Goal: Information Seeking & Learning: Learn about a topic

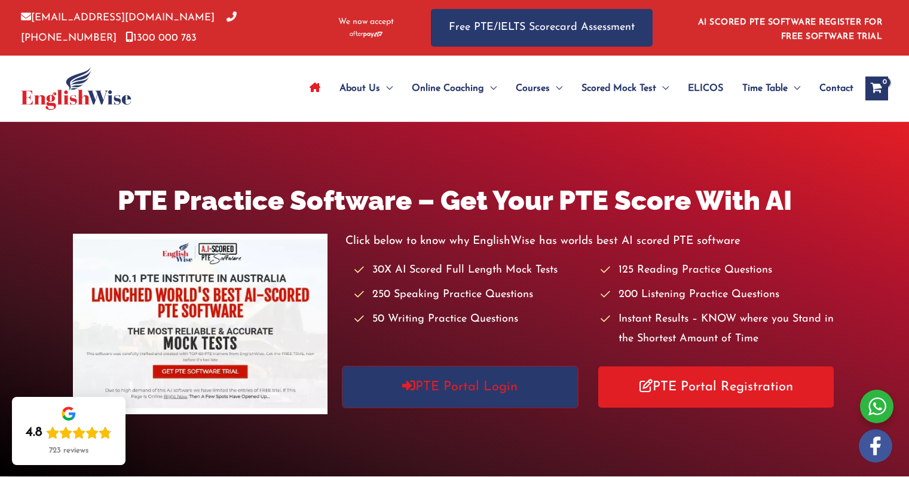
click at [445, 389] on link "PTE Portal Login" at bounding box center [461, 387] width 236 height 41
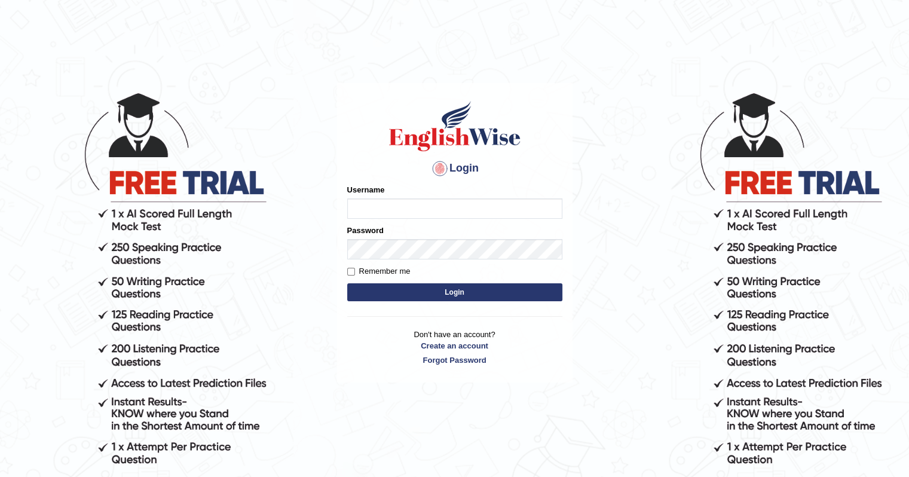
type input "Tamanna29"
click at [457, 289] on button "Login" at bounding box center [454, 292] width 215 height 18
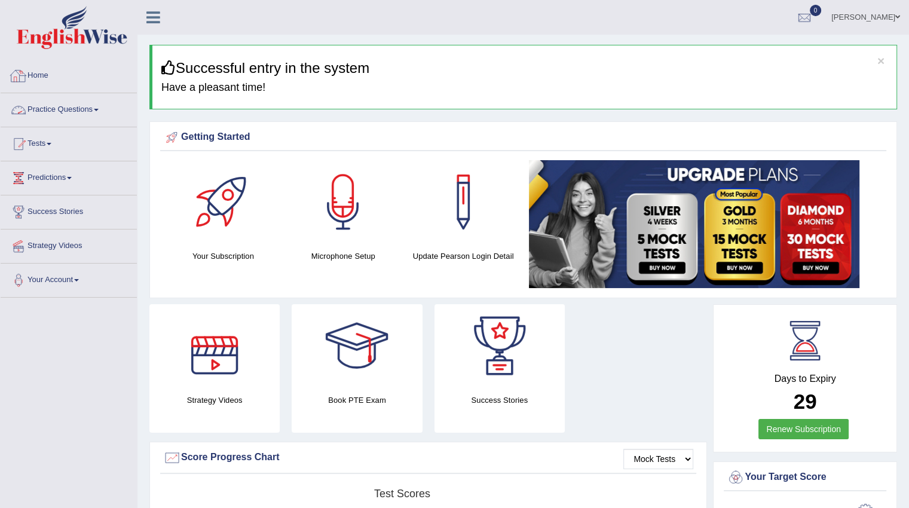
click at [74, 112] on link "Practice Questions" at bounding box center [69, 108] width 136 height 30
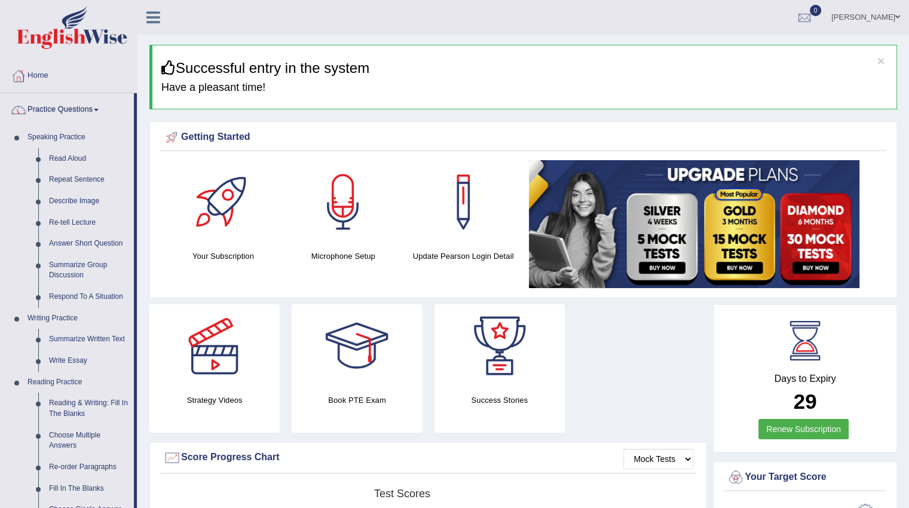
click at [66, 155] on link "Read Aloud" at bounding box center [89, 159] width 90 height 22
click at [59, 159] on link "Read Aloud" at bounding box center [89, 159] width 90 height 22
click at [75, 158] on link "Read Aloud" at bounding box center [89, 159] width 90 height 22
click at [883, 63] on button "×" at bounding box center [881, 60] width 7 height 13
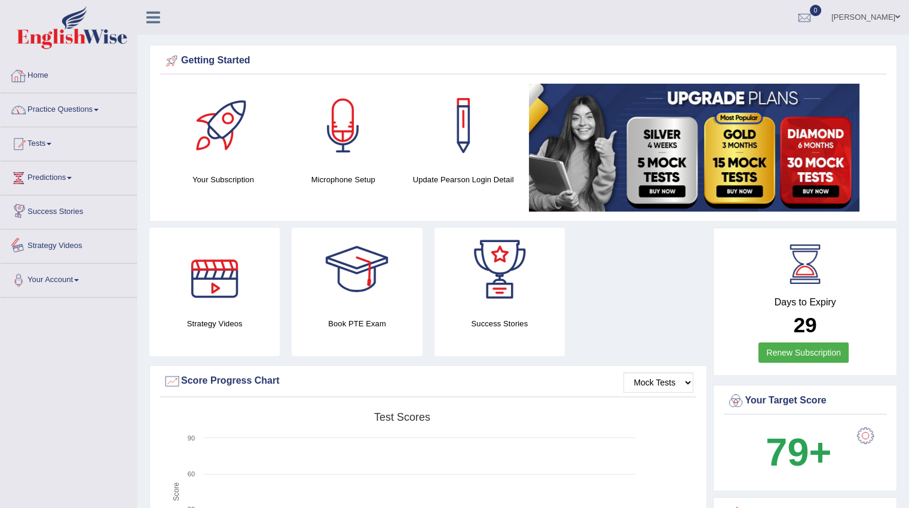
click at [67, 112] on link "Practice Questions" at bounding box center [69, 108] width 136 height 30
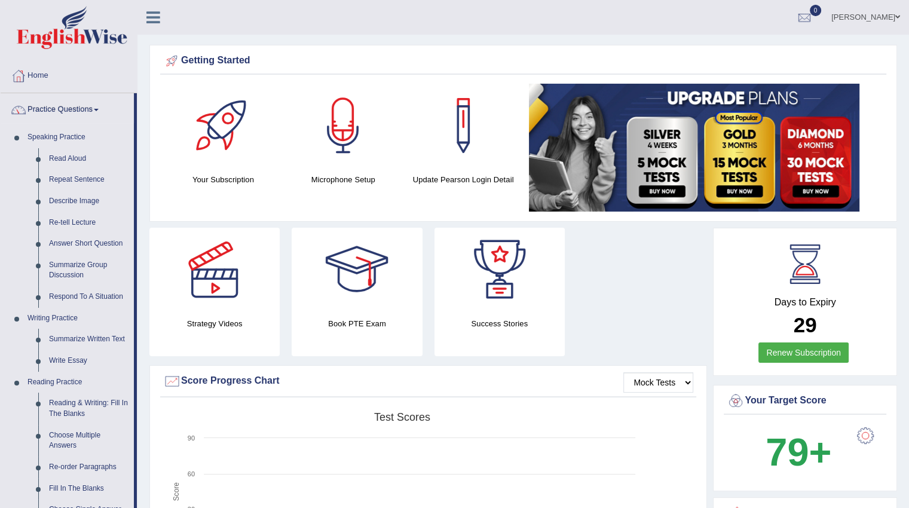
click at [64, 160] on link "Read Aloud" at bounding box center [89, 159] width 90 height 22
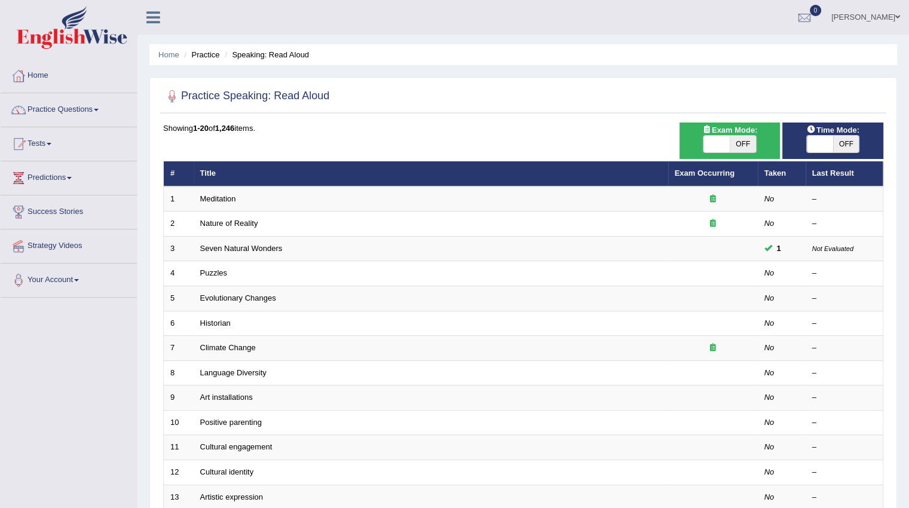
click at [225, 197] on link "Meditation" at bounding box center [218, 198] width 36 height 9
click at [844, 145] on span "OFF" at bounding box center [847, 144] width 26 height 17
checkbox input "true"
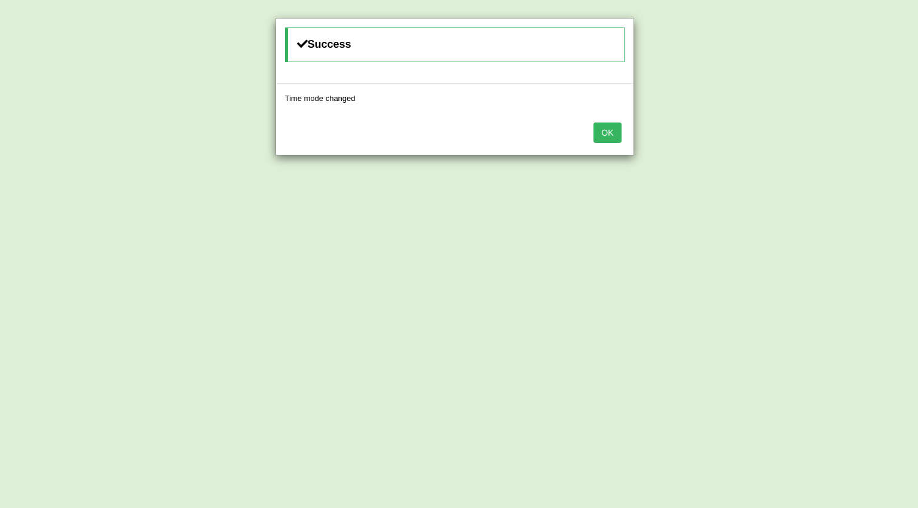
click at [610, 137] on button "OK" at bounding box center [608, 133] width 28 height 20
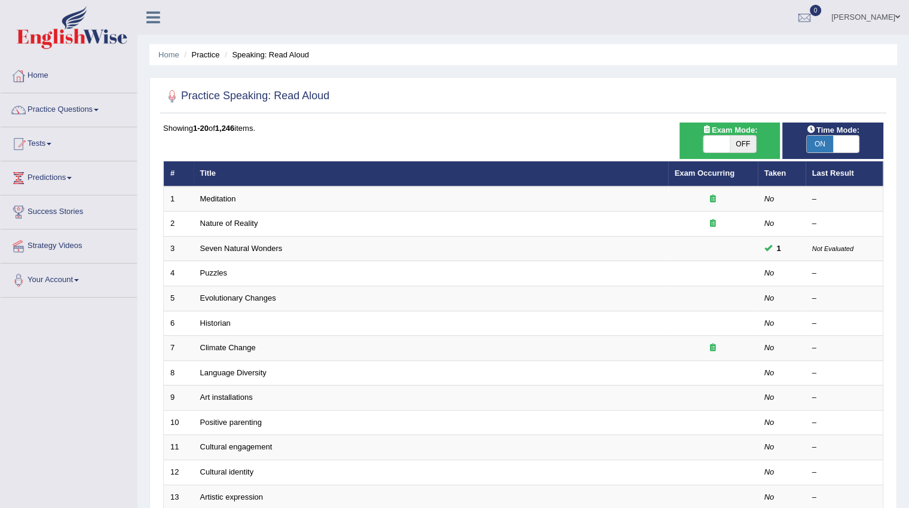
click at [210, 197] on link "Meditation" at bounding box center [218, 198] width 36 height 9
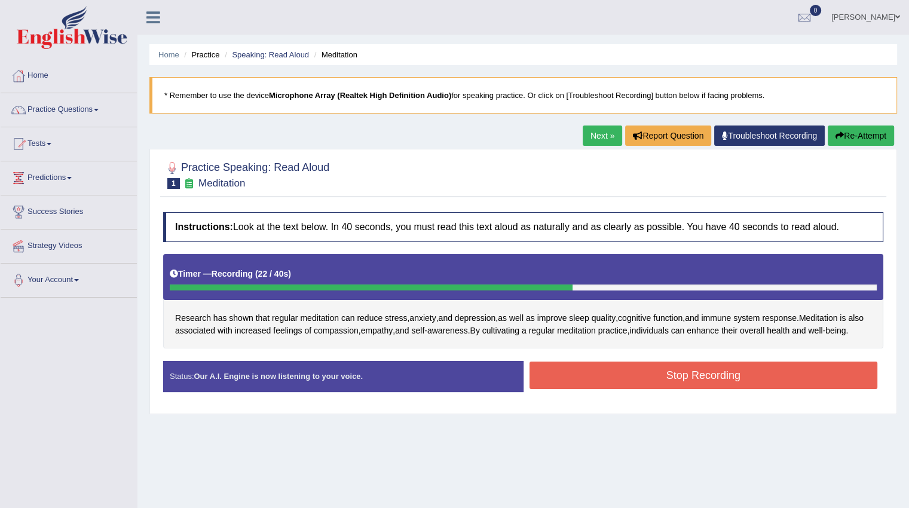
click at [574, 386] on button "Stop Recording" at bounding box center [704, 376] width 349 height 28
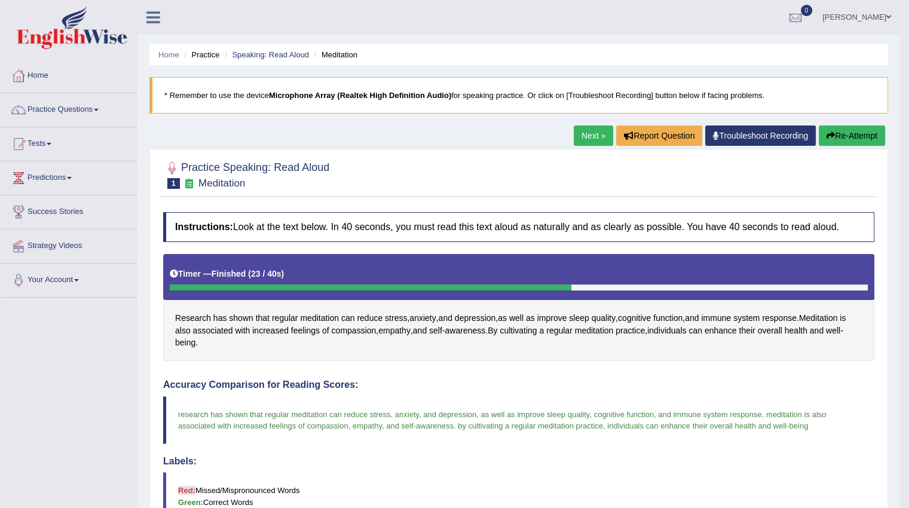
click at [581, 133] on link "Next »" at bounding box center [593, 136] width 39 height 20
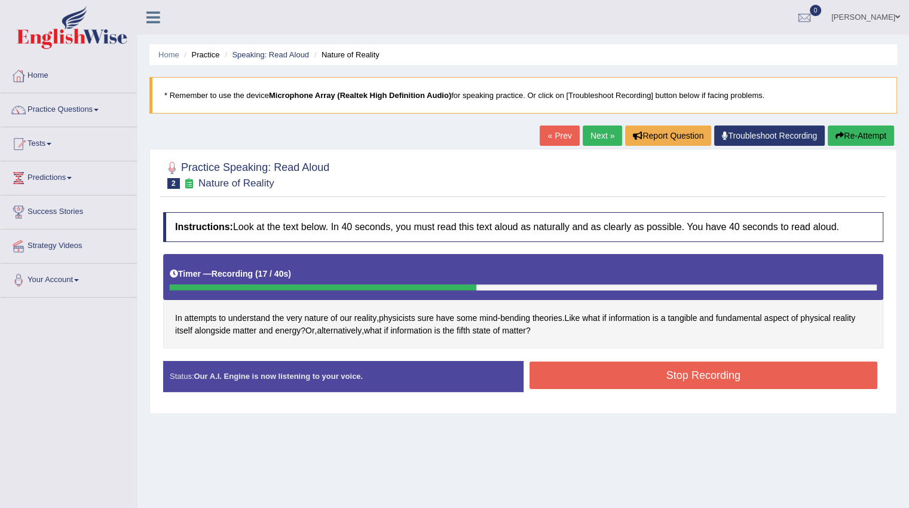
click at [611, 365] on button "Stop Recording" at bounding box center [704, 376] width 349 height 28
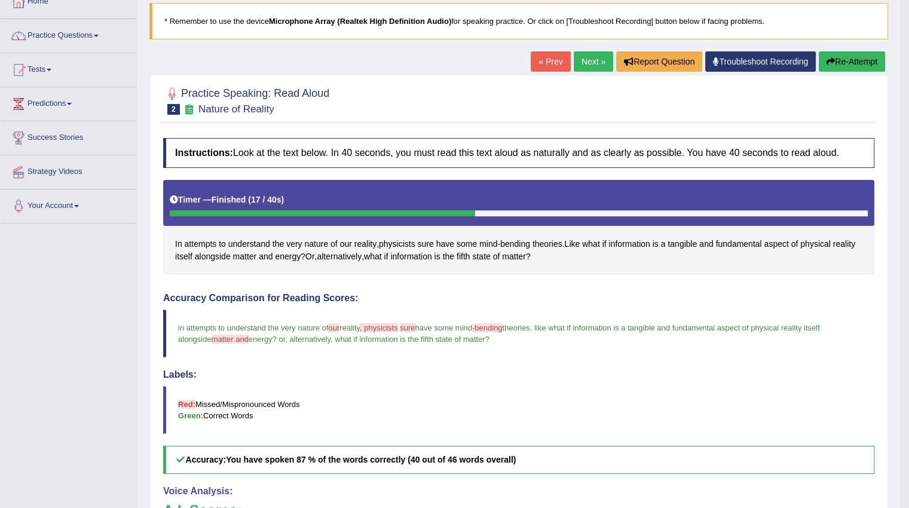
scroll to position [60, 0]
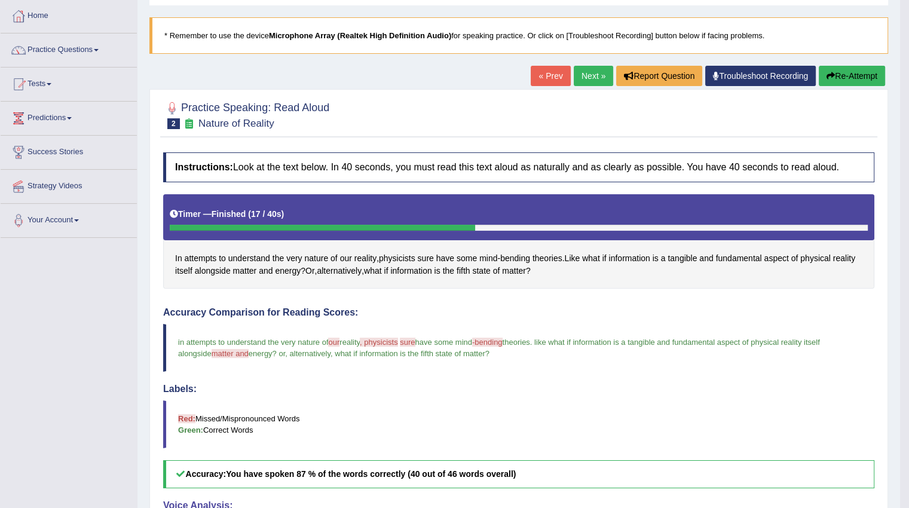
click at [592, 74] on link "Next »" at bounding box center [593, 76] width 39 height 20
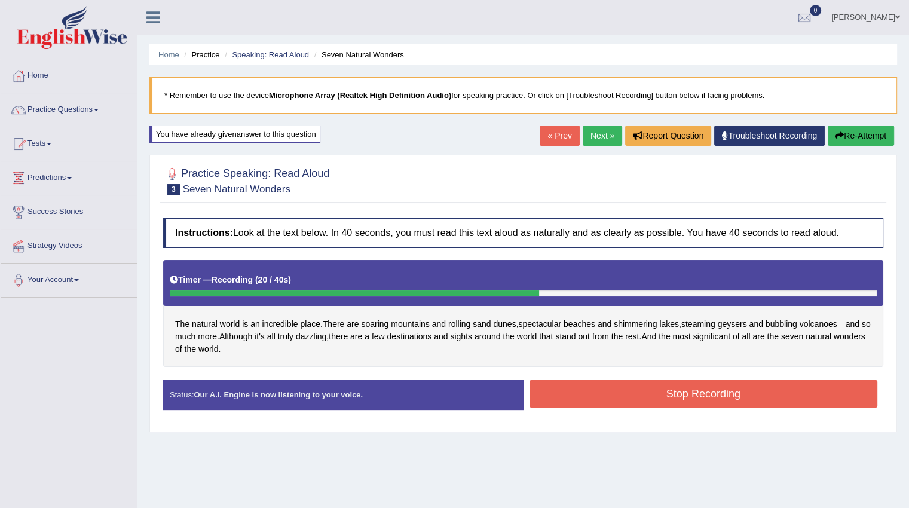
click at [574, 391] on button "Stop Recording" at bounding box center [704, 394] width 349 height 28
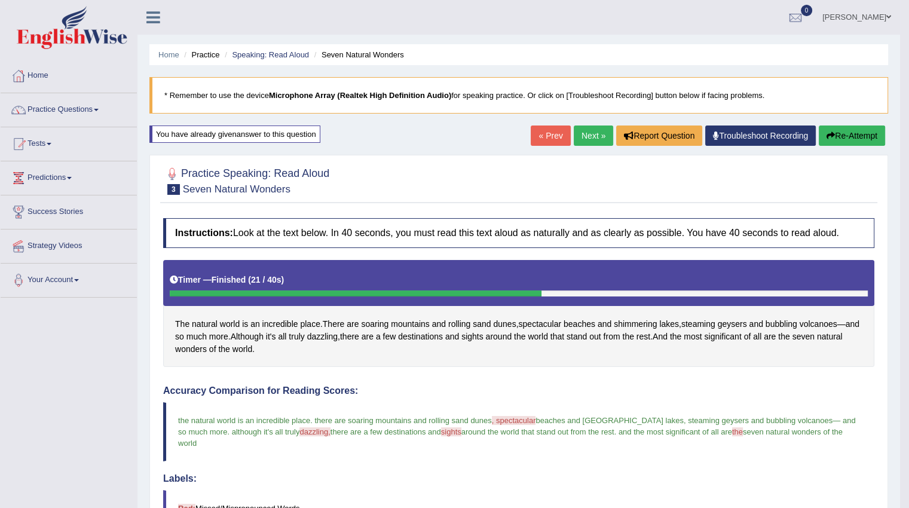
click at [574, 136] on link "Next »" at bounding box center [593, 136] width 39 height 20
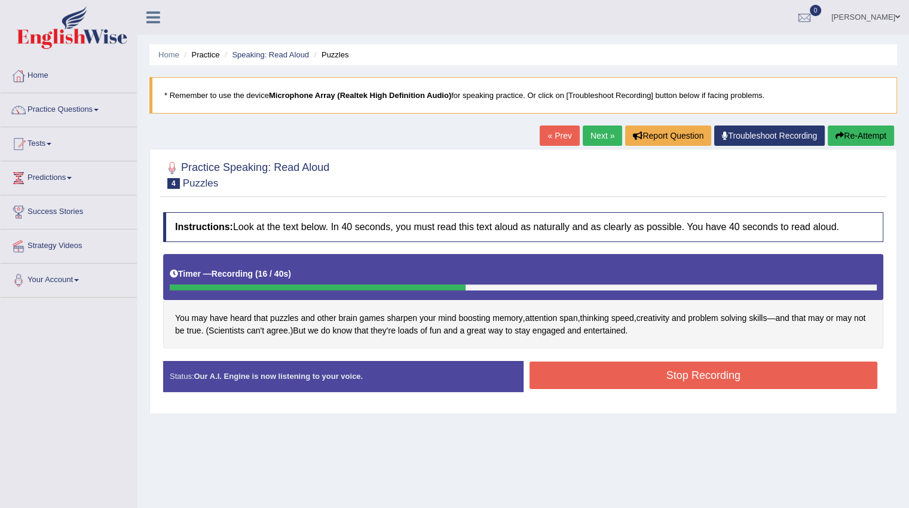
click at [570, 374] on button "Stop Recording" at bounding box center [704, 376] width 349 height 28
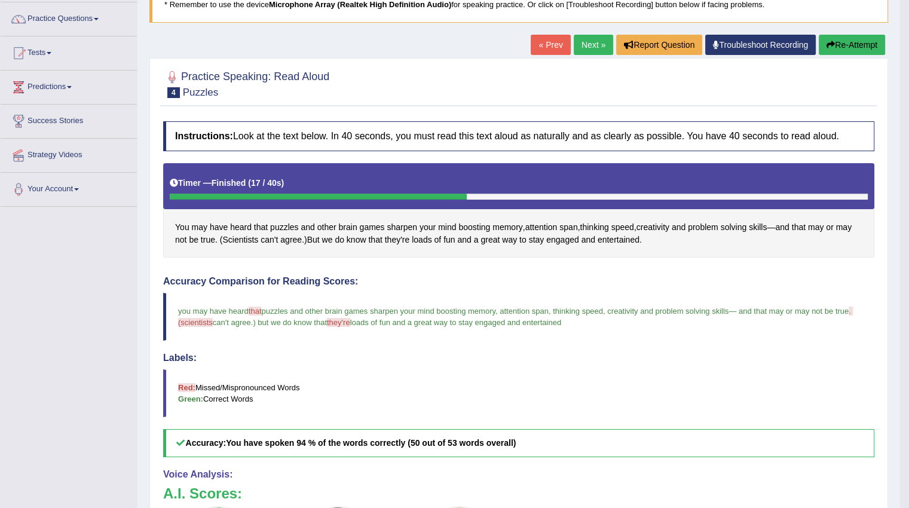
scroll to position [60, 0]
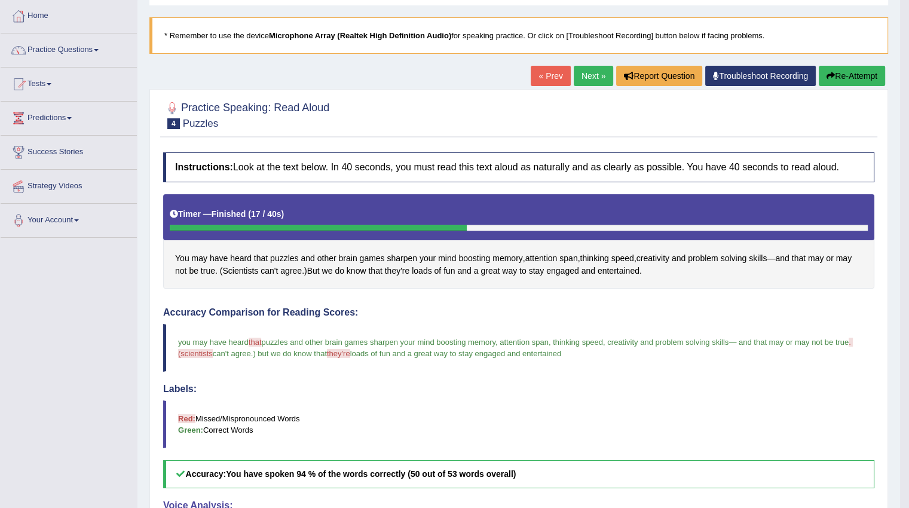
click at [582, 78] on link "Next »" at bounding box center [593, 76] width 39 height 20
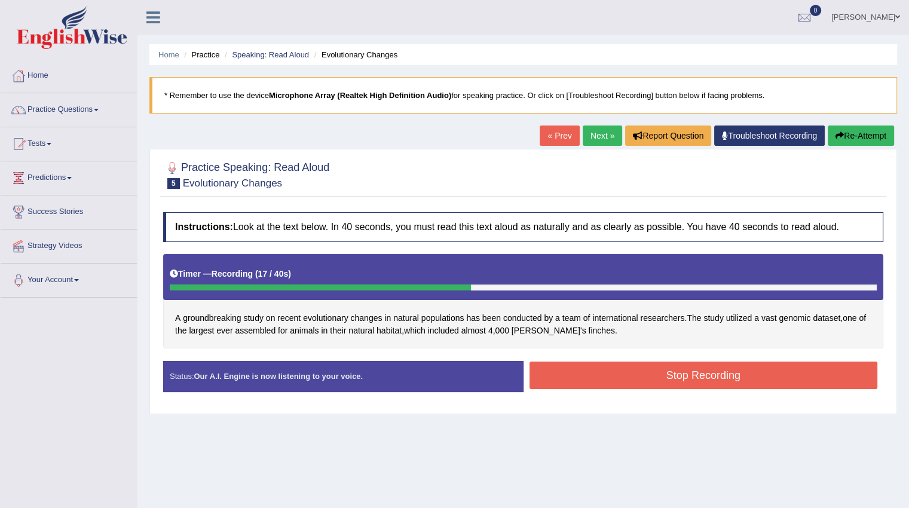
click at [565, 372] on button "Stop Recording" at bounding box center [704, 376] width 349 height 28
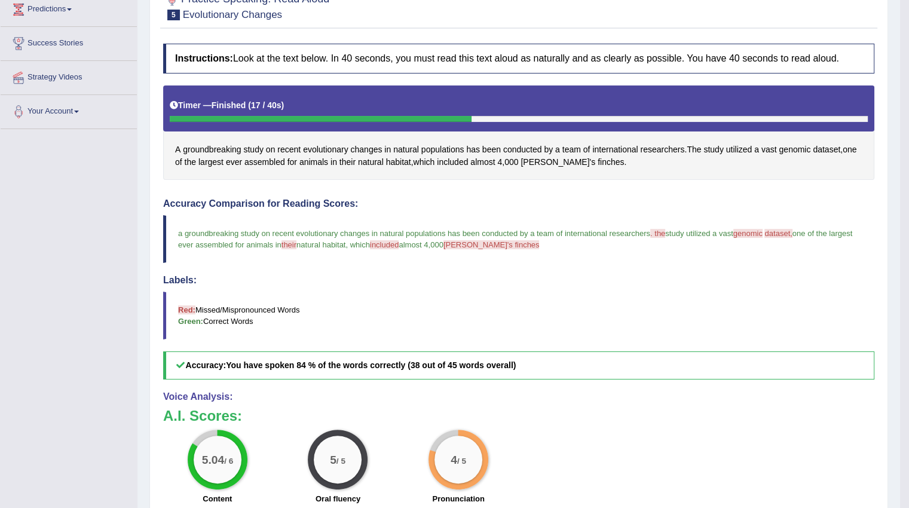
scroll to position [60, 0]
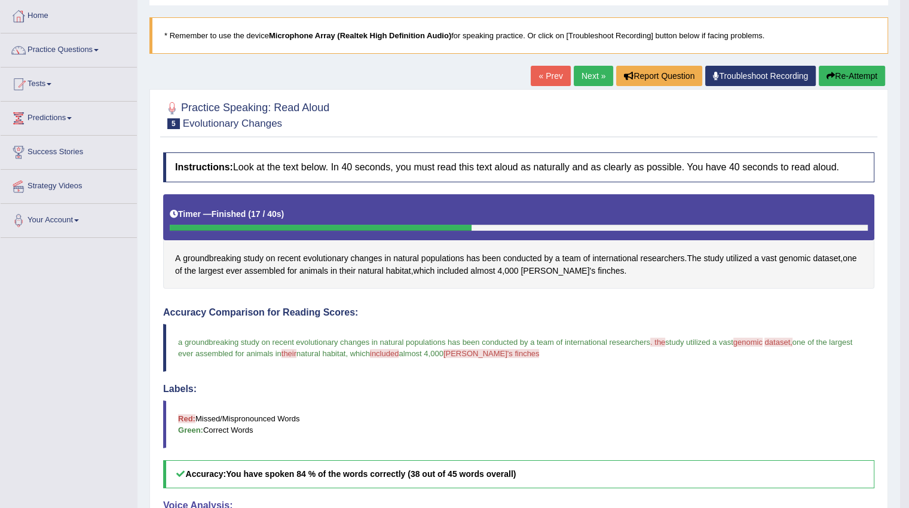
click at [596, 80] on link "Next »" at bounding box center [593, 76] width 39 height 20
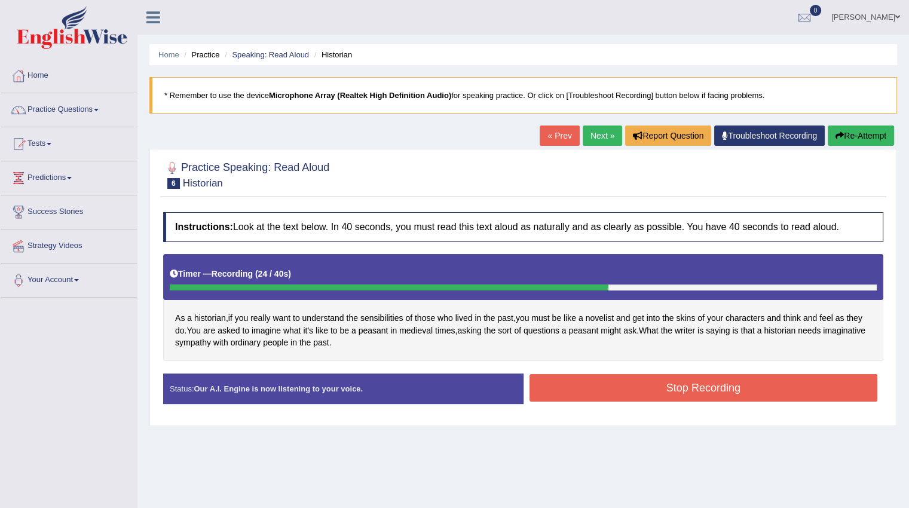
click at [620, 391] on button "Stop Recording" at bounding box center [704, 388] width 349 height 28
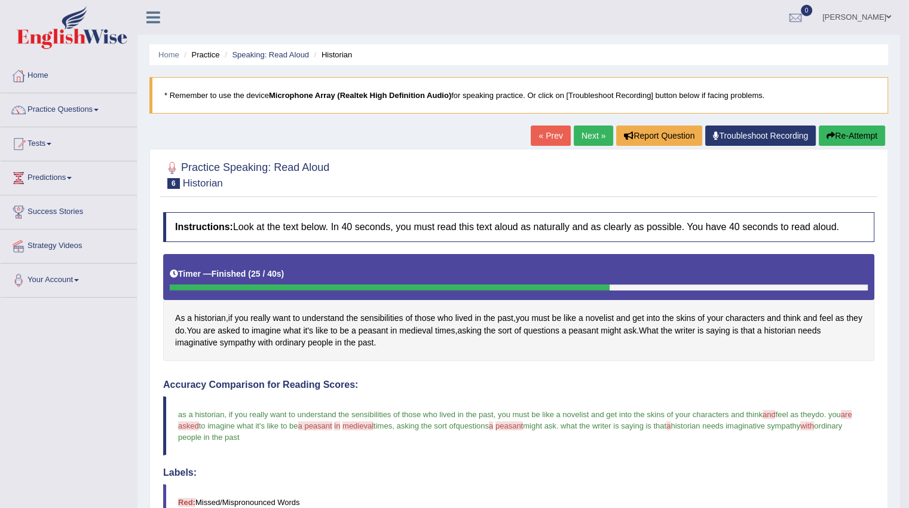
click at [596, 130] on link "Next »" at bounding box center [593, 136] width 39 height 20
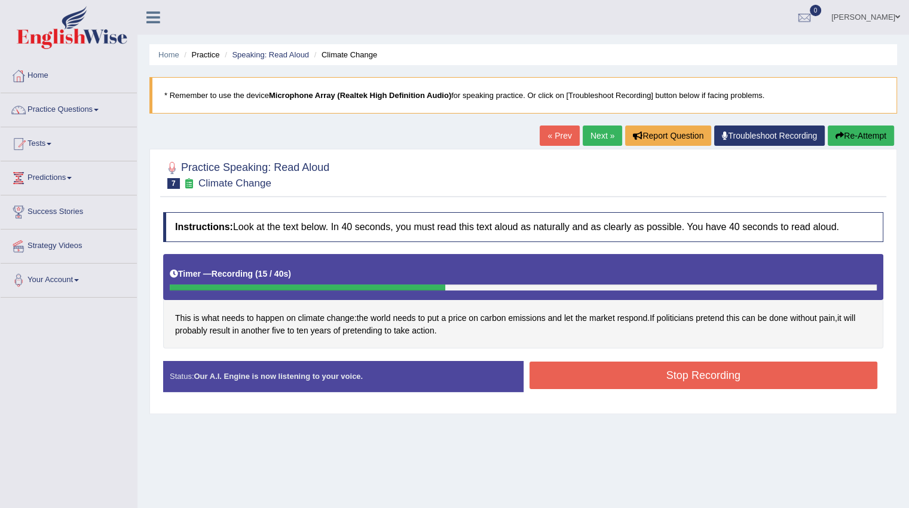
click at [607, 374] on button "Stop Recording" at bounding box center [704, 376] width 349 height 28
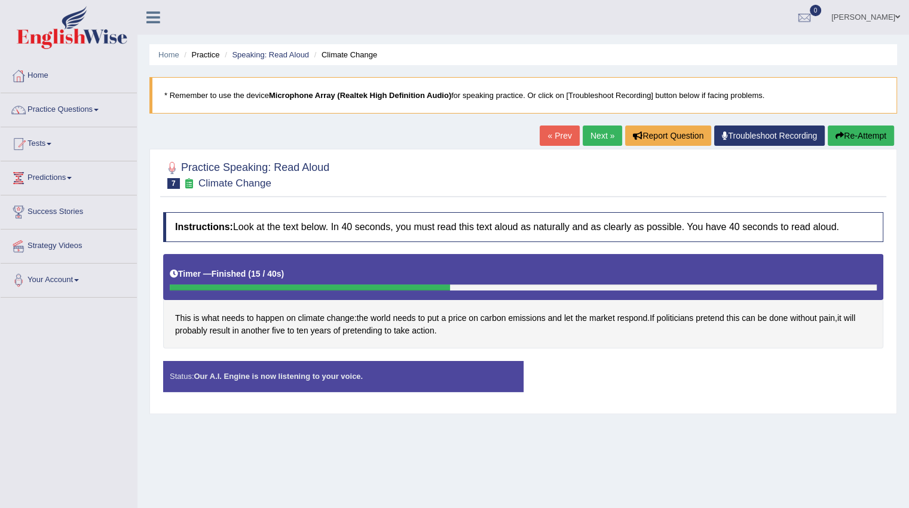
click at [607, 374] on div "Status: Our A.I. Engine is now listening to your voice. Start Answering Stop Re…" at bounding box center [523, 382] width 720 height 42
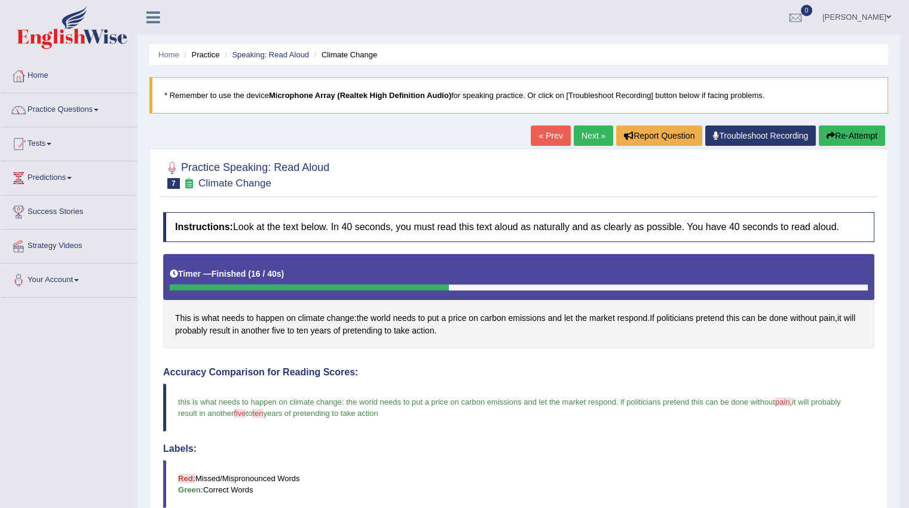
click at [593, 135] on link "Next »" at bounding box center [593, 136] width 39 height 20
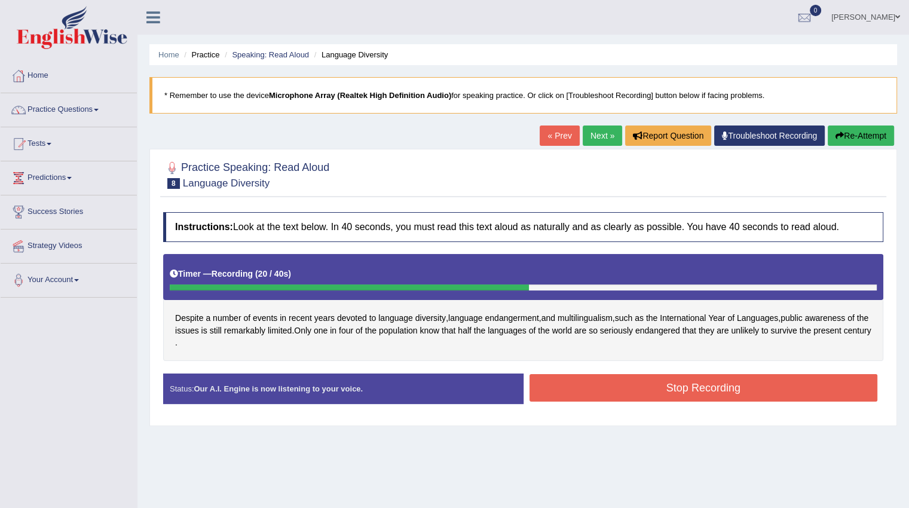
click at [641, 390] on button "Stop Recording" at bounding box center [704, 388] width 349 height 28
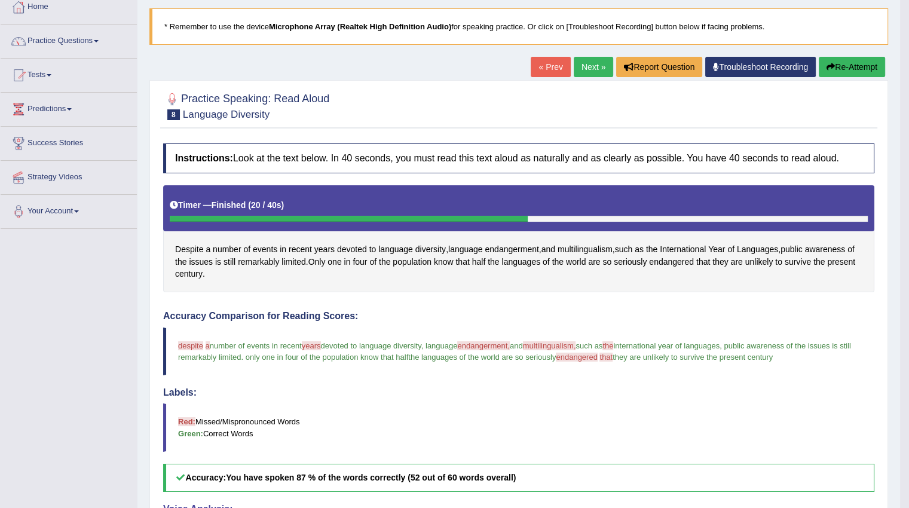
scroll to position [60, 0]
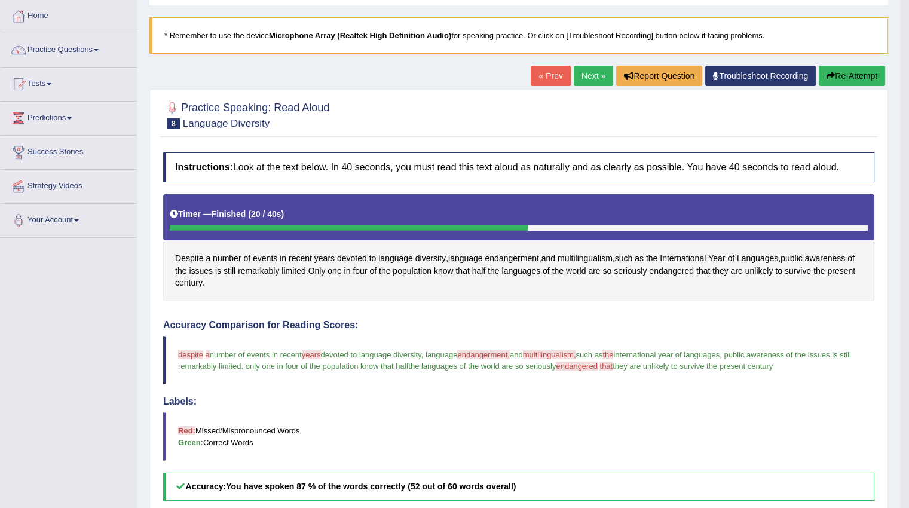
click at [590, 74] on link "Next »" at bounding box center [593, 76] width 39 height 20
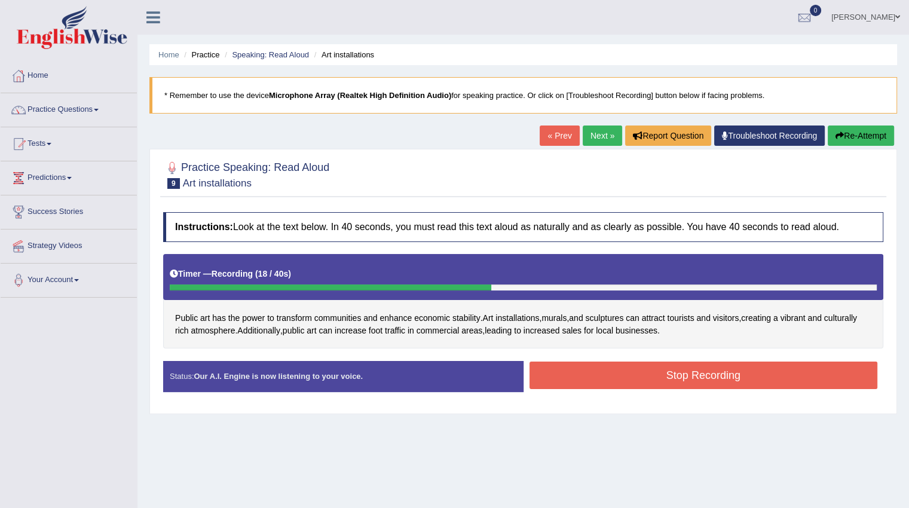
click at [591, 369] on button "Stop Recording" at bounding box center [704, 376] width 349 height 28
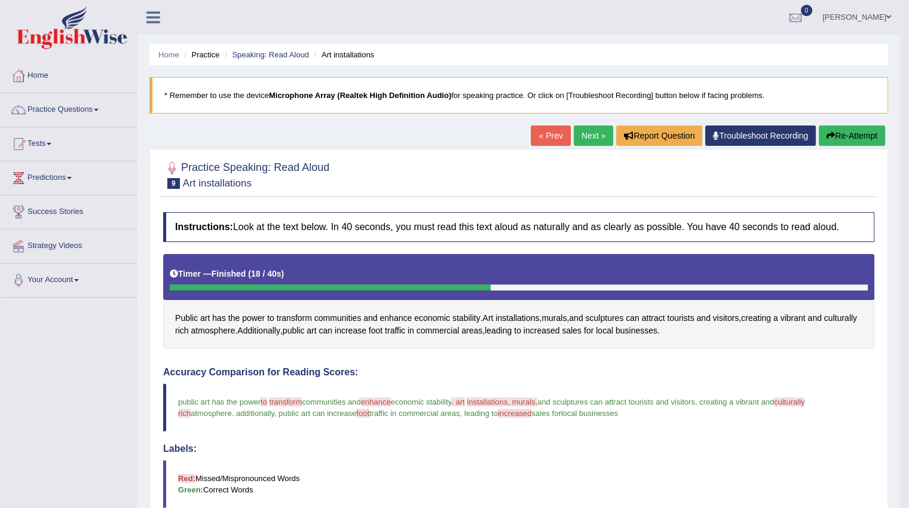
click at [830, 134] on icon "button" at bounding box center [831, 136] width 8 height 8
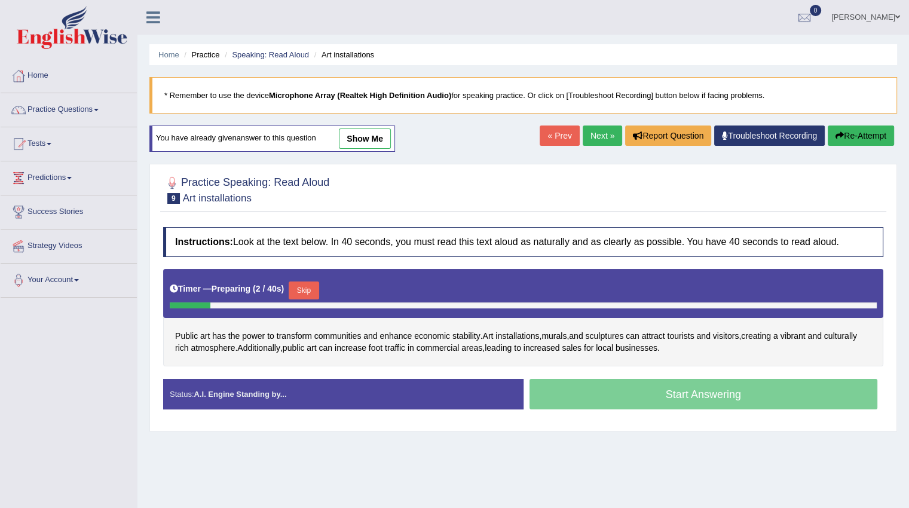
click at [649, 303] on div at bounding box center [523, 306] width 707 height 6
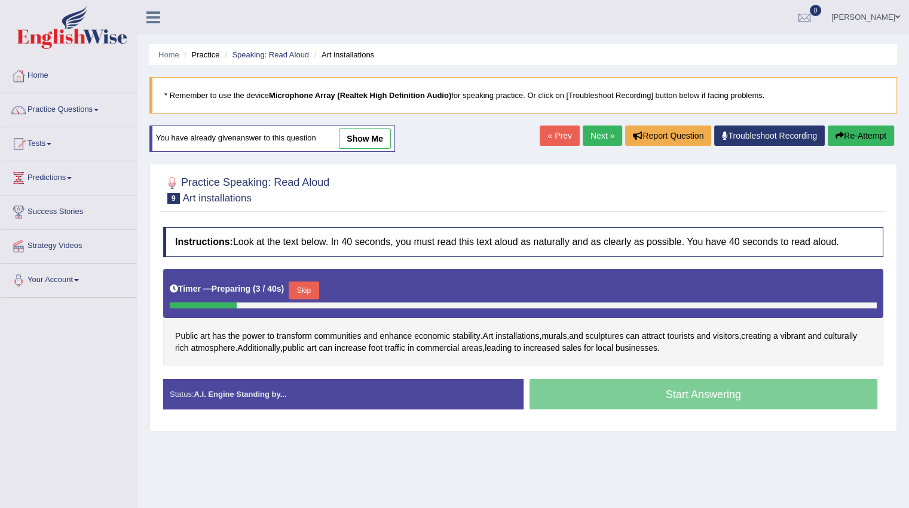
click at [649, 303] on div at bounding box center [523, 306] width 707 height 6
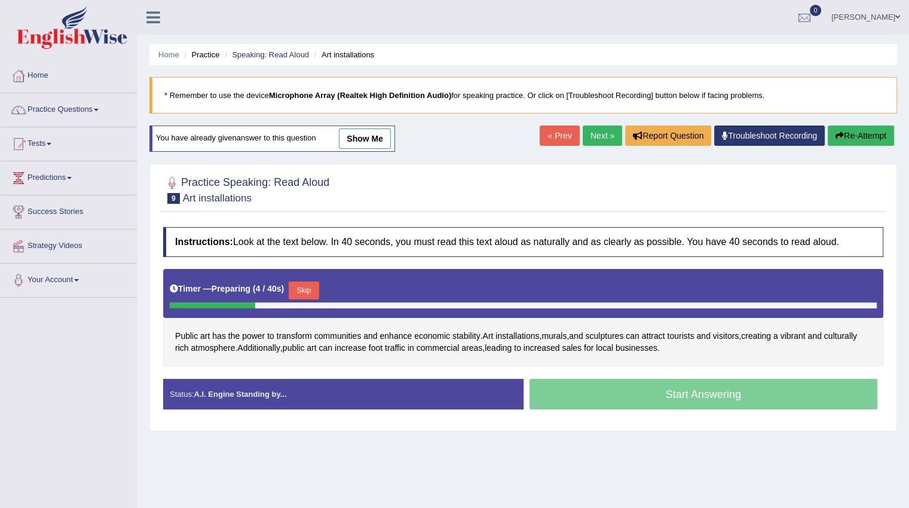
click at [649, 303] on div at bounding box center [523, 306] width 707 height 6
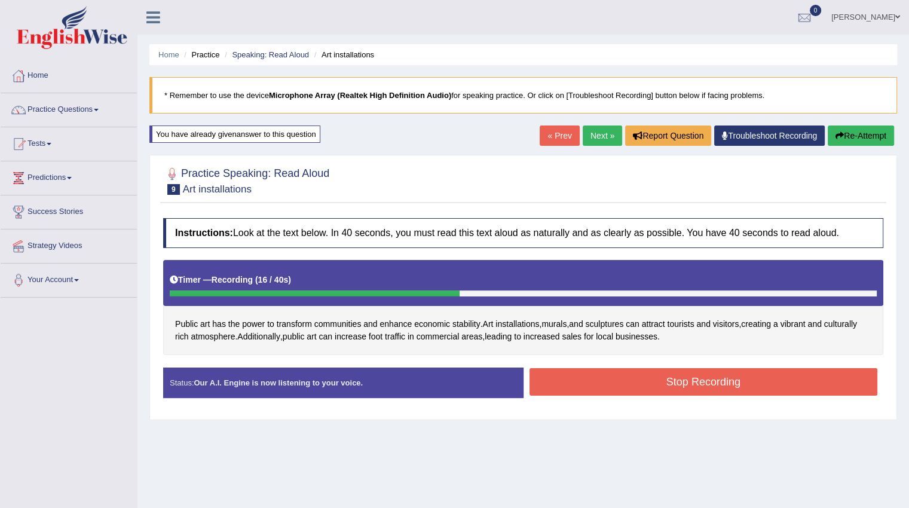
click at [704, 384] on button "Stop Recording" at bounding box center [704, 382] width 349 height 28
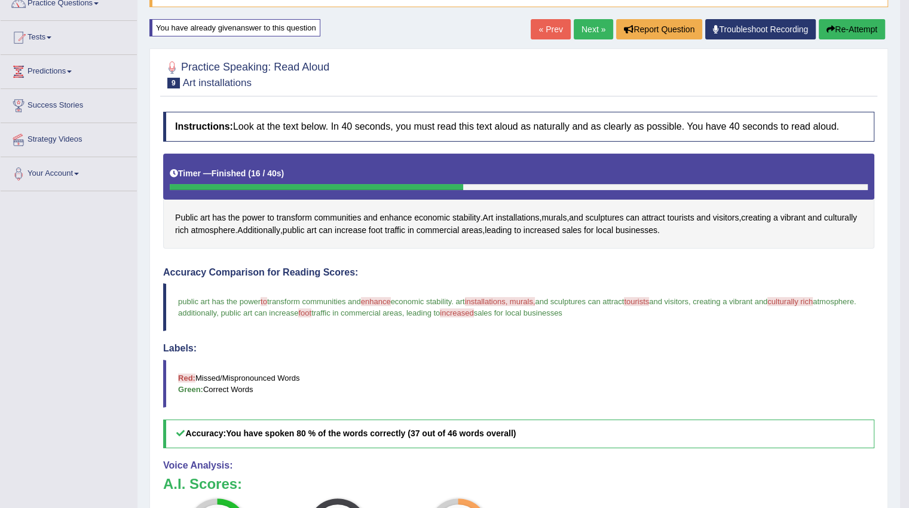
scroll to position [60, 0]
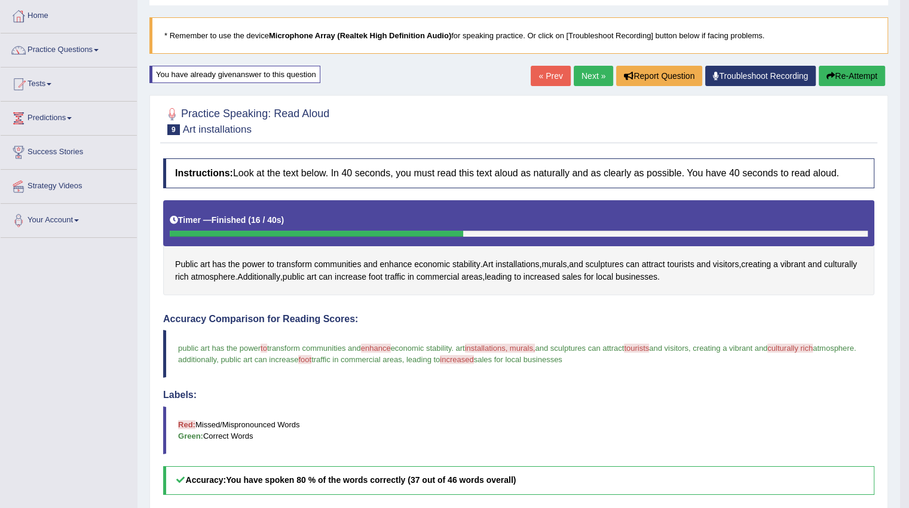
click at [579, 77] on link "Next »" at bounding box center [593, 76] width 39 height 20
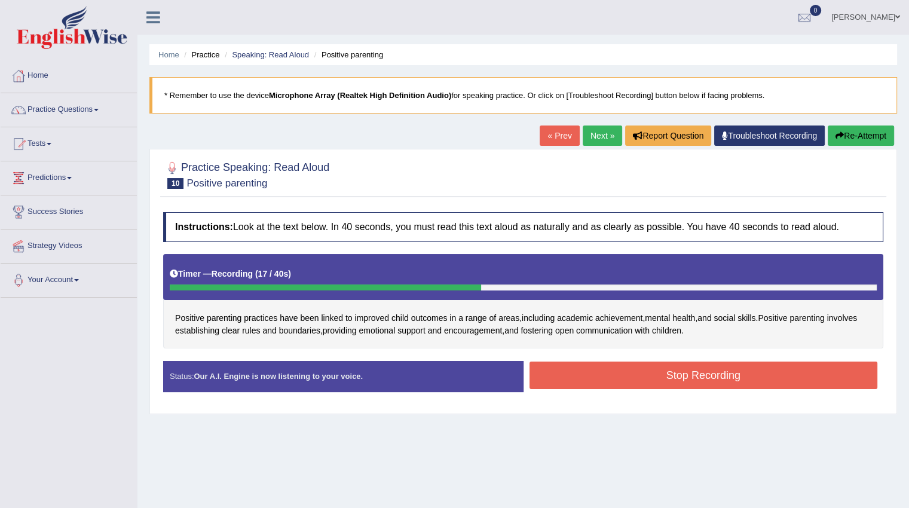
click at [662, 380] on button "Stop Recording" at bounding box center [704, 376] width 349 height 28
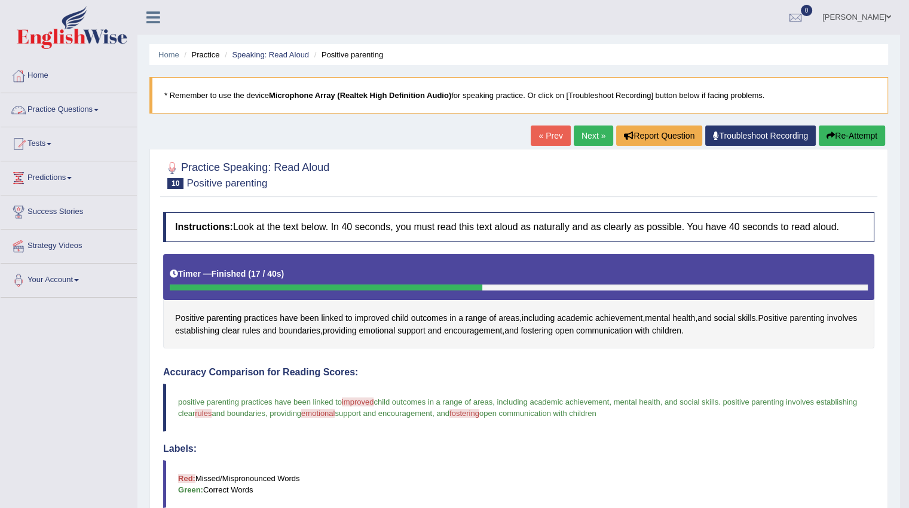
click at [80, 109] on link "Practice Questions" at bounding box center [69, 108] width 136 height 30
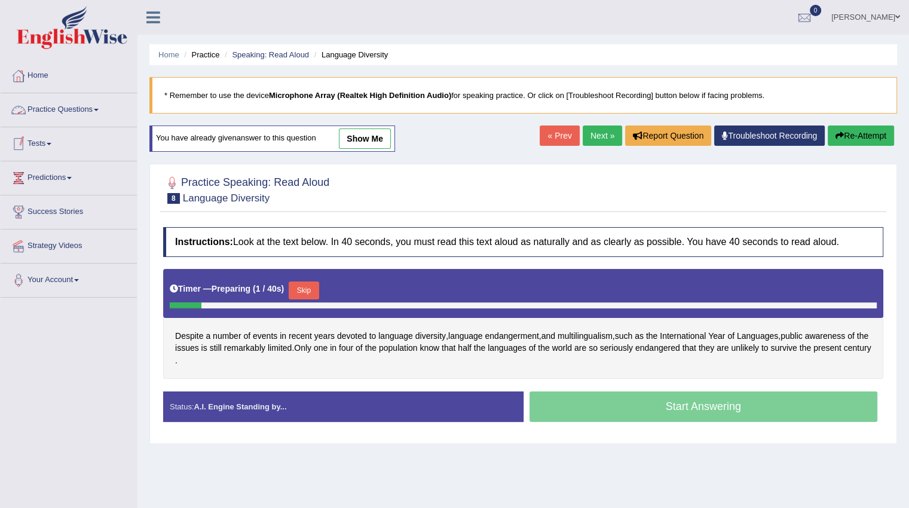
click at [44, 75] on link "Home" at bounding box center [69, 74] width 136 height 30
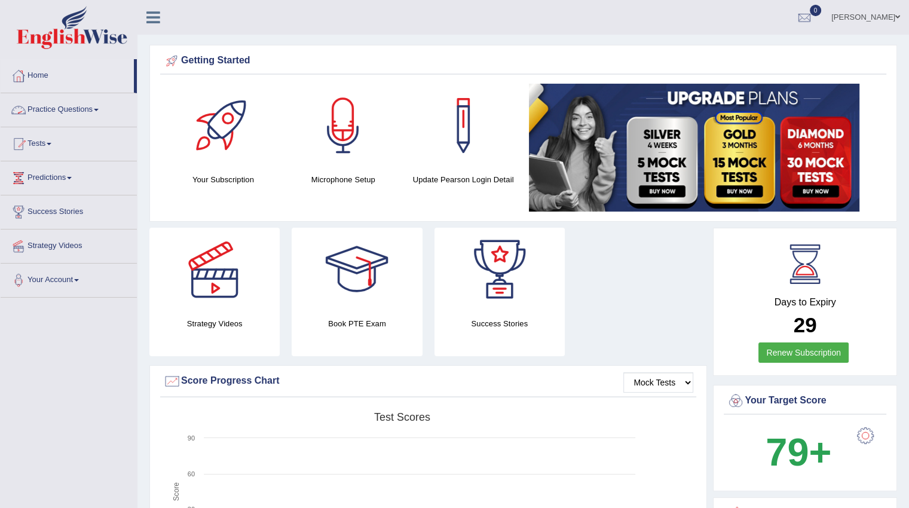
click at [51, 112] on link "Practice Questions" at bounding box center [69, 108] width 136 height 30
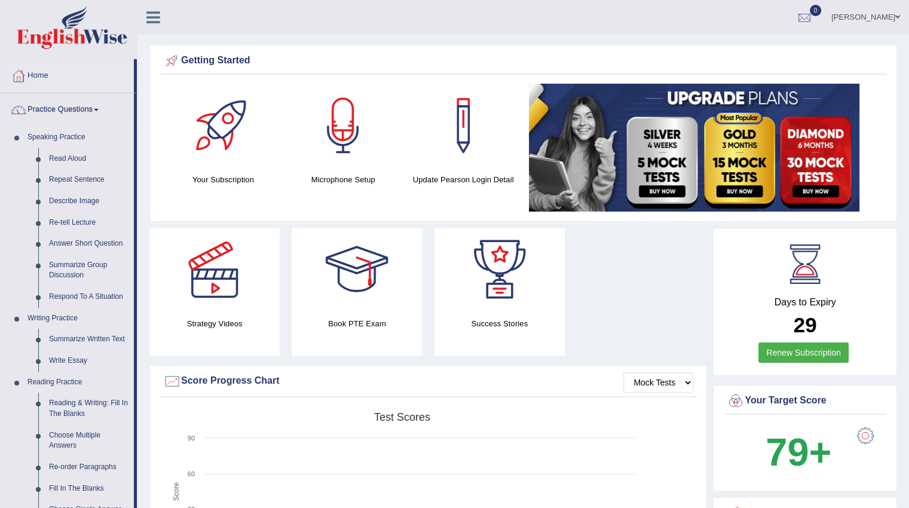
click at [58, 156] on link "Read Aloud" at bounding box center [89, 159] width 90 height 22
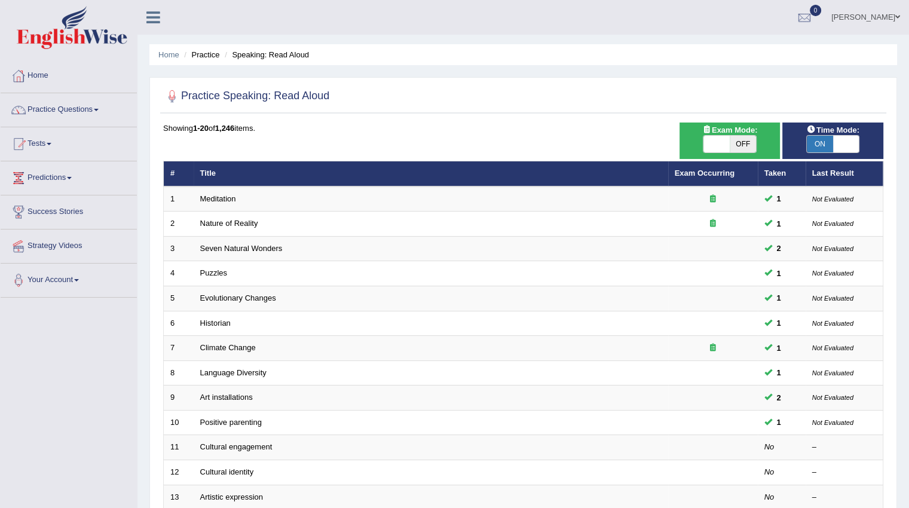
click at [830, 145] on span "ON" at bounding box center [820, 144] width 26 height 17
checkbox input "false"
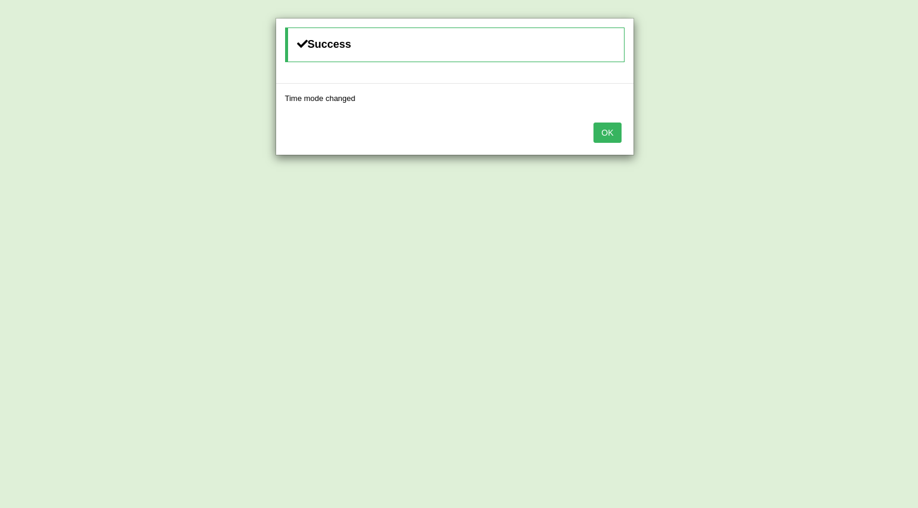
click at [614, 133] on button "OK" at bounding box center [608, 133] width 28 height 20
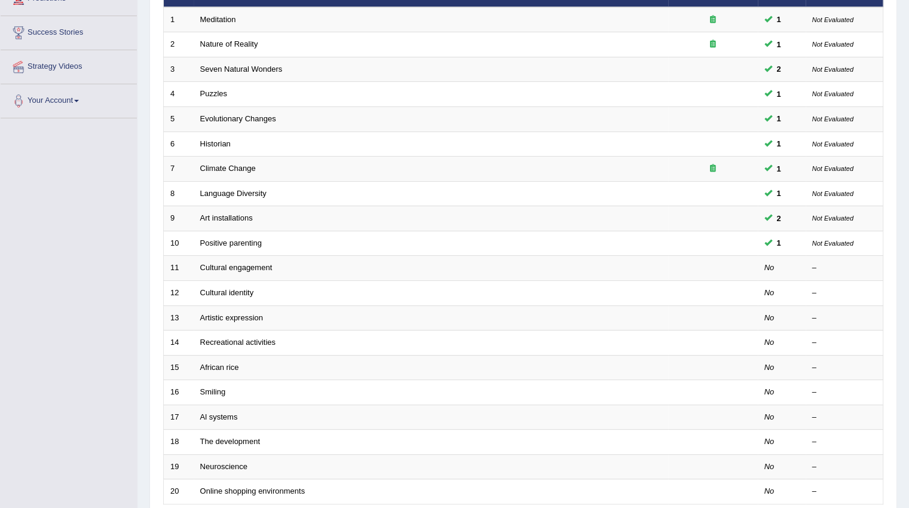
scroll to position [239, 0]
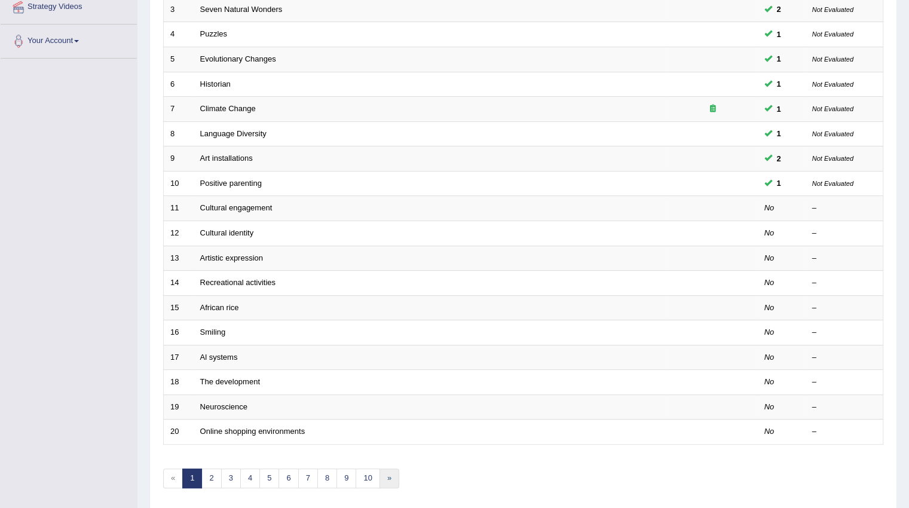
click at [391, 471] on link "»" at bounding box center [390, 479] width 20 height 20
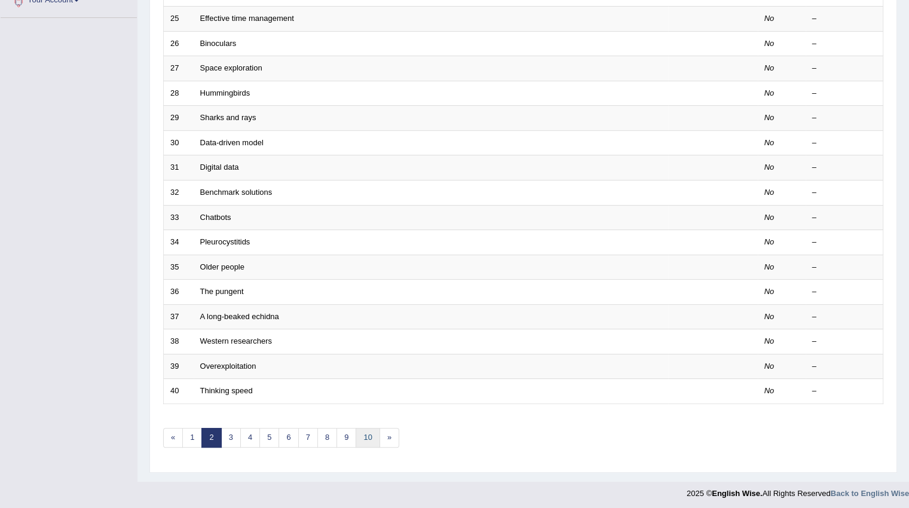
click at [367, 434] on link "10" at bounding box center [368, 438] width 24 height 20
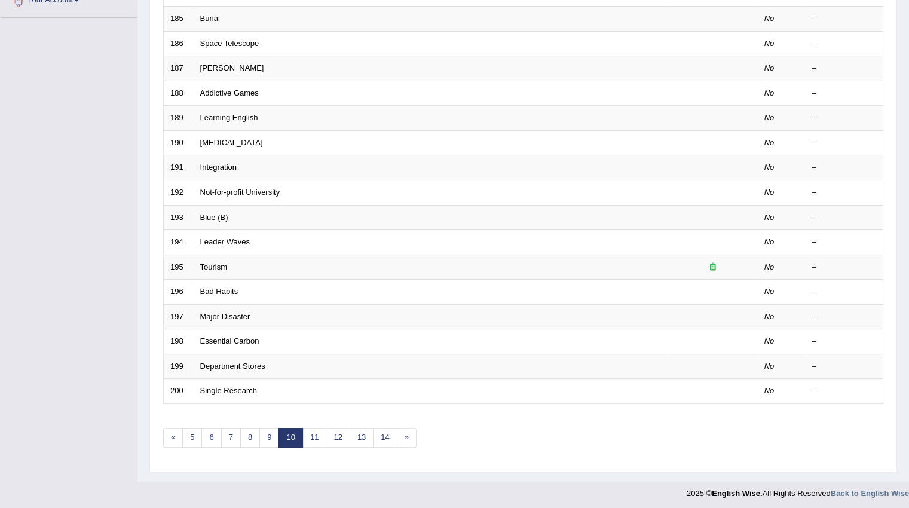
scroll to position [280, 0]
click at [392, 436] on link "14" at bounding box center [385, 438] width 24 height 20
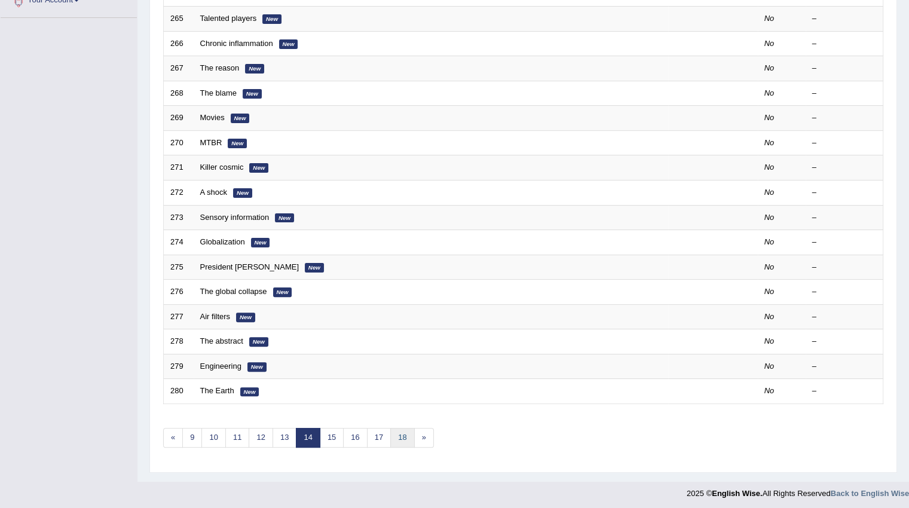
click at [395, 436] on link "18" at bounding box center [402, 438] width 24 height 20
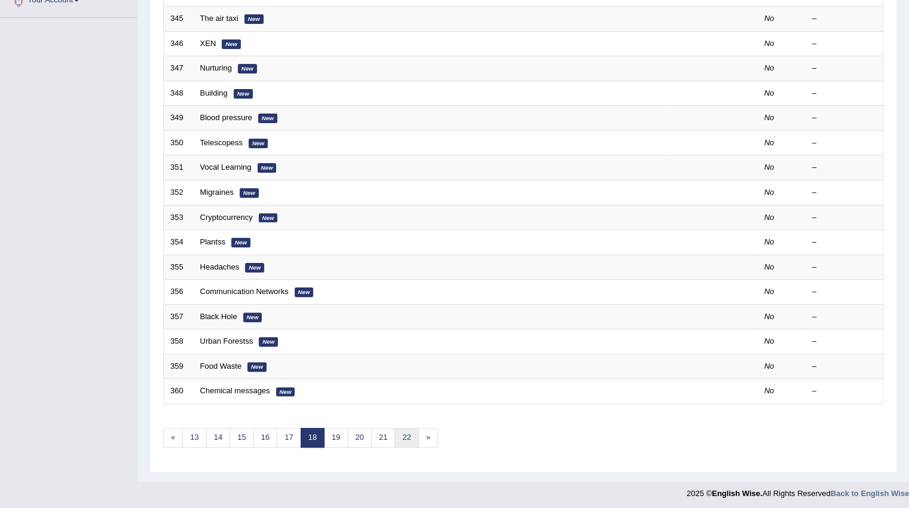
click at [408, 432] on link "22" at bounding box center [407, 438] width 24 height 20
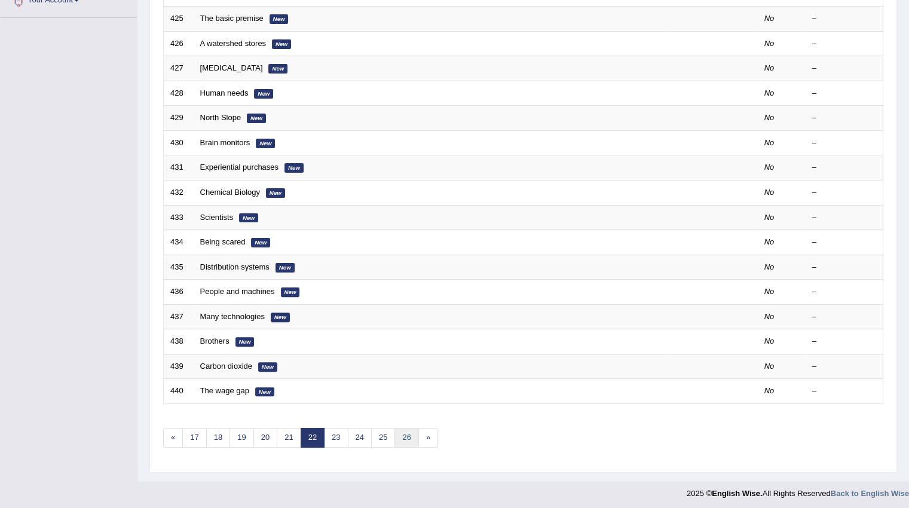
click at [409, 432] on link "26" at bounding box center [407, 438] width 24 height 20
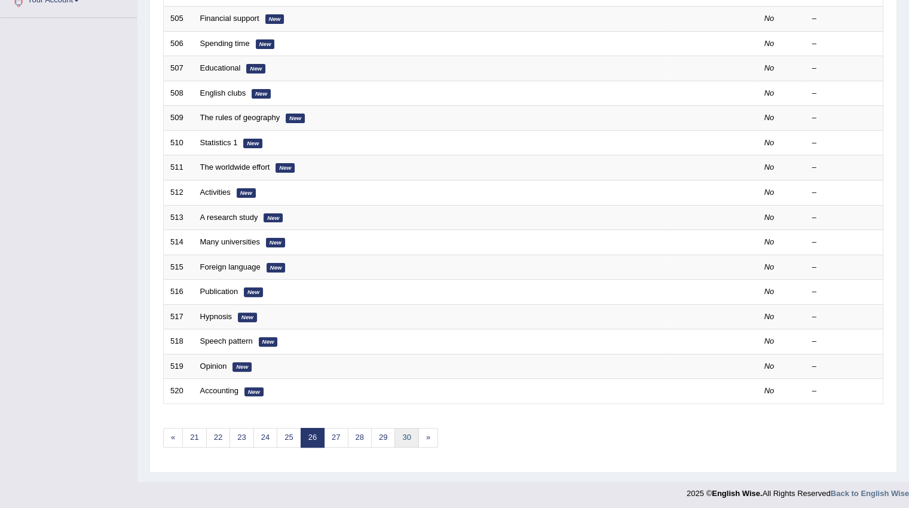
click at [407, 438] on link "30" at bounding box center [407, 438] width 24 height 20
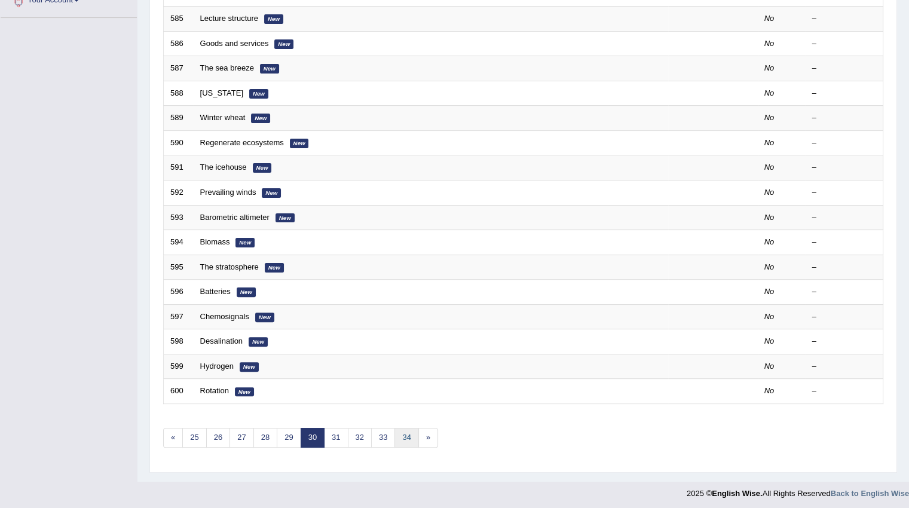
click at [408, 435] on link "34" at bounding box center [407, 438] width 24 height 20
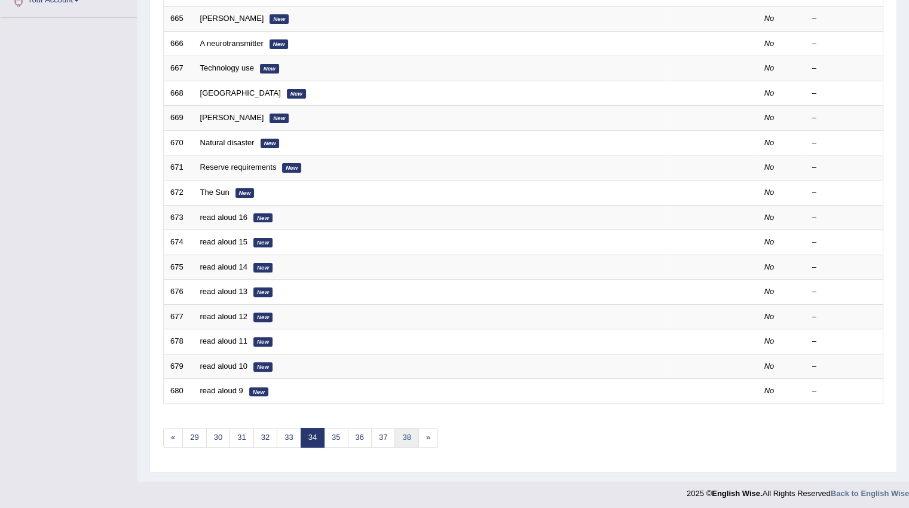
click at [407, 432] on link "38" at bounding box center [407, 438] width 24 height 20
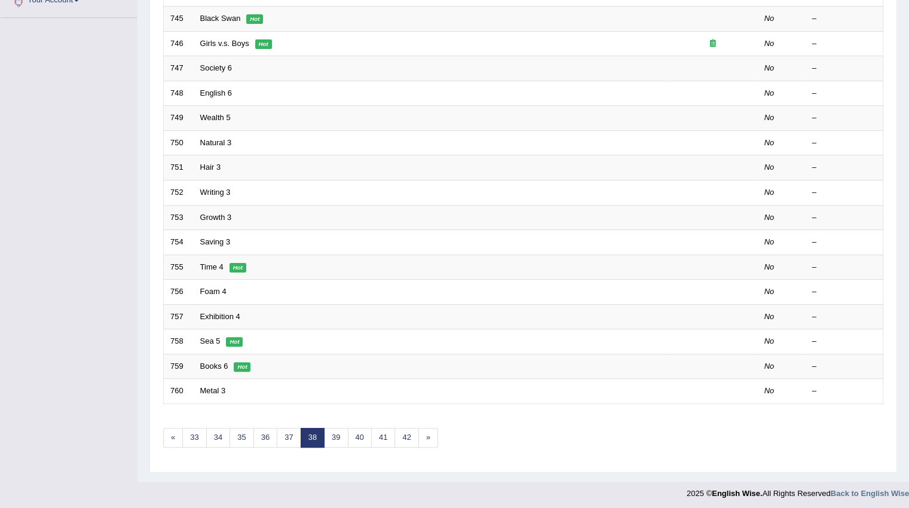
scroll to position [280, 0]
click at [426, 434] on link "»" at bounding box center [429, 438] width 20 height 20
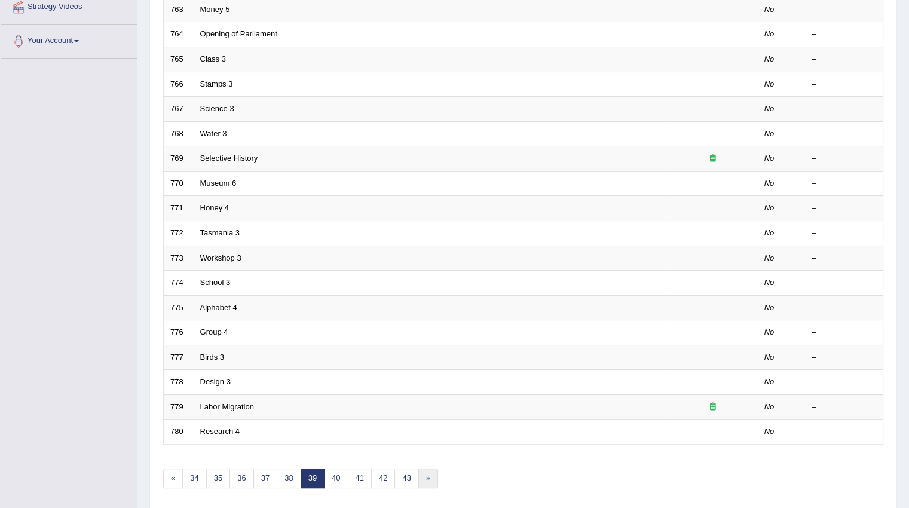
click at [427, 477] on link "»" at bounding box center [429, 479] width 20 height 20
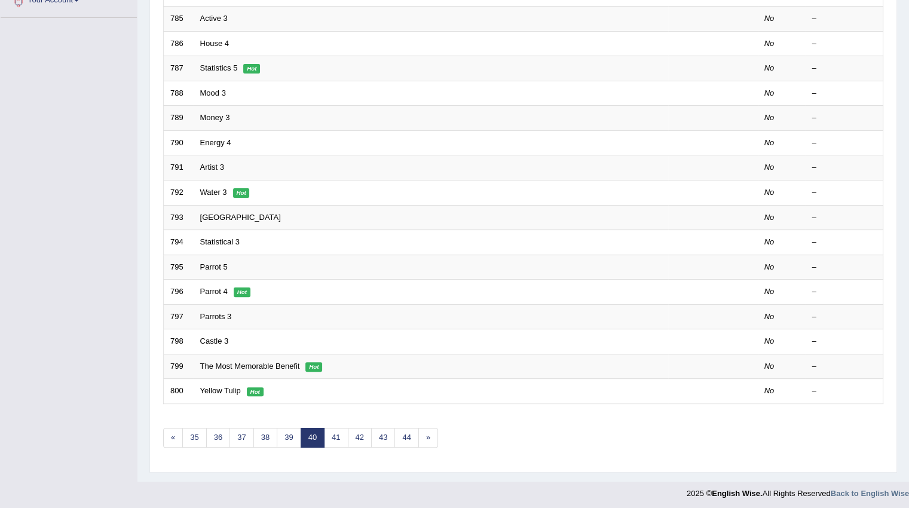
scroll to position [280, 0]
click at [404, 436] on link "44" at bounding box center [407, 438] width 24 height 20
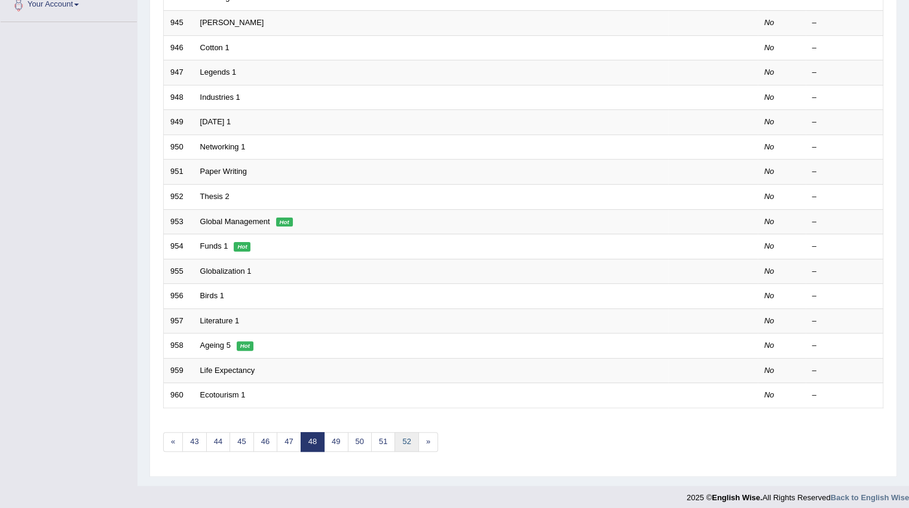
scroll to position [276, 0]
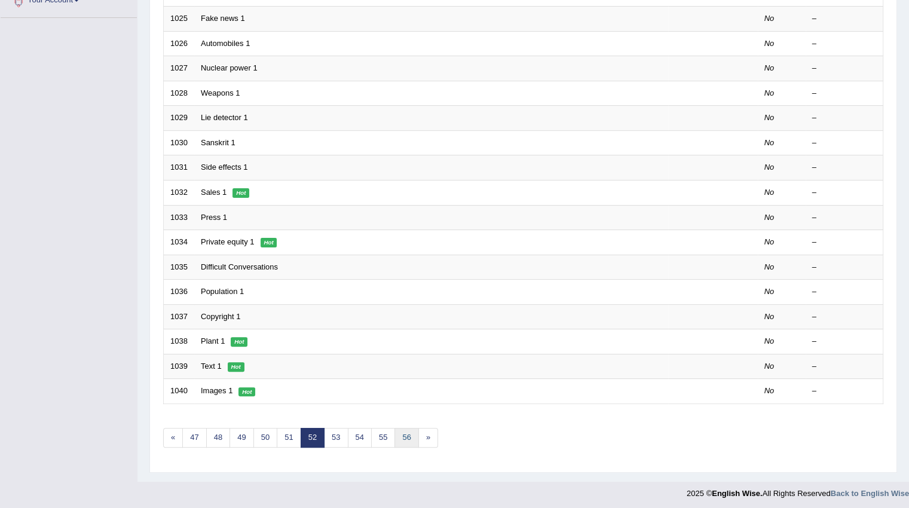
click at [408, 439] on link "56" at bounding box center [407, 438] width 24 height 20
click at [405, 435] on link "60" at bounding box center [407, 438] width 24 height 20
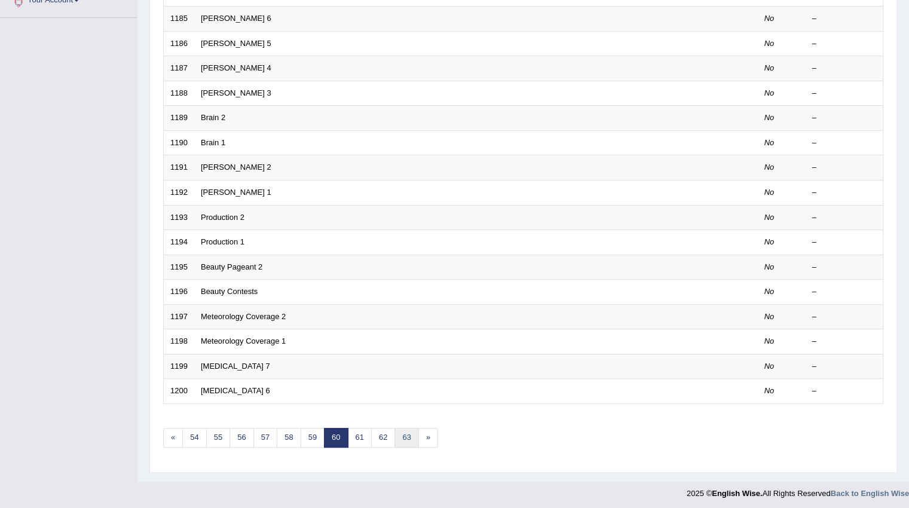
click at [402, 433] on link "63" at bounding box center [407, 438] width 24 height 20
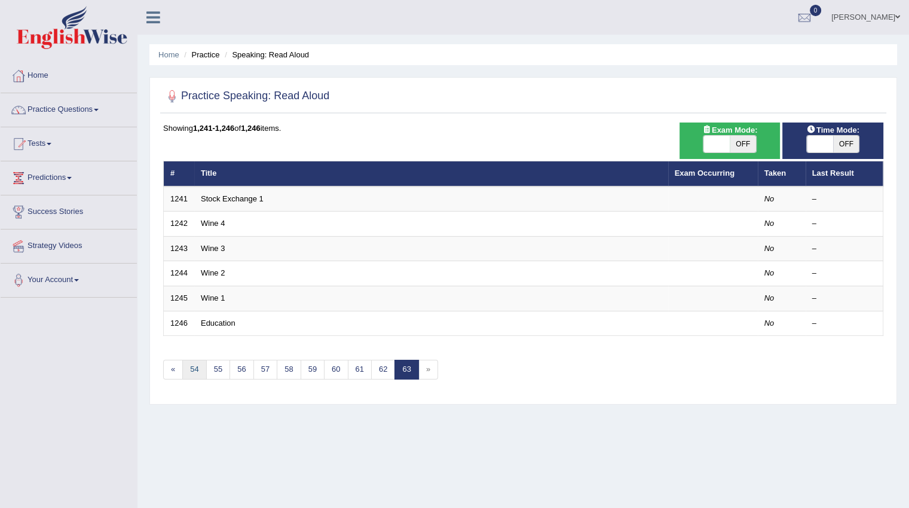
click at [195, 373] on link "54" at bounding box center [194, 370] width 24 height 20
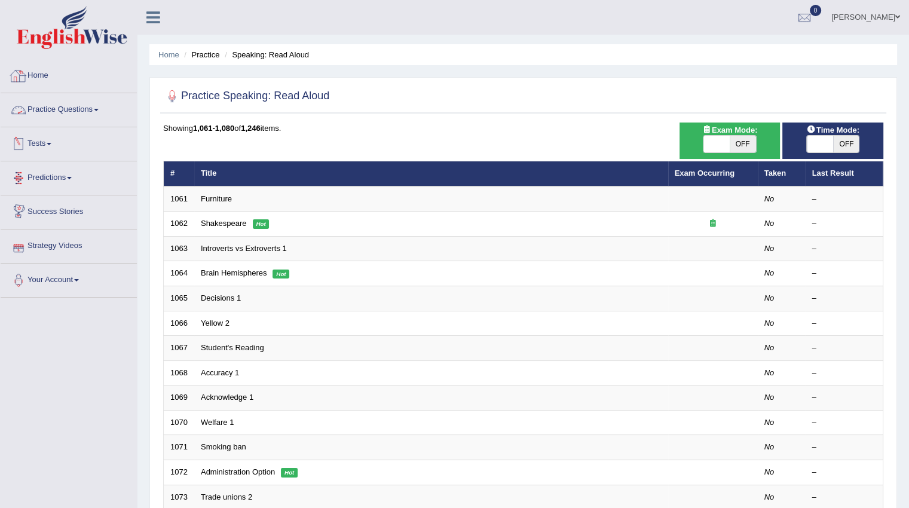
click at [31, 72] on link "Home" at bounding box center [69, 74] width 136 height 30
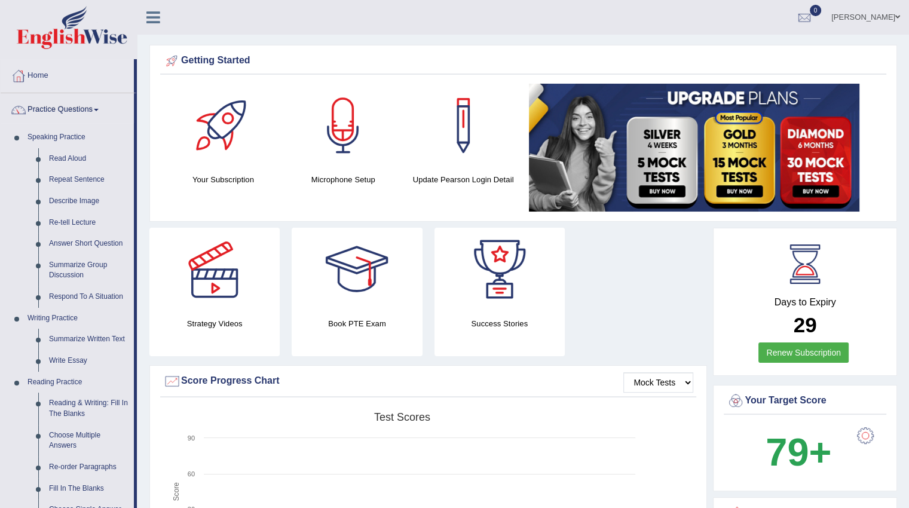
click at [51, 156] on link "Read Aloud" at bounding box center [89, 159] width 90 height 22
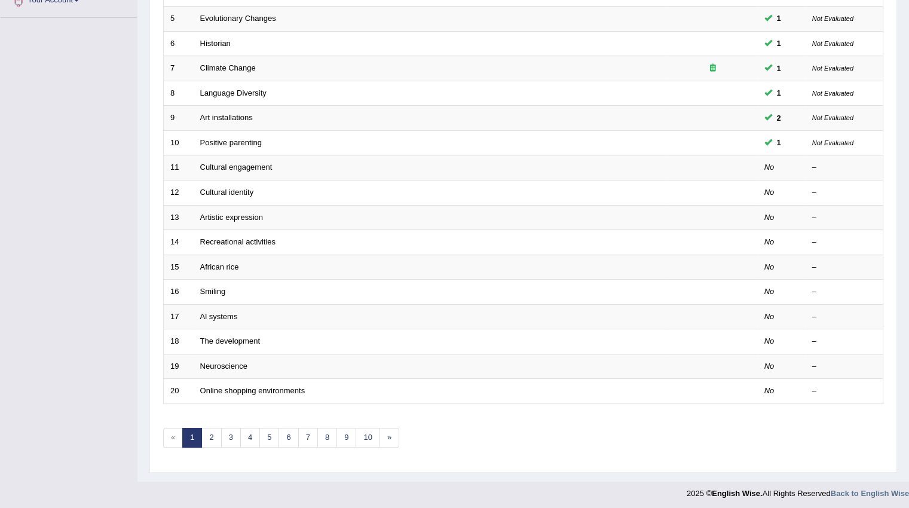
click at [228, 164] on link "Cultural engagement" at bounding box center [236, 167] width 72 height 9
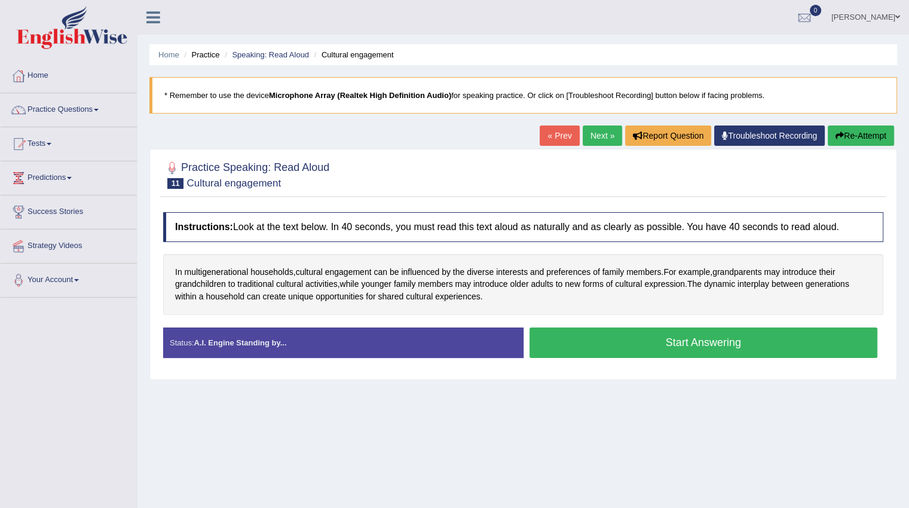
click at [561, 346] on button "Start Answering" at bounding box center [704, 343] width 349 height 30
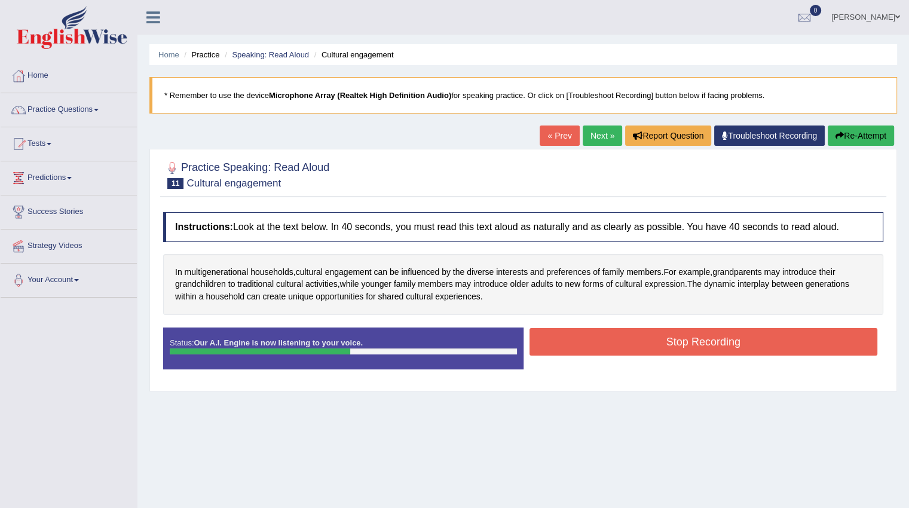
click at [561, 346] on button "Stop Recording" at bounding box center [704, 342] width 349 height 28
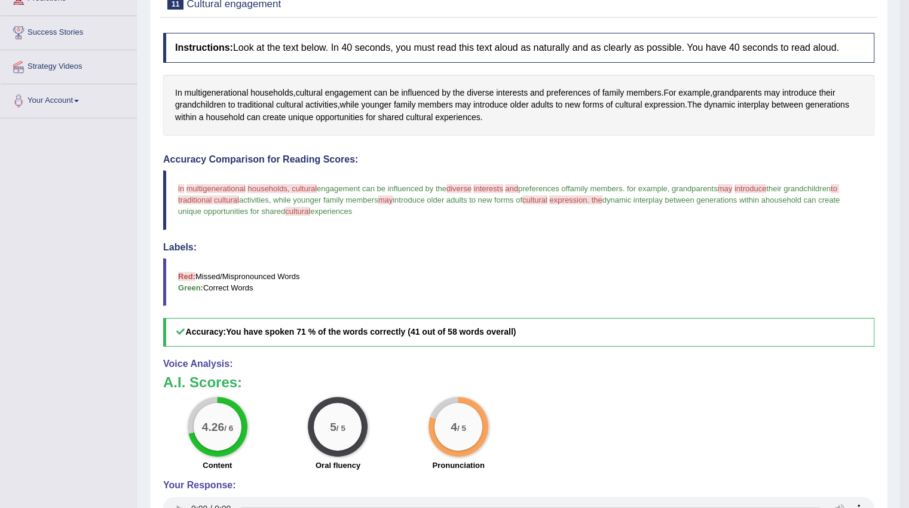
scroll to position [120, 0]
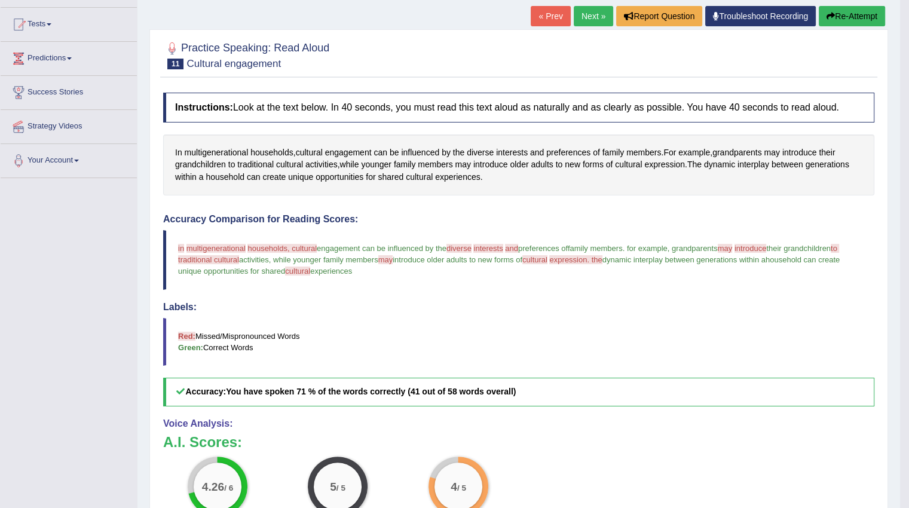
click at [849, 13] on button "Re-Attempt" at bounding box center [852, 16] width 66 height 20
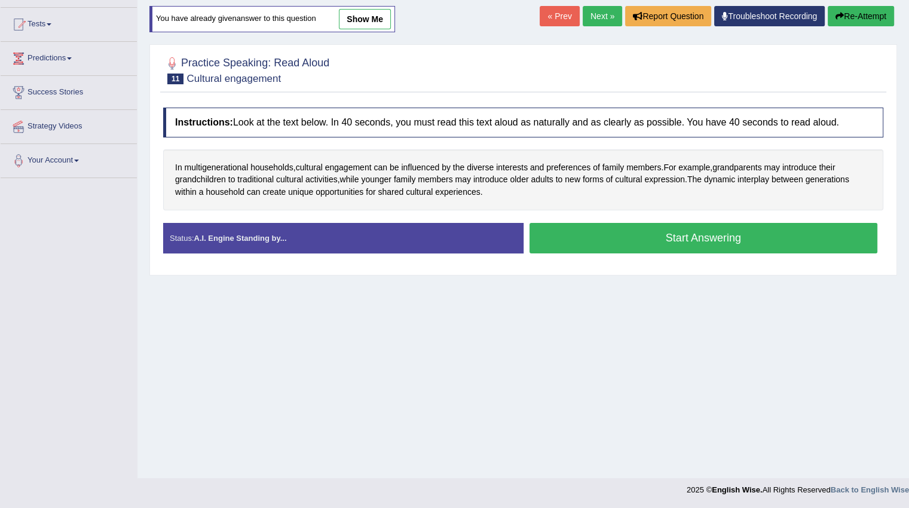
click at [614, 241] on button "Start Answering" at bounding box center [704, 238] width 349 height 30
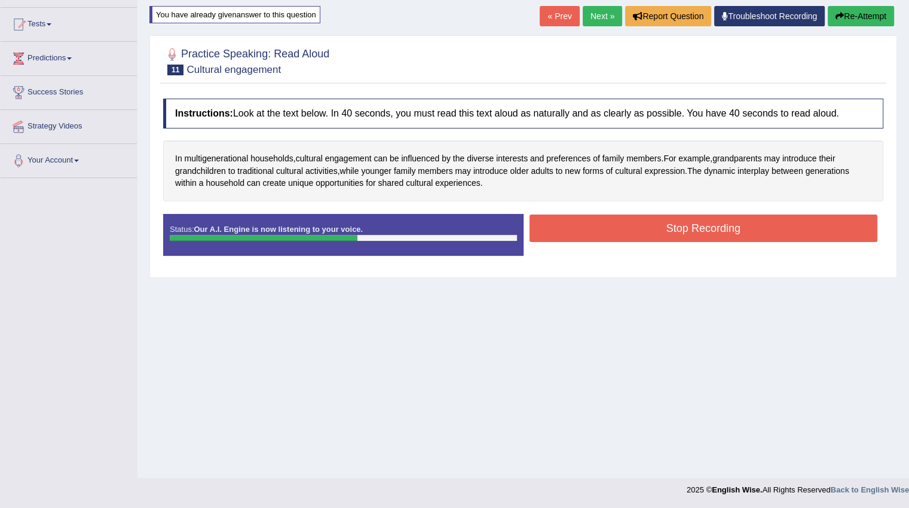
click at [616, 233] on button "Stop Recording" at bounding box center [704, 229] width 349 height 28
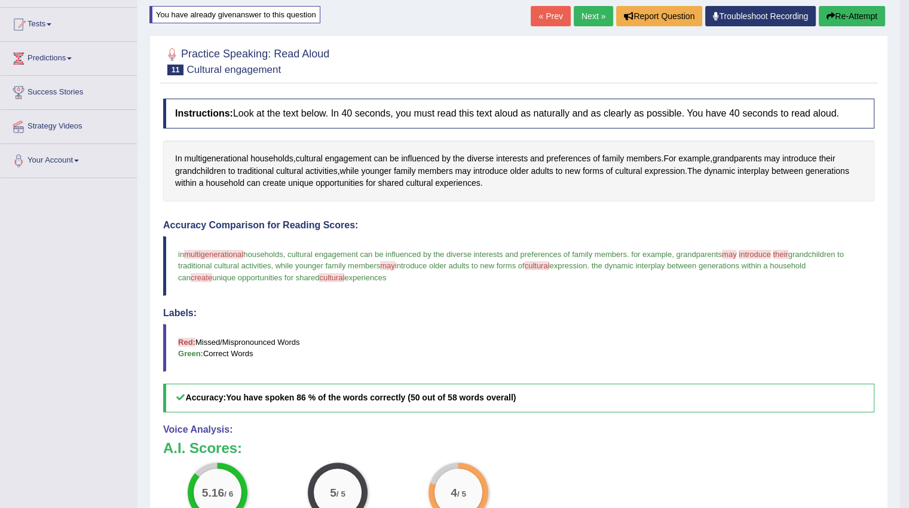
click at [588, 21] on link "Next »" at bounding box center [593, 16] width 39 height 20
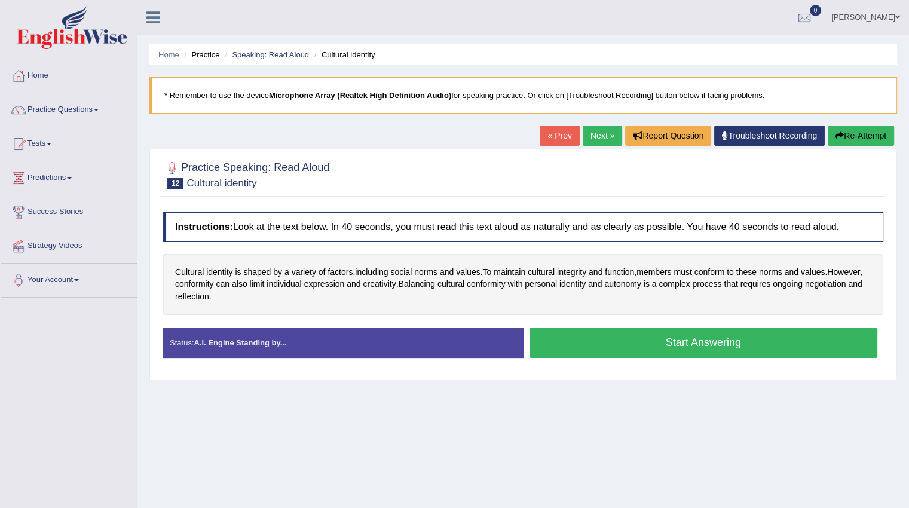
click at [662, 335] on button "Start Answering" at bounding box center [704, 343] width 349 height 30
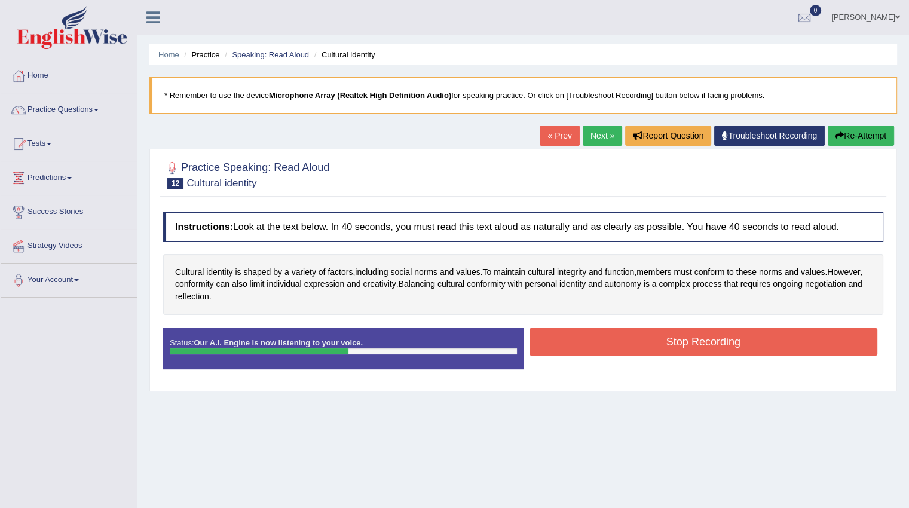
click at [664, 334] on button "Stop Recording" at bounding box center [704, 342] width 349 height 28
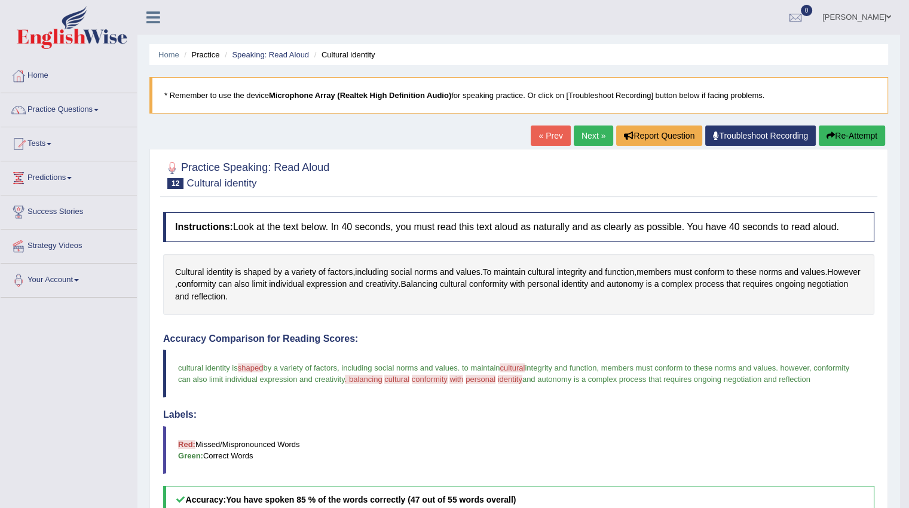
click at [601, 133] on link "Next »" at bounding box center [593, 136] width 39 height 20
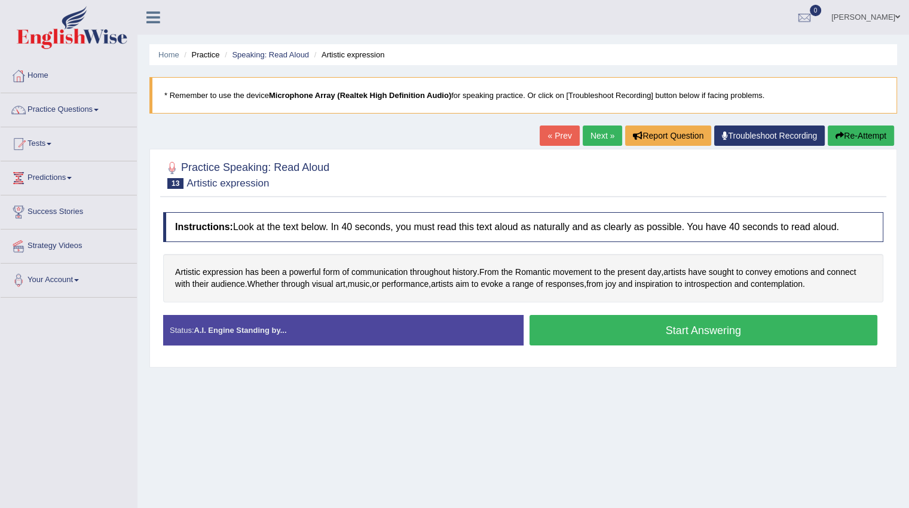
click at [569, 324] on button "Start Answering" at bounding box center [704, 330] width 349 height 30
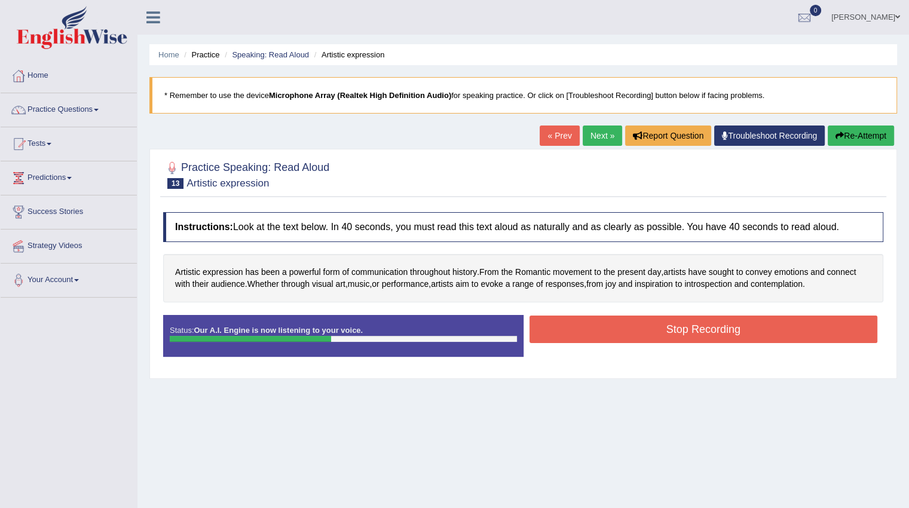
click at [566, 331] on button "Stop Recording" at bounding box center [704, 330] width 349 height 28
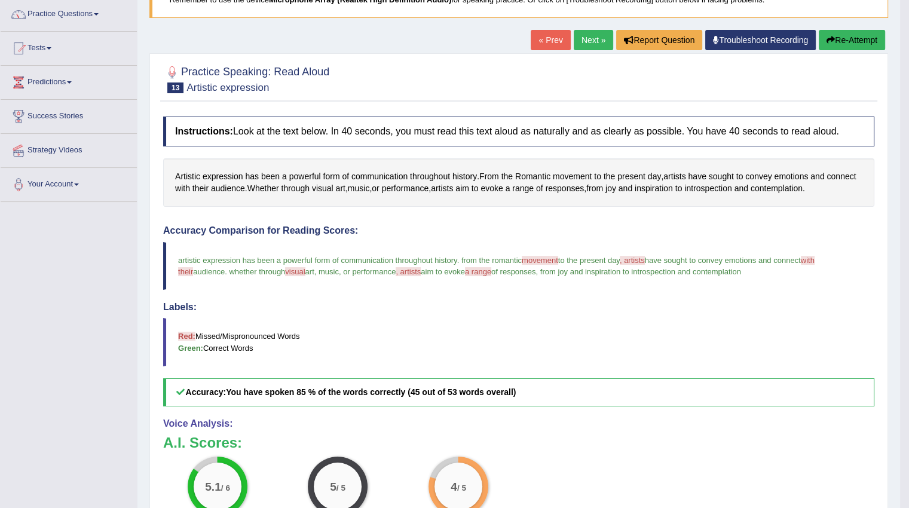
scroll to position [93, 0]
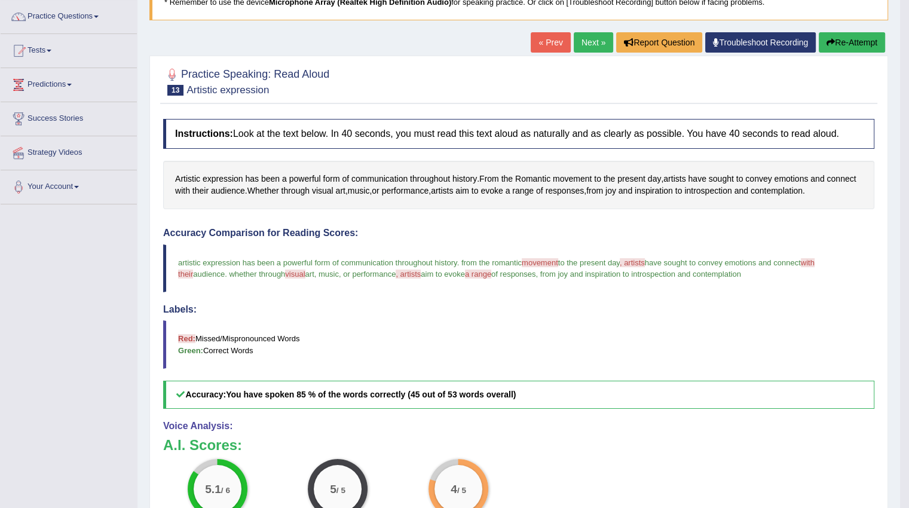
click at [580, 41] on link "Next »" at bounding box center [593, 42] width 39 height 20
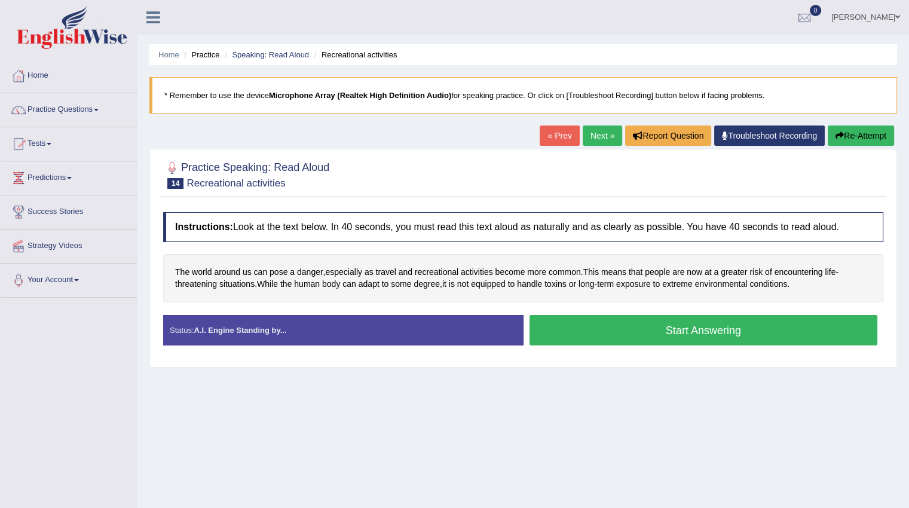
click at [665, 331] on button "Start Answering" at bounding box center [704, 330] width 349 height 30
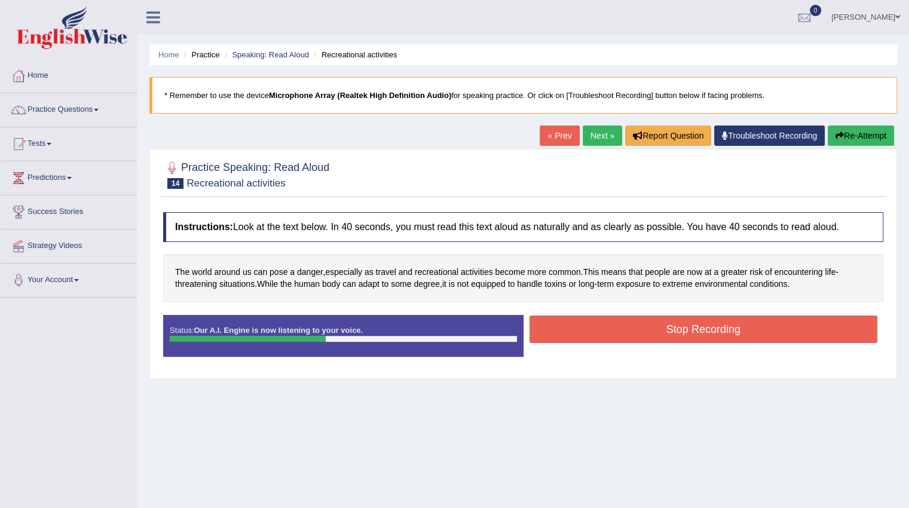
click at [665, 331] on button "Stop Recording" at bounding box center [704, 330] width 349 height 28
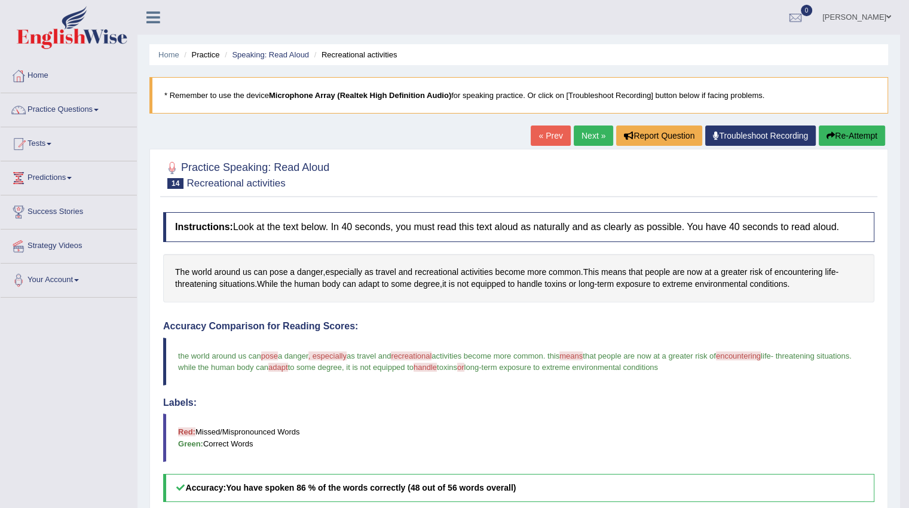
click at [591, 137] on link "Next »" at bounding box center [593, 136] width 39 height 20
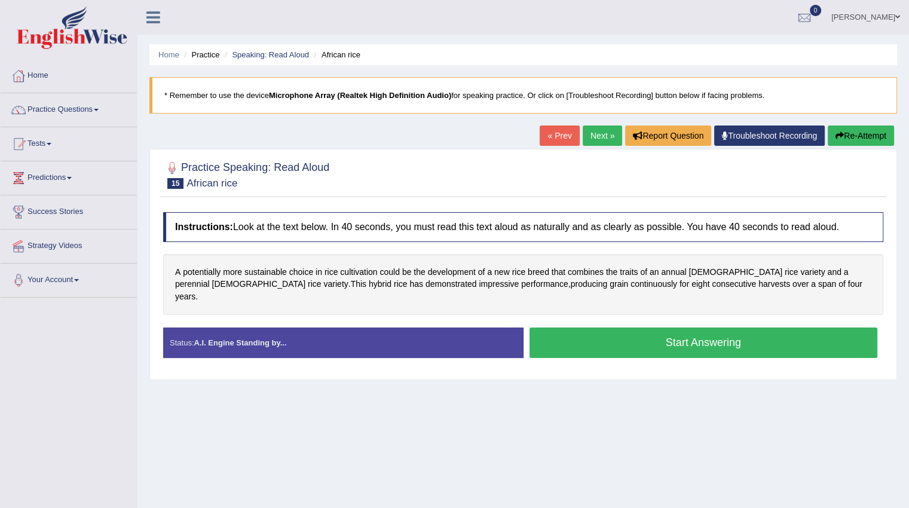
click at [581, 331] on button "Start Answering" at bounding box center [704, 343] width 349 height 30
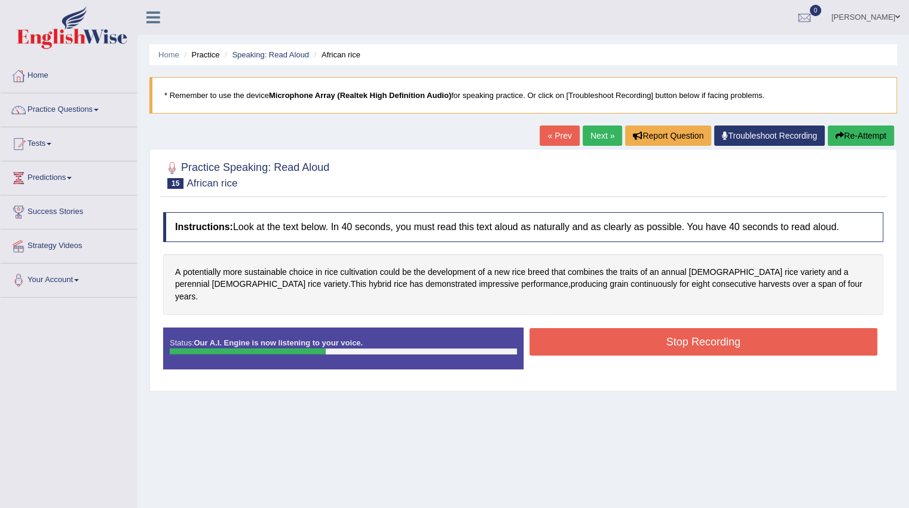
click at [581, 331] on button "Stop Recording" at bounding box center [704, 342] width 349 height 28
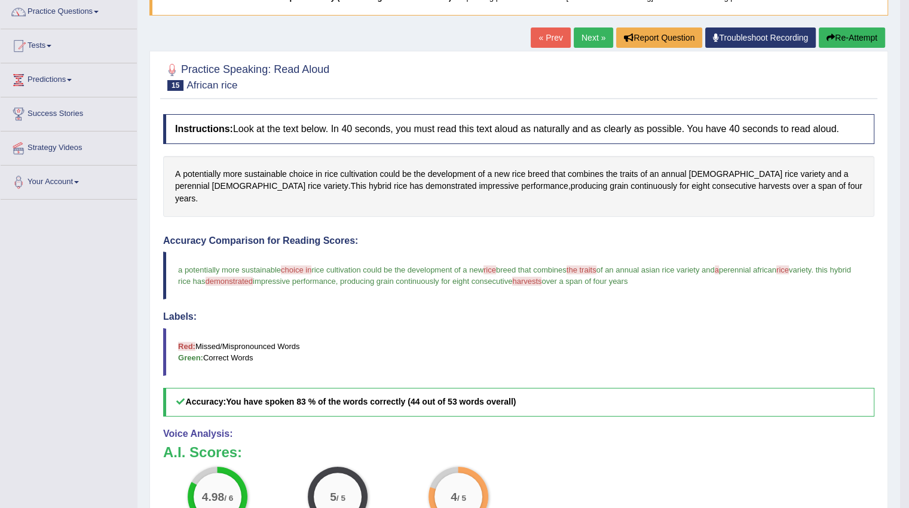
scroll to position [60, 0]
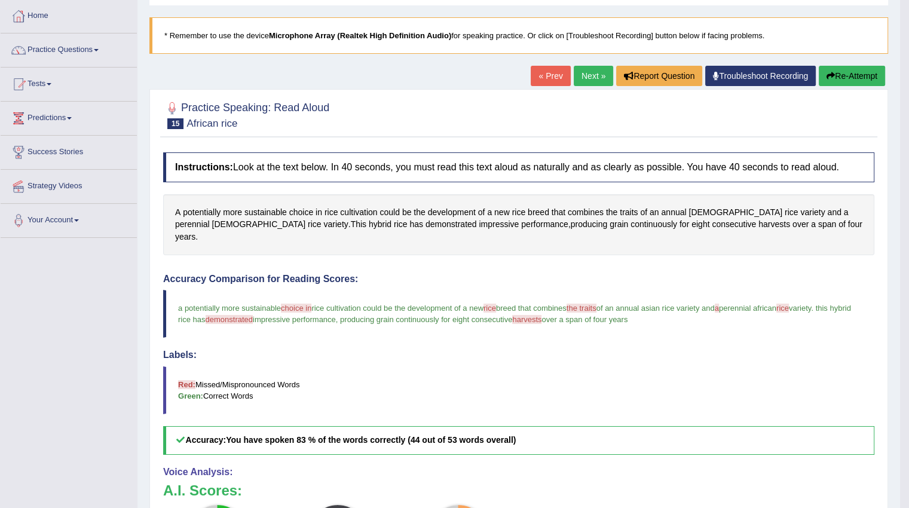
click at [827, 74] on icon "button" at bounding box center [831, 76] width 8 height 8
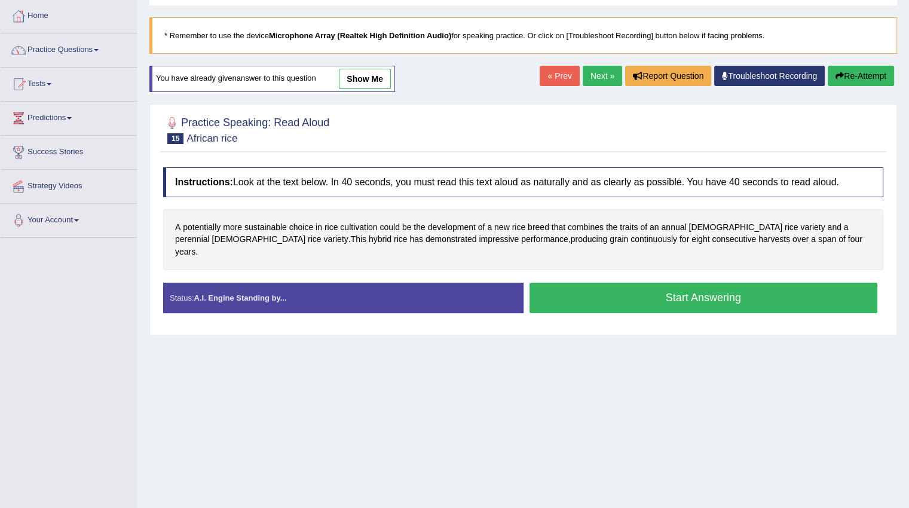
click at [588, 291] on button "Start Answering" at bounding box center [704, 298] width 349 height 30
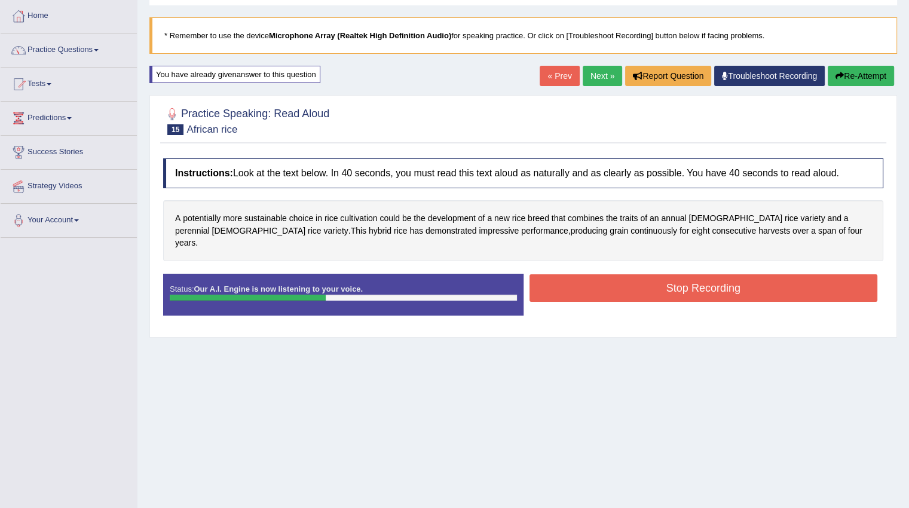
click at [593, 278] on button "Stop Recording" at bounding box center [704, 288] width 349 height 28
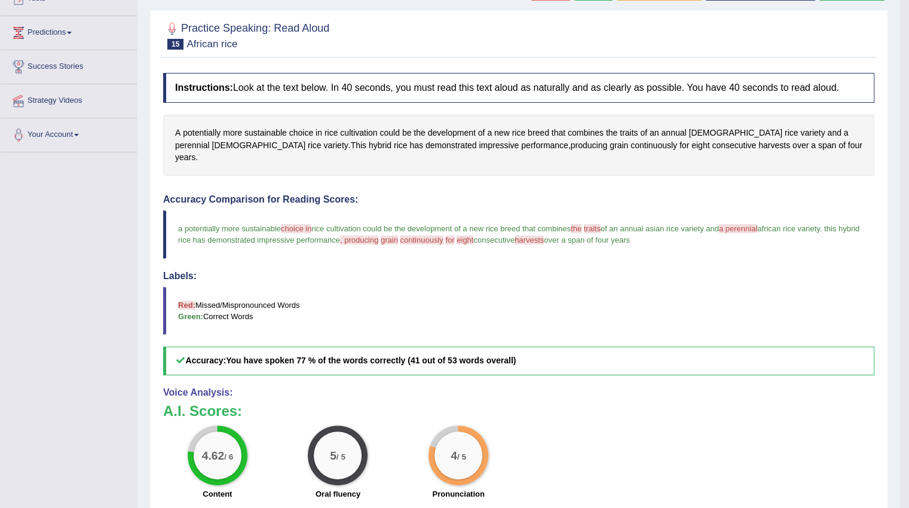
scroll to position [120, 0]
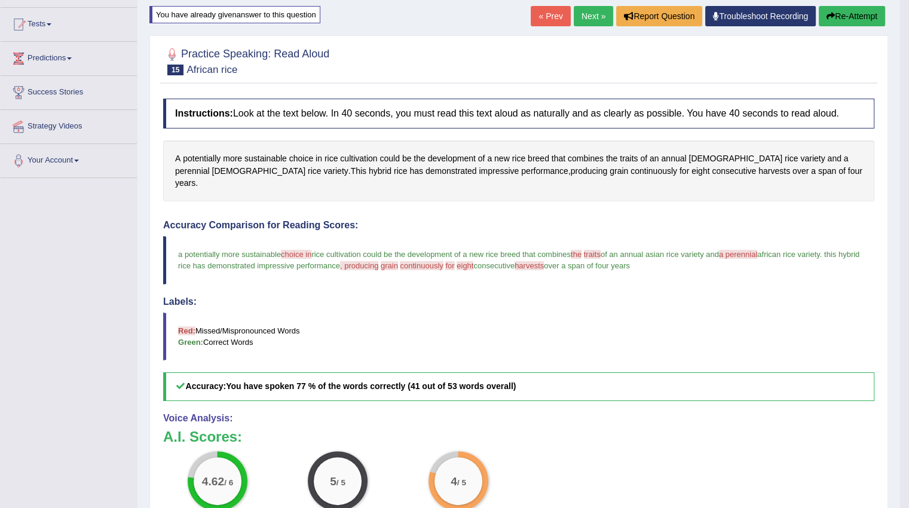
click at [828, 20] on button "Re-Attempt" at bounding box center [852, 16] width 66 height 20
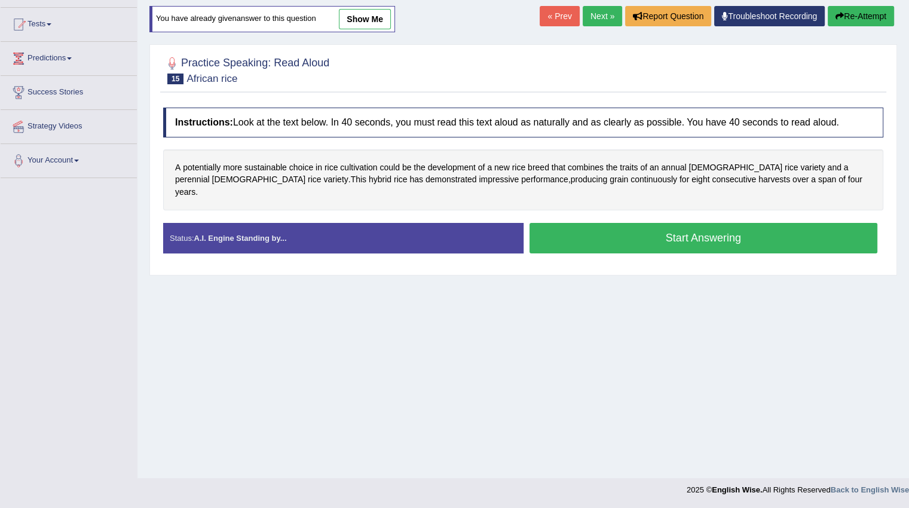
click at [637, 230] on button "Start Answering" at bounding box center [704, 238] width 349 height 30
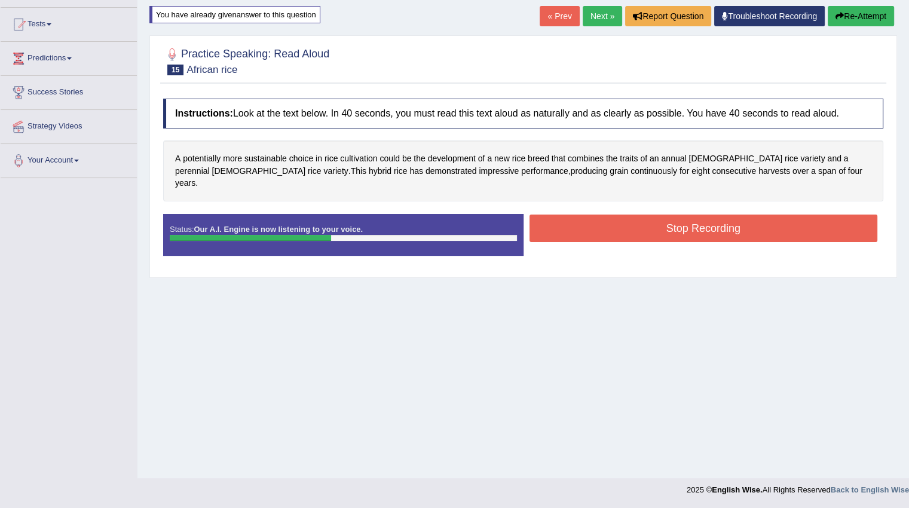
click at [640, 218] on button "Stop Recording" at bounding box center [704, 229] width 349 height 28
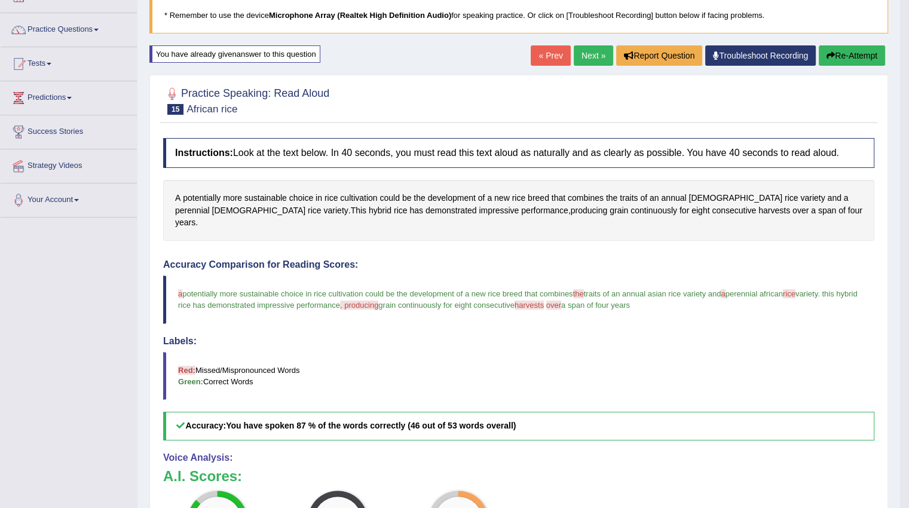
scroll to position [60, 0]
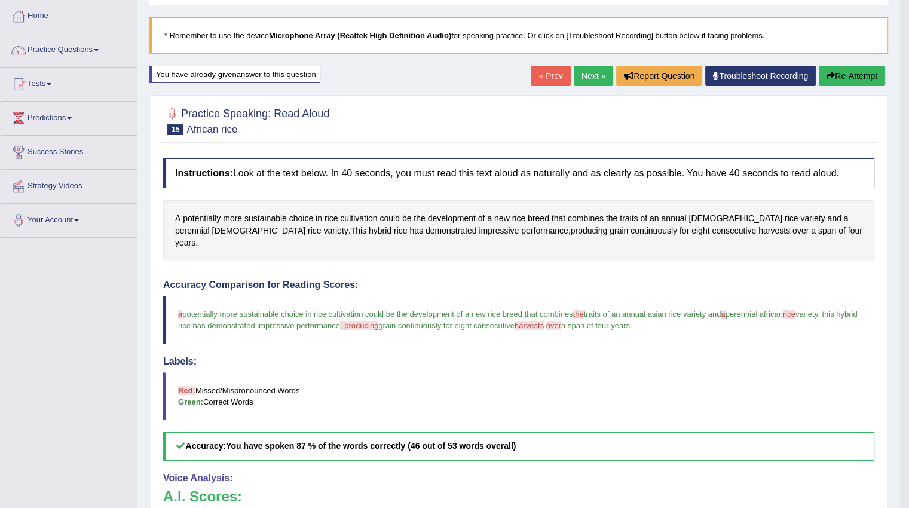
click at [586, 81] on link "Next »" at bounding box center [593, 76] width 39 height 20
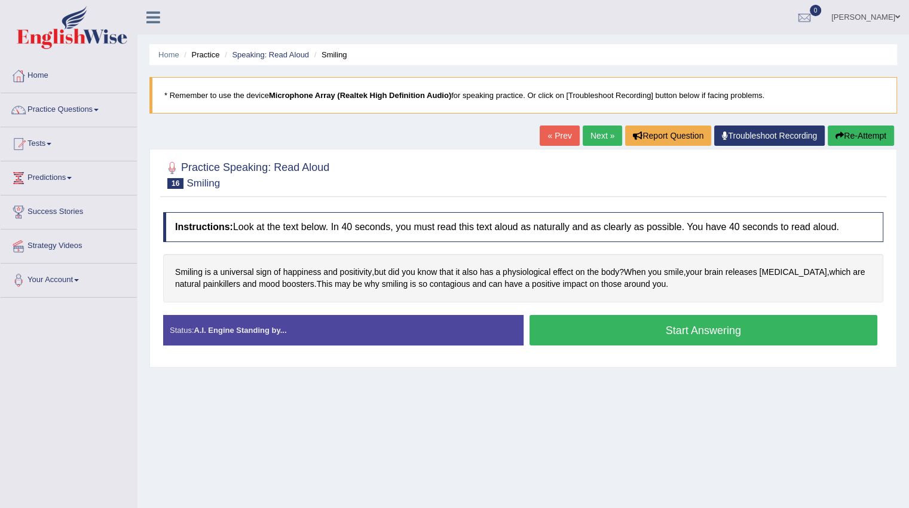
click at [682, 335] on button "Start Answering" at bounding box center [704, 330] width 349 height 30
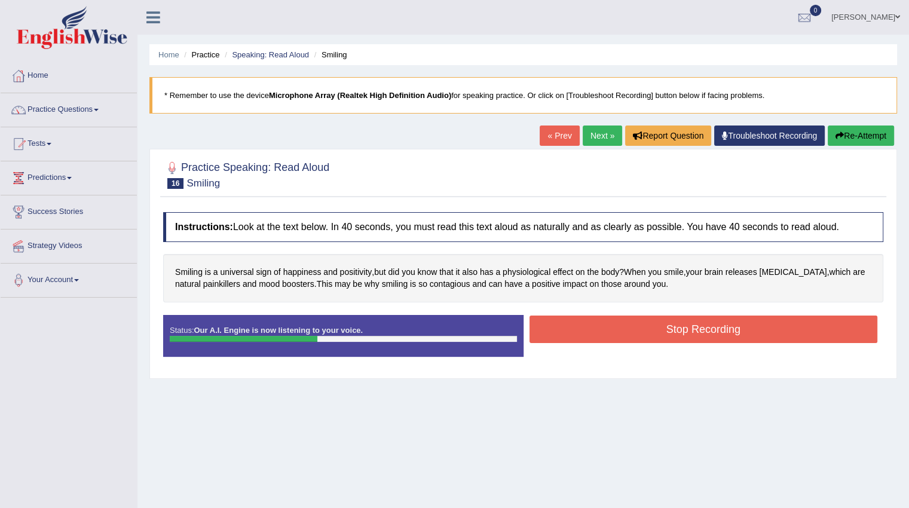
click at [682, 335] on button "Stop Recording" at bounding box center [704, 330] width 349 height 28
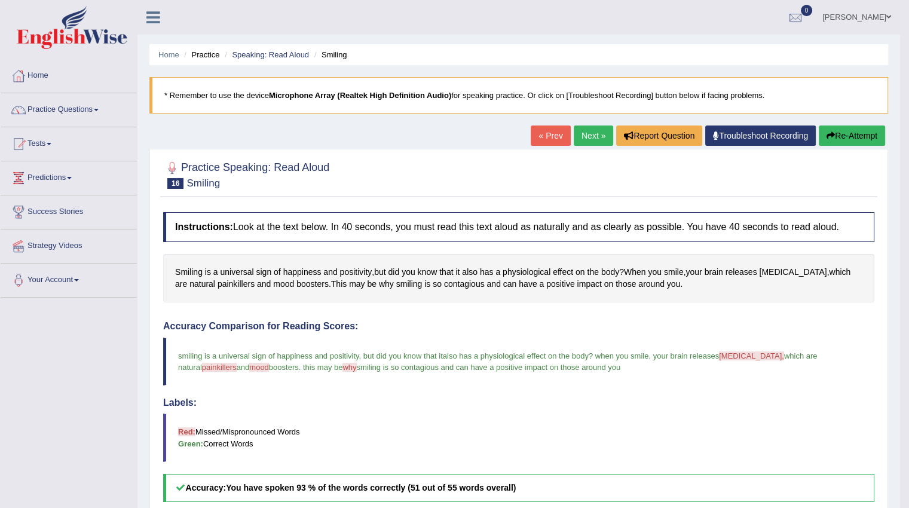
click at [574, 132] on link "Next »" at bounding box center [593, 136] width 39 height 20
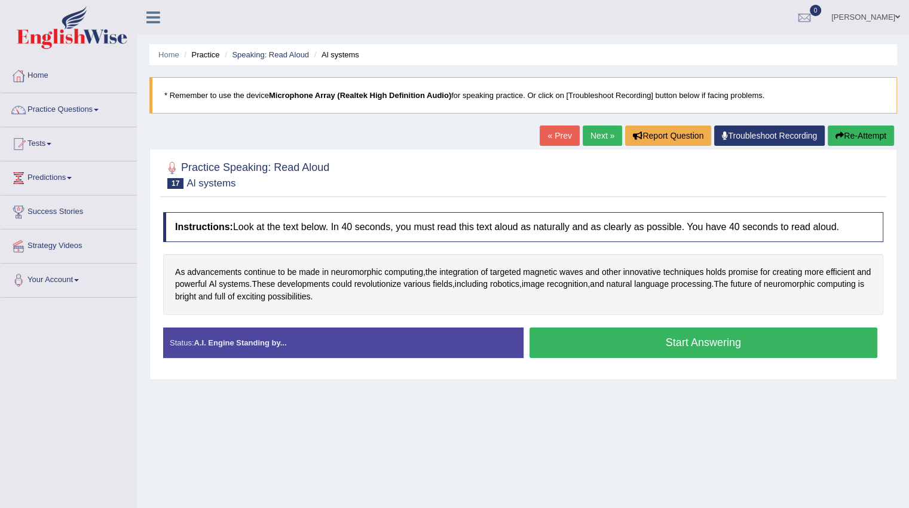
click at [634, 338] on button "Start Answering" at bounding box center [704, 343] width 349 height 30
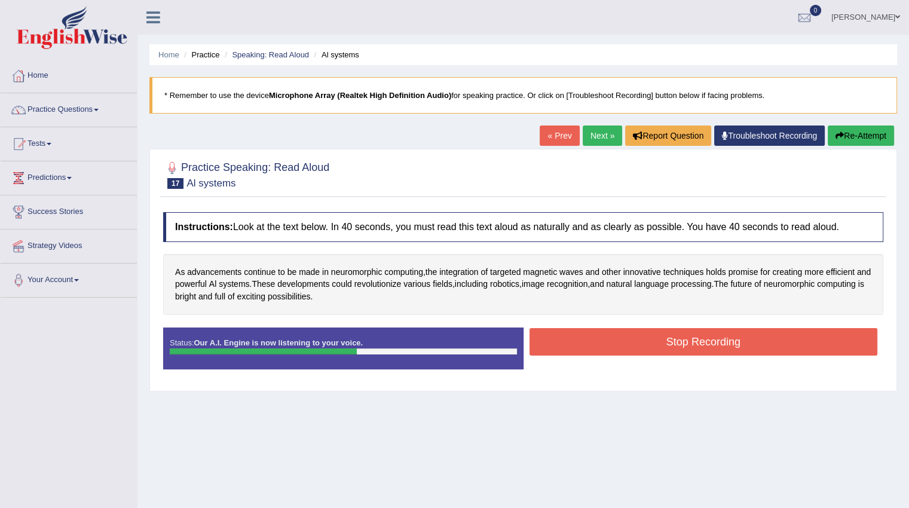
click at [636, 331] on button "Stop Recording" at bounding box center [704, 342] width 349 height 28
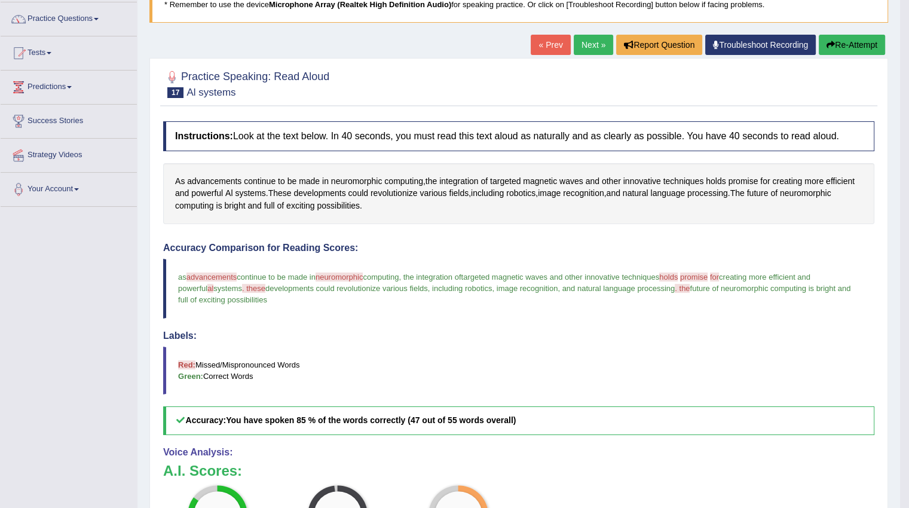
scroll to position [120, 0]
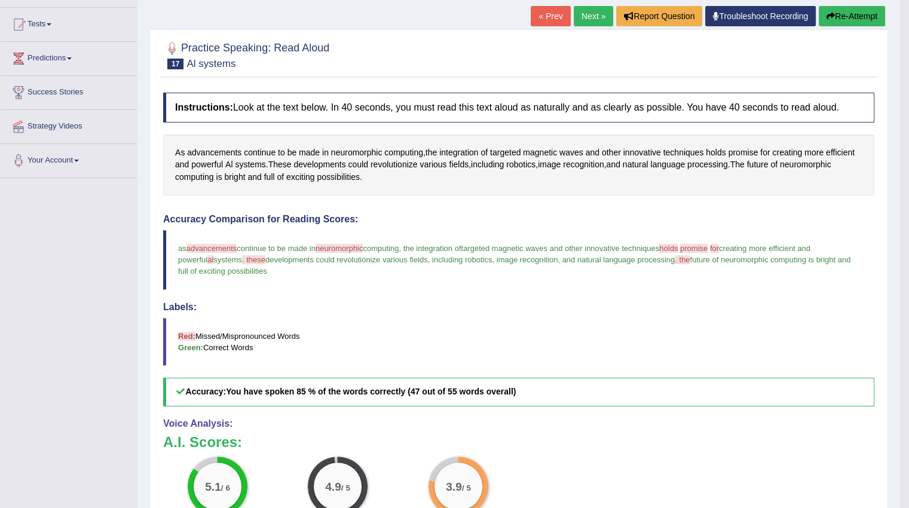
click at [861, 14] on button "Re-Attempt" at bounding box center [852, 16] width 66 height 20
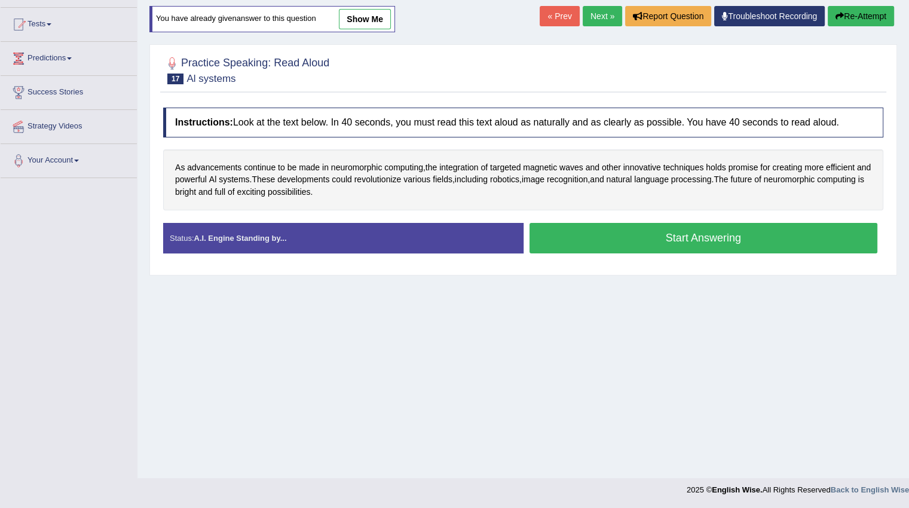
click at [729, 236] on button "Start Answering" at bounding box center [704, 238] width 349 height 30
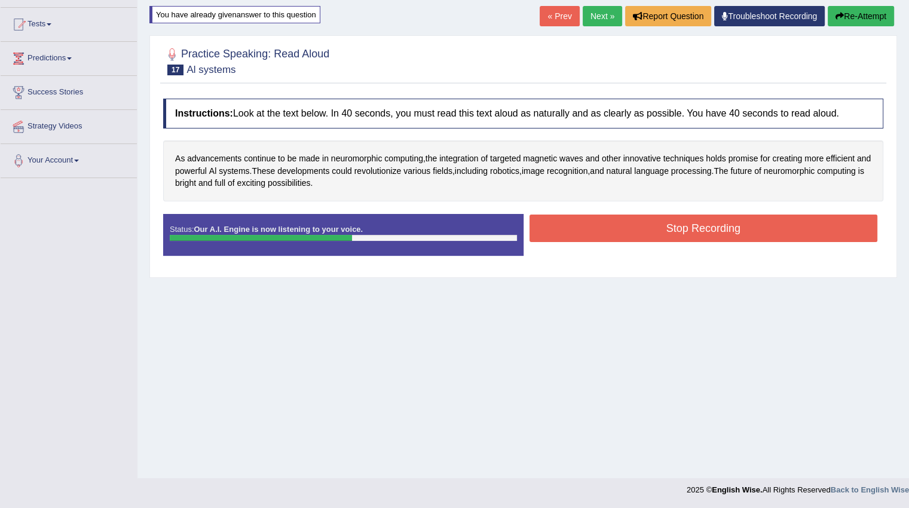
click at [738, 233] on button "Stop Recording" at bounding box center [704, 229] width 349 height 28
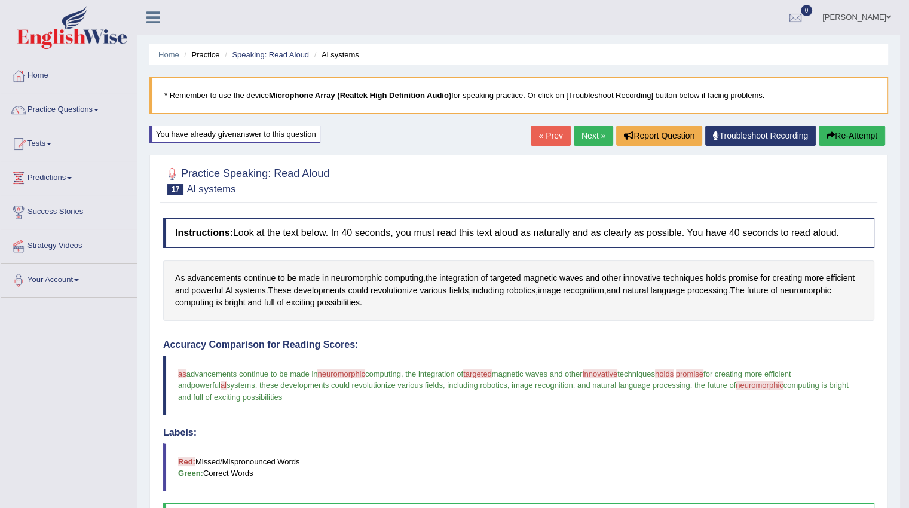
click at [579, 131] on link "Next »" at bounding box center [593, 136] width 39 height 20
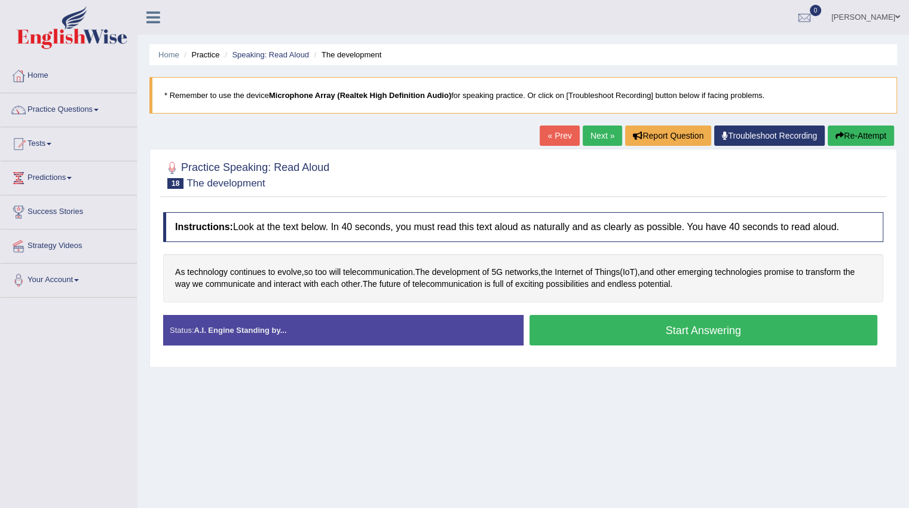
click at [610, 333] on button "Start Answering" at bounding box center [704, 330] width 349 height 30
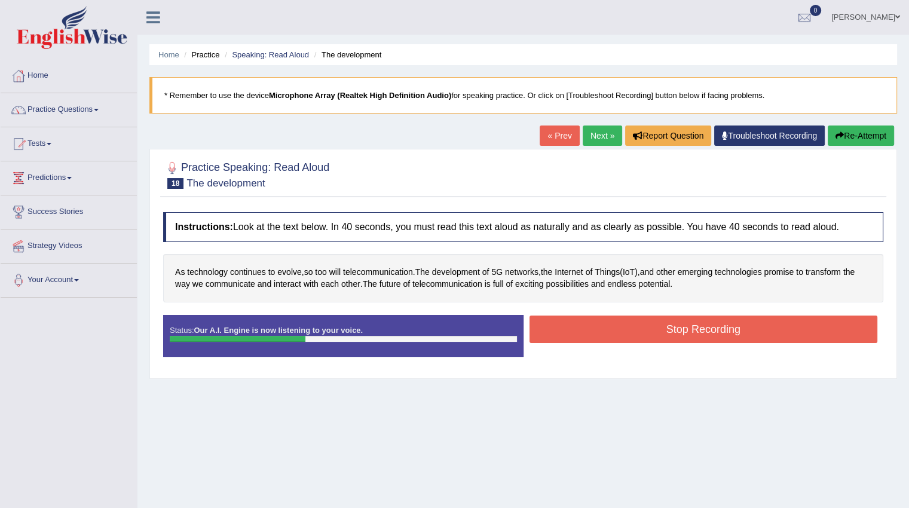
click at [611, 326] on button "Stop Recording" at bounding box center [704, 330] width 349 height 28
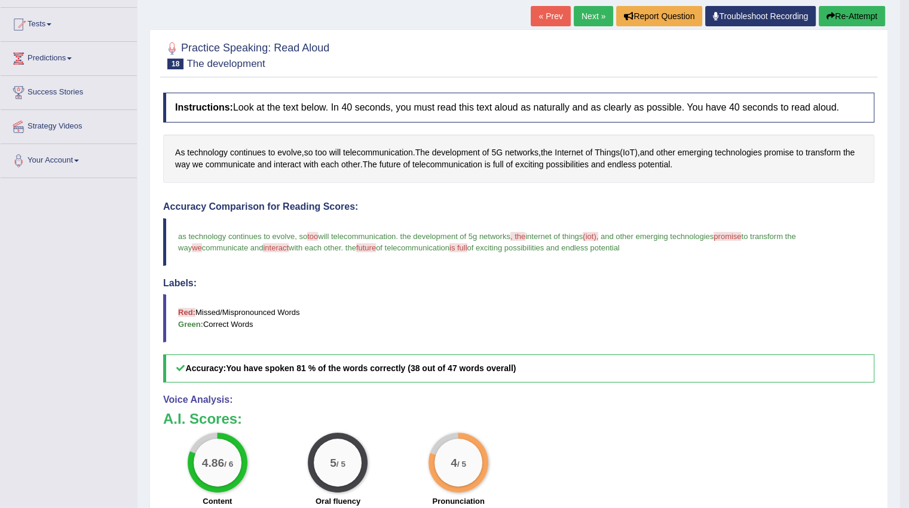
scroll to position [120, 0]
click at [835, 13] on button "Re-Attempt" at bounding box center [852, 16] width 66 height 20
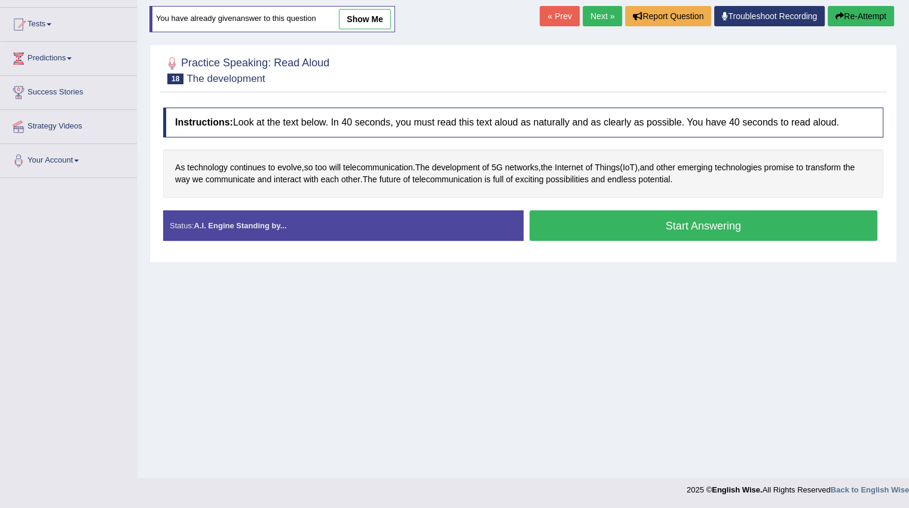
click at [622, 228] on button "Start Answering" at bounding box center [704, 225] width 349 height 30
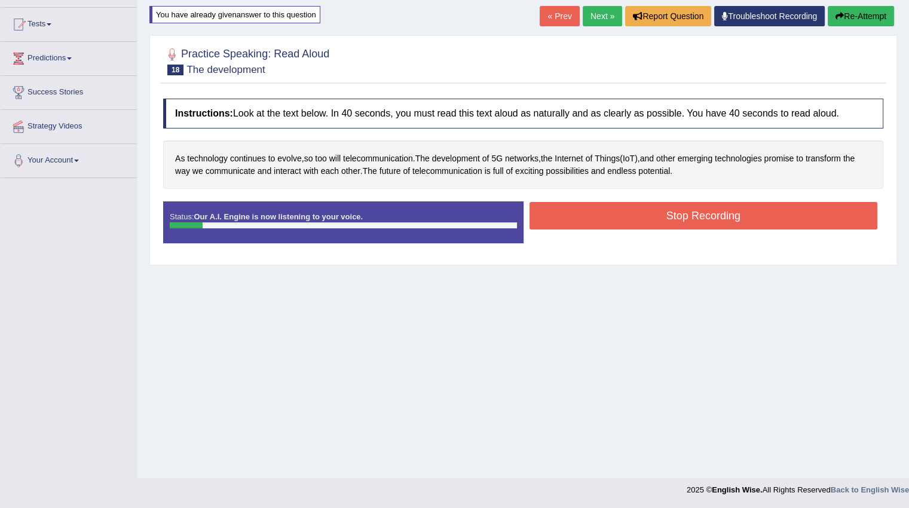
click at [596, 215] on button "Stop Recording" at bounding box center [704, 216] width 349 height 28
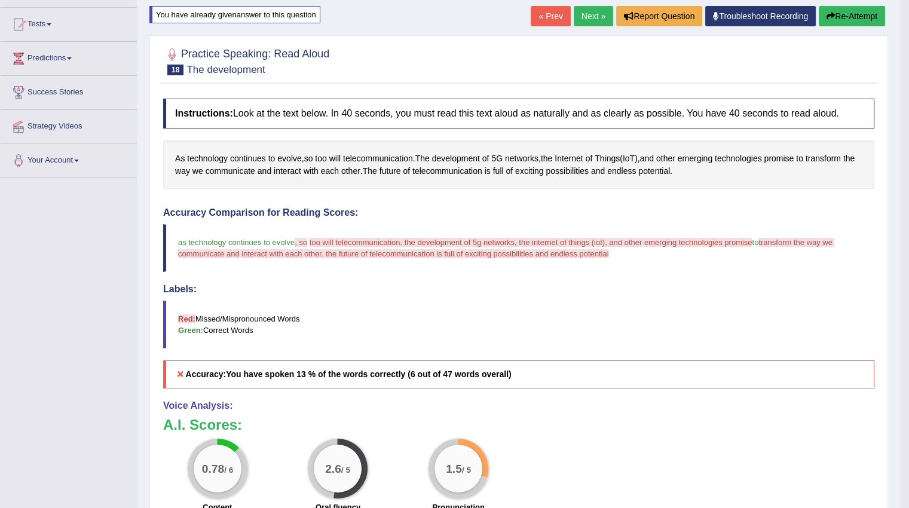
click at [830, 16] on icon "button" at bounding box center [831, 16] width 8 height 8
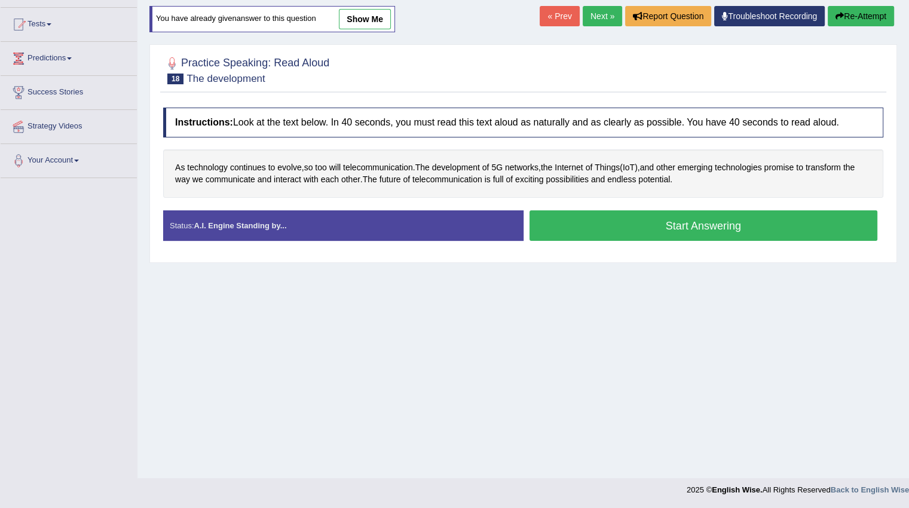
click at [649, 221] on button "Start Answering" at bounding box center [704, 225] width 349 height 30
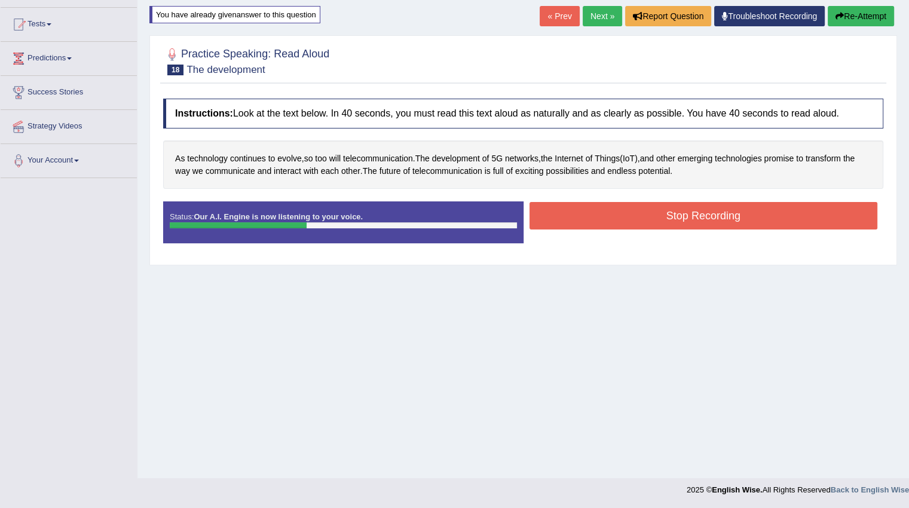
click at [649, 221] on button "Stop Recording" at bounding box center [704, 216] width 349 height 28
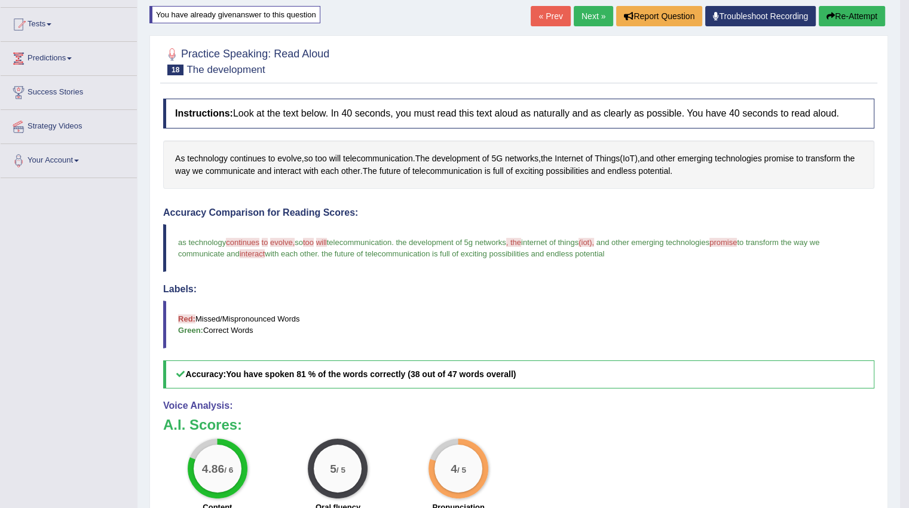
click at [834, 11] on button "Re-Attempt" at bounding box center [852, 16] width 66 height 20
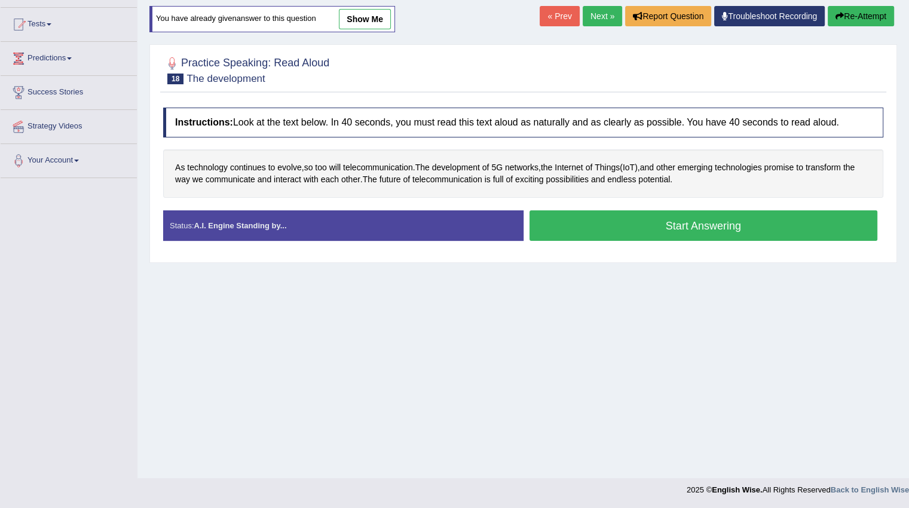
click at [655, 220] on button "Start Answering" at bounding box center [704, 225] width 349 height 30
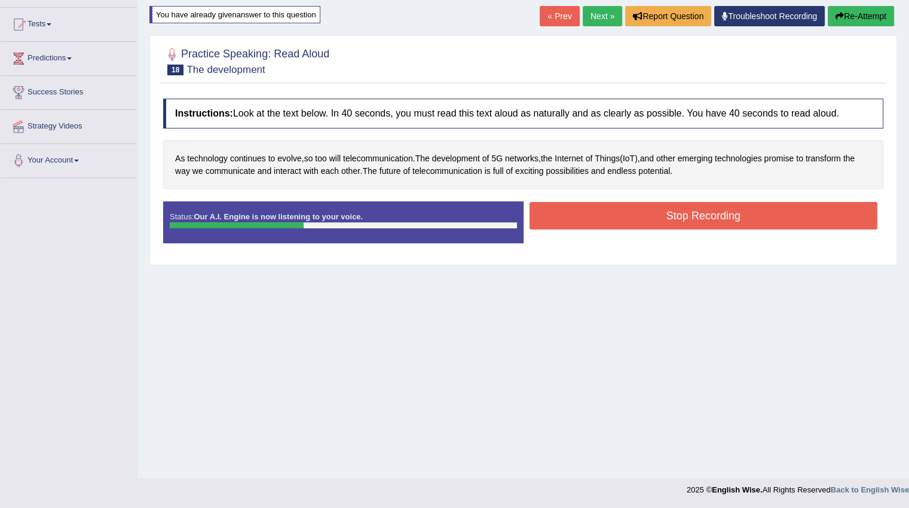
click at [654, 221] on button "Stop Recording" at bounding box center [704, 216] width 349 height 28
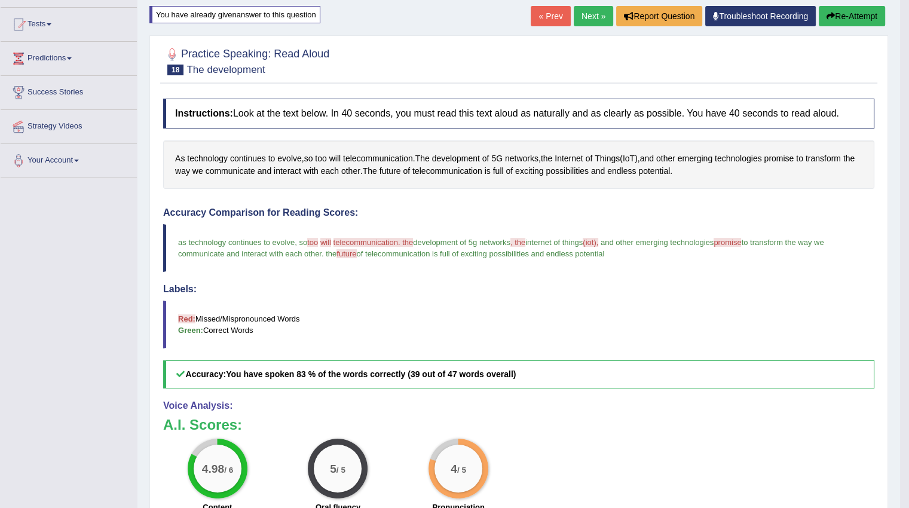
click at [576, 15] on link "Next »" at bounding box center [593, 16] width 39 height 20
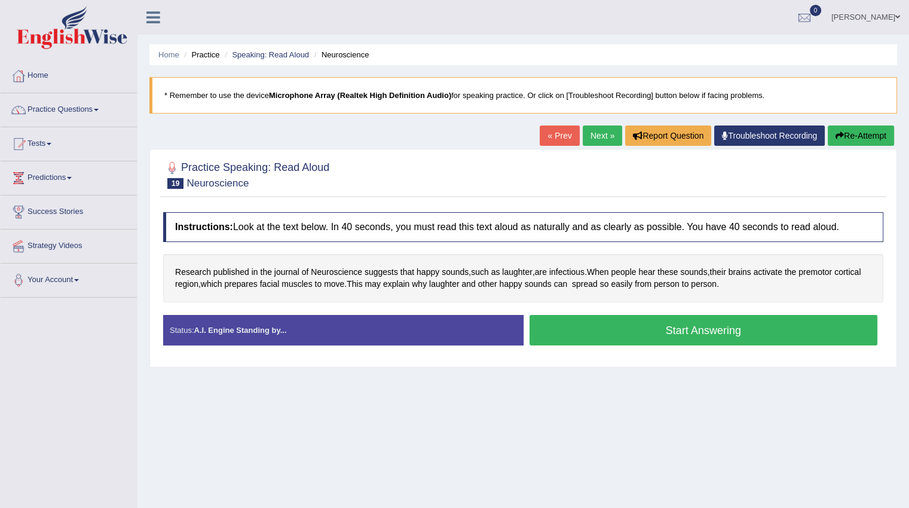
click at [580, 335] on button "Start Answering" at bounding box center [704, 330] width 349 height 30
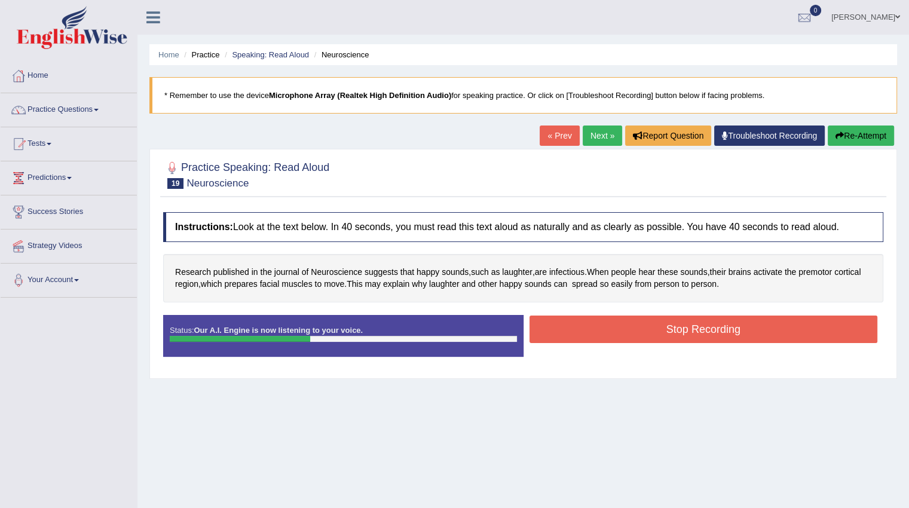
click at [582, 328] on button "Stop Recording" at bounding box center [704, 330] width 349 height 28
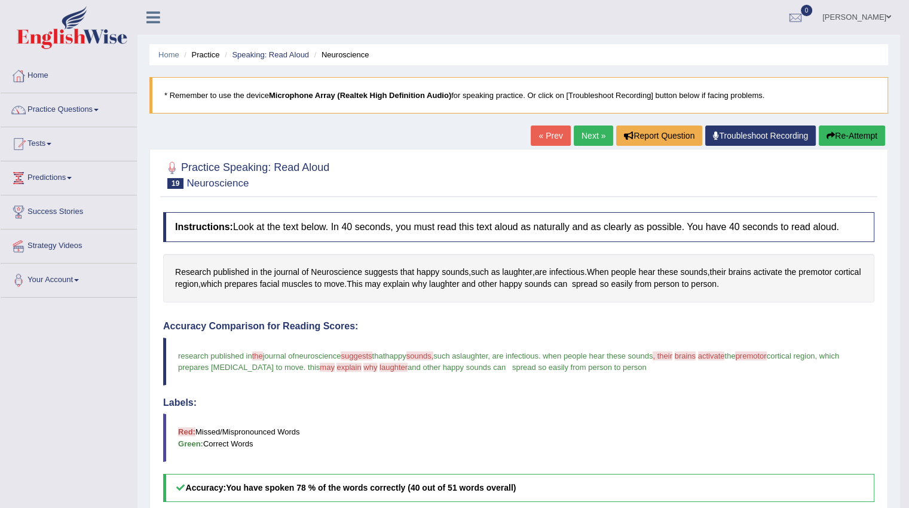
click at [861, 132] on button "Re-Attempt" at bounding box center [852, 136] width 66 height 20
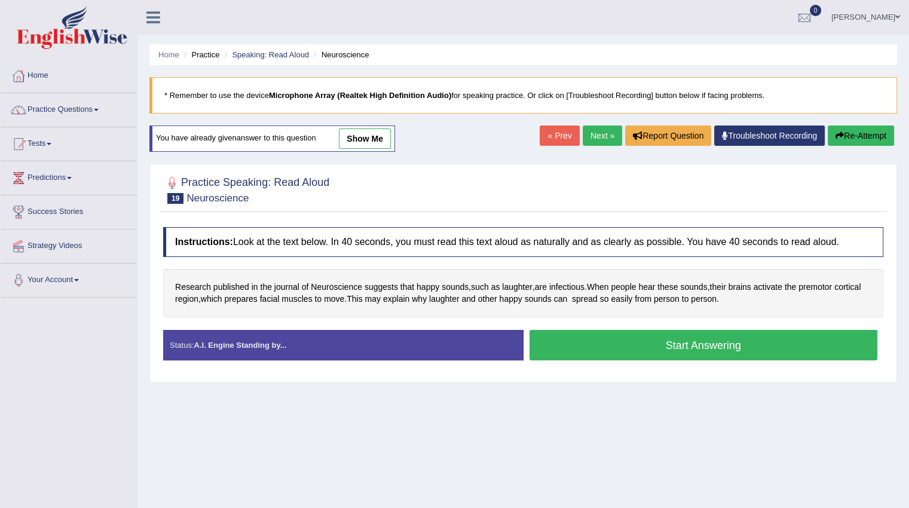
click at [601, 341] on button "Start Answering" at bounding box center [704, 345] width 349 height 30
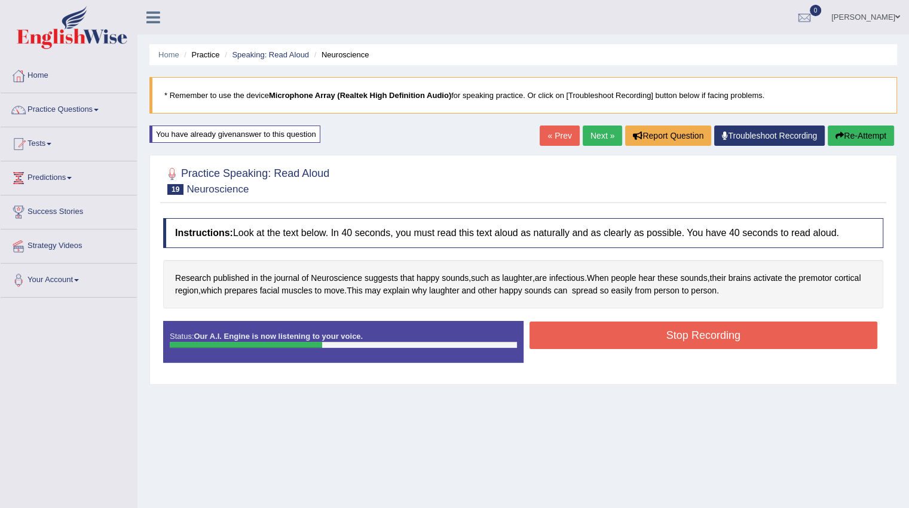
click at [587, 320] on div "Created with Highcharts 7.1.2 Great Too slow Too fast Time Speech pace meter: 0…" at bounding box center [707, 320] width 367 height 1
click at [587, 325] on button "Stop Recording" at bounding box center [704, 336] width 349 height 28
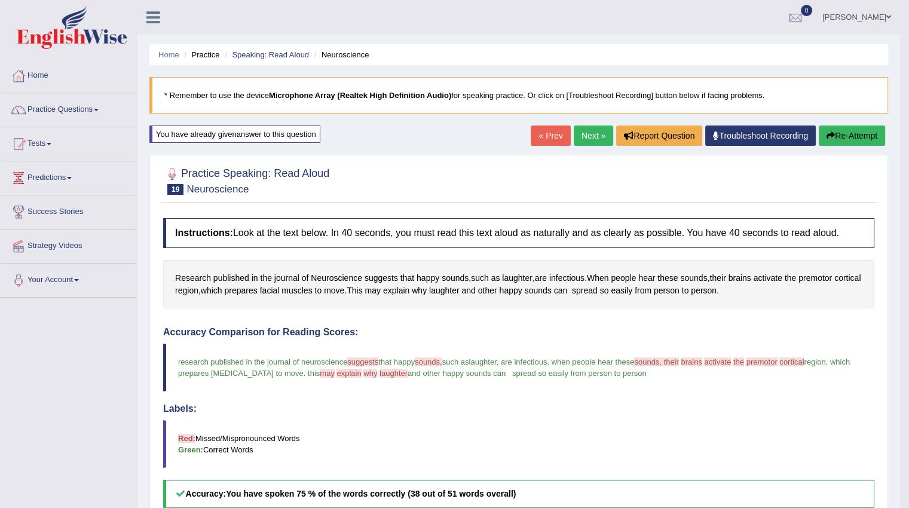
click at [677, 410] on h4 "Labels:" at bounding box center [519, 409] width 712 height 11
click at [58, 107] on link "Practice Questions" at bounding box center [69, 108] width 136 height 30
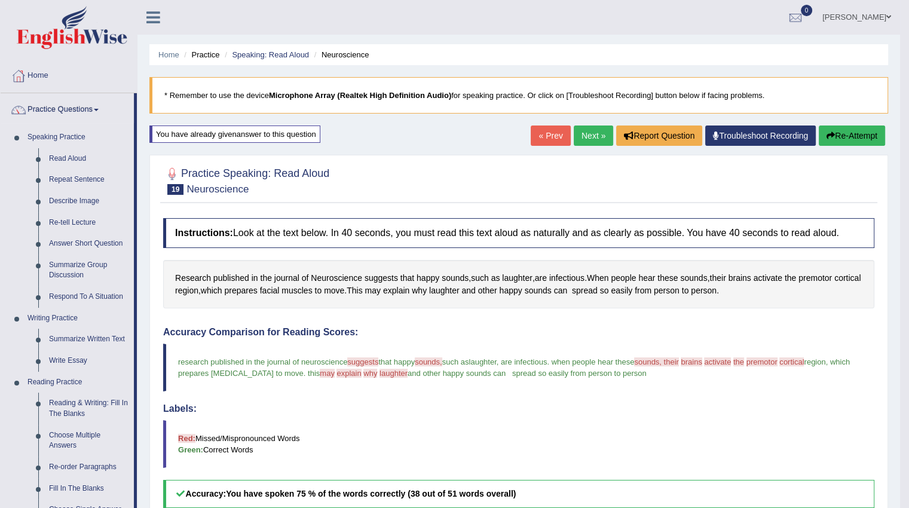
click at [60, 178] on link "Repeat Sentence" at bounding box center [89, 180] width 90 height 22
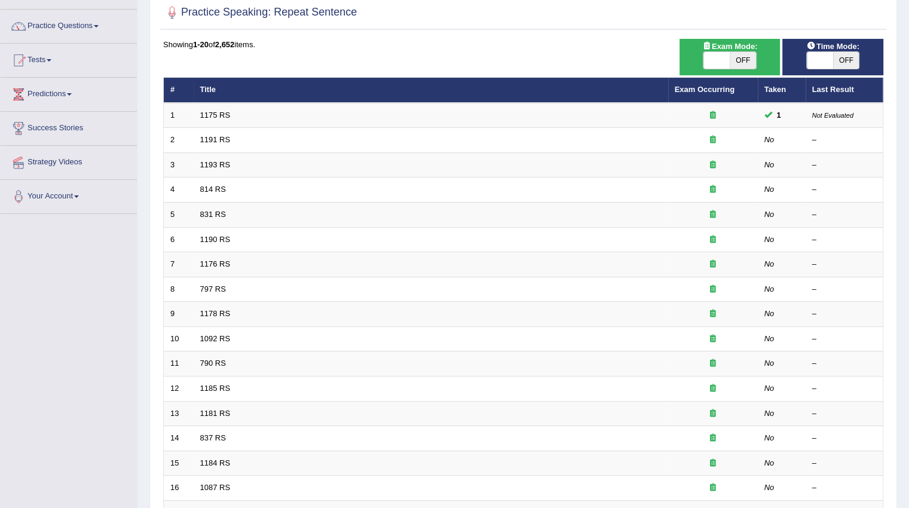
scroll to position [60, 0]
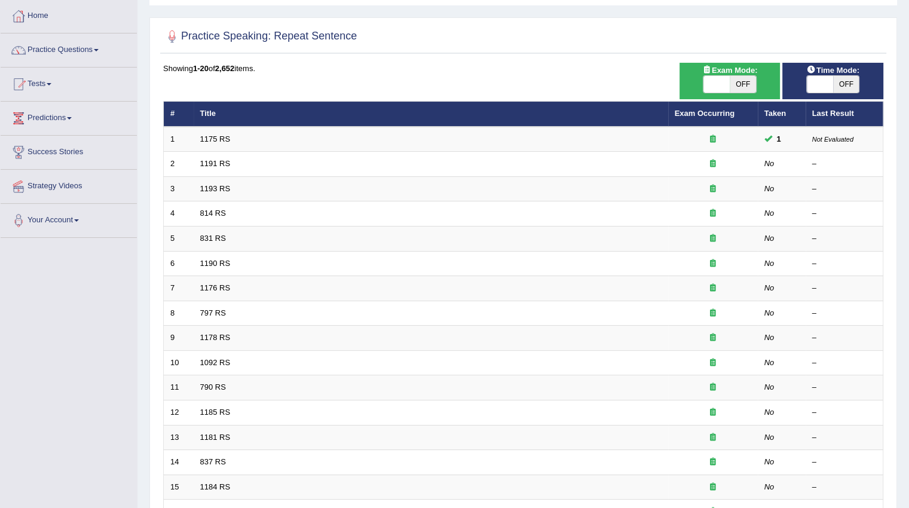
click at [215, 166] on link "1191 RS" at bounding box center [215, 163] width 30 height 9
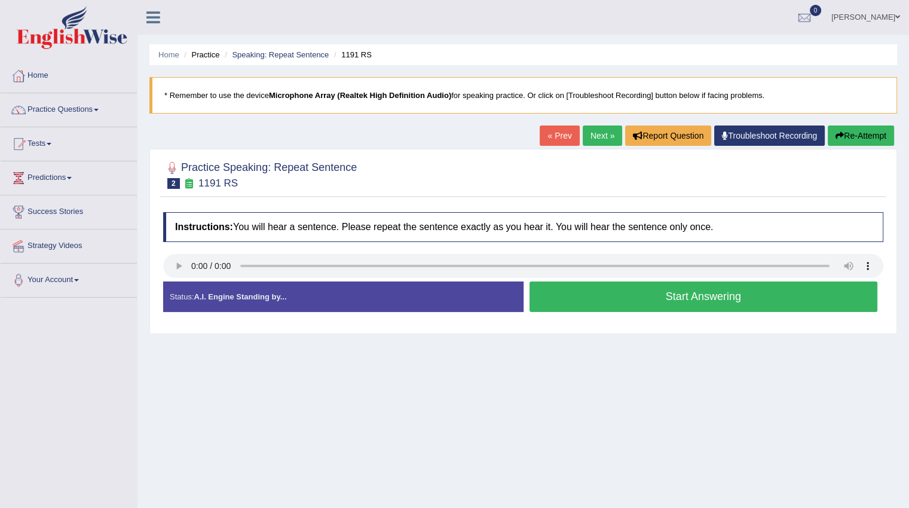
click at [600, 135] on link "Next »" at bounding box center [602, 136] width 39 height 20
click at [575, 293] on button "Start Answering" at bounding box center [704, 297] width 349 height 30
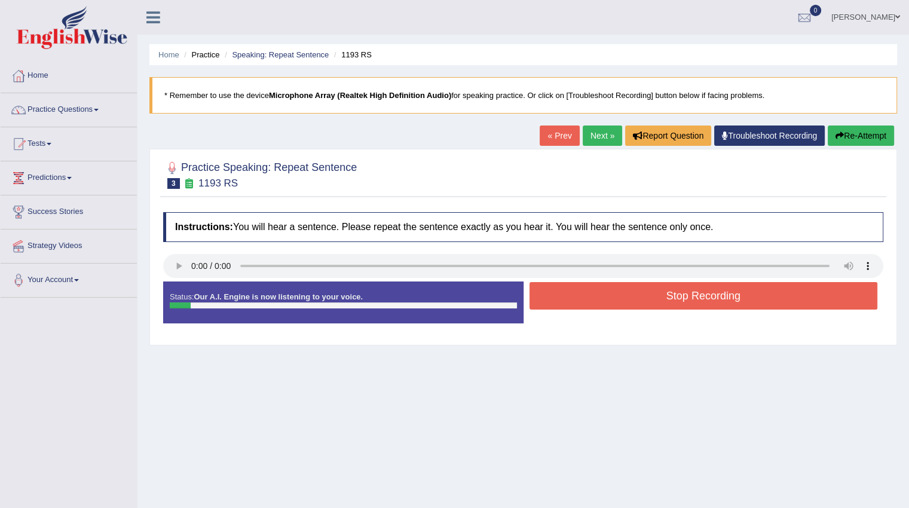
click at [575, 293] on button "Stop Recording" at bounding box center [704, 296] width 349 height 28
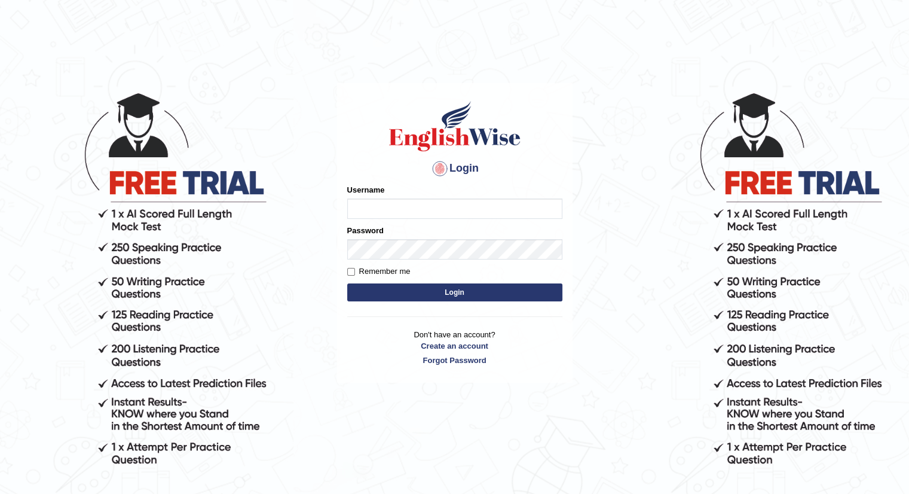
type input "Tamanna29"
click at [438, 299] on button "Login" at bounding box center [454, 292] width 215 height 18
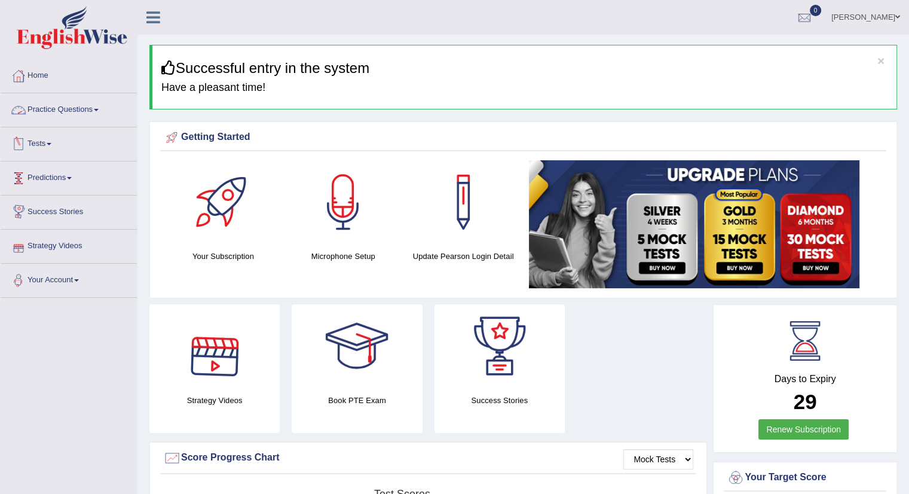
click at [62, 108] on link "Practice Questions" at bounding box center [69, 108] width 136 height 30
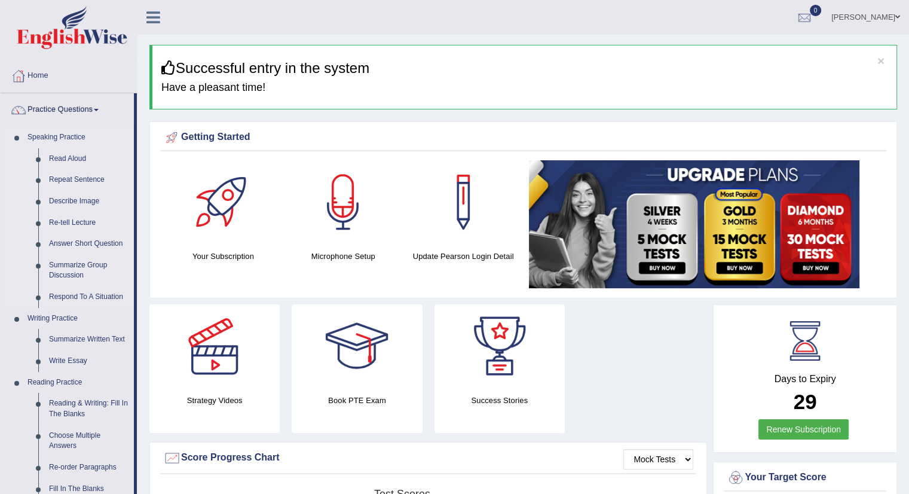
click at [58, 180] on link "Repeat Sentence" at bounding box center [89, 180] width 90 height 22
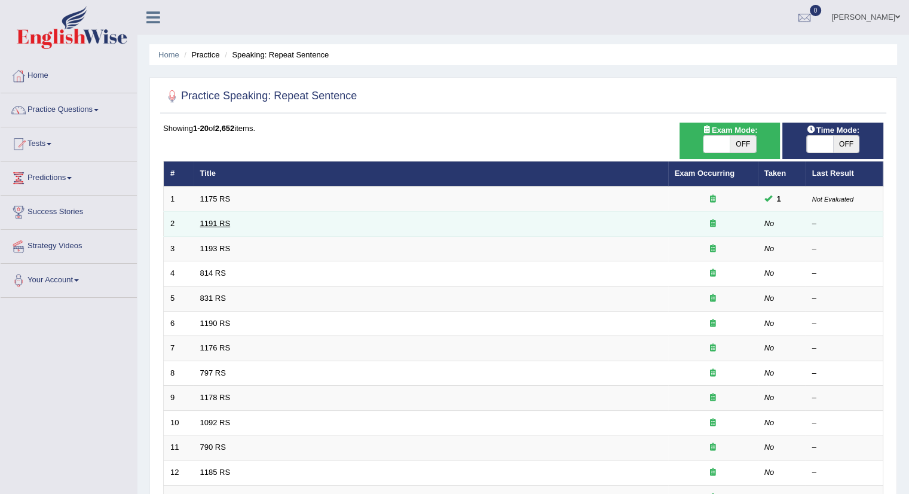
click at [209, 224] on link "1191 RS" at bounding box center [215, 223] width 30 height 9
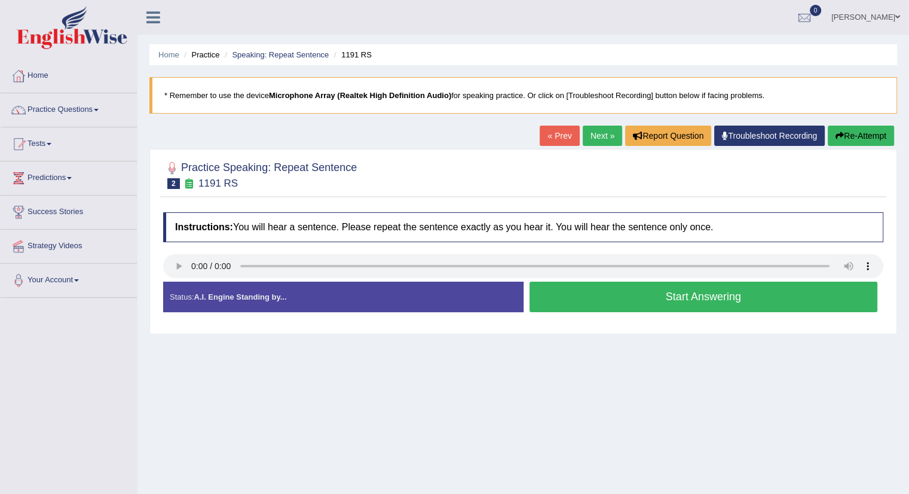
click at [555, 289] on button "Start Answering" at bounding box center [704, 297] width 349 height 30
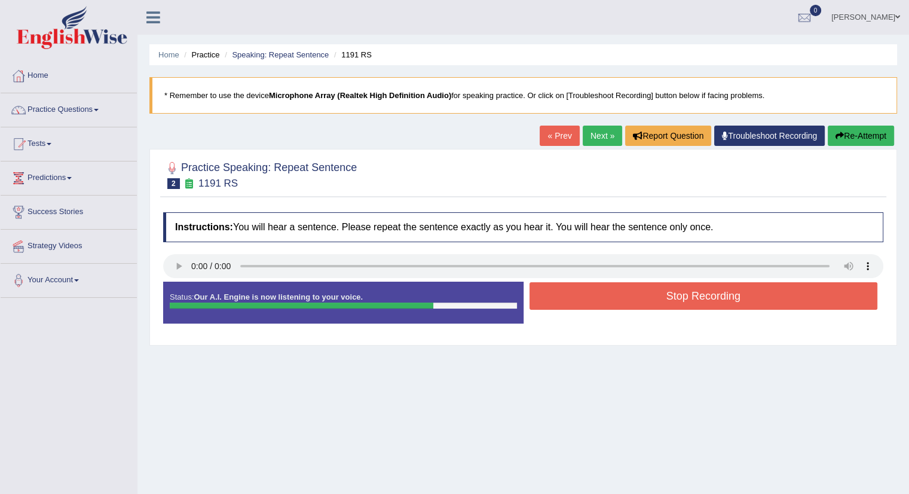
click at [574, 290] on button "Stop Recording" at bounding box center [704, 296] width 349 height 28
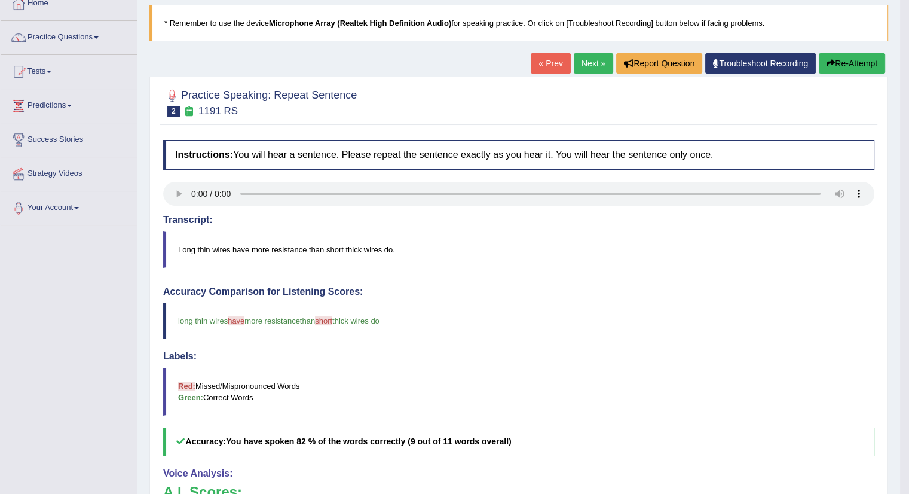
scroll to position [72, 0]
click at [586, 68] on link "Next »" at bounding box center [593, 64] width 39 height 20
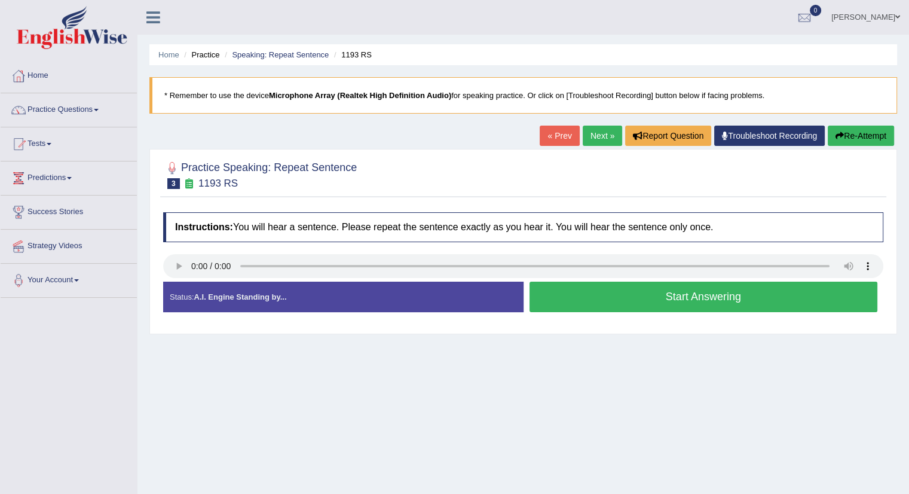
click at [563, 303] on button "Start Answering" at bounding box center [704, 297] width 349 height 30
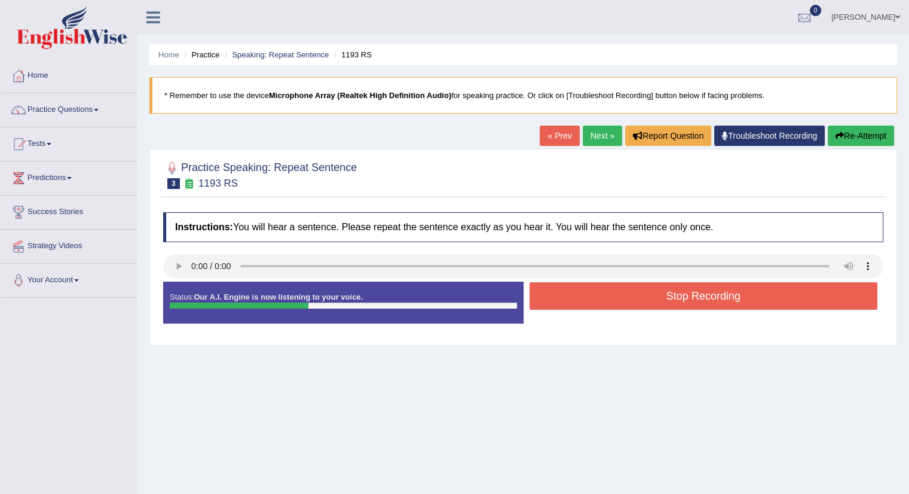
click at [563, 303] on button "Stop Recording" at bounding box center [704, 296] width 349 height 28
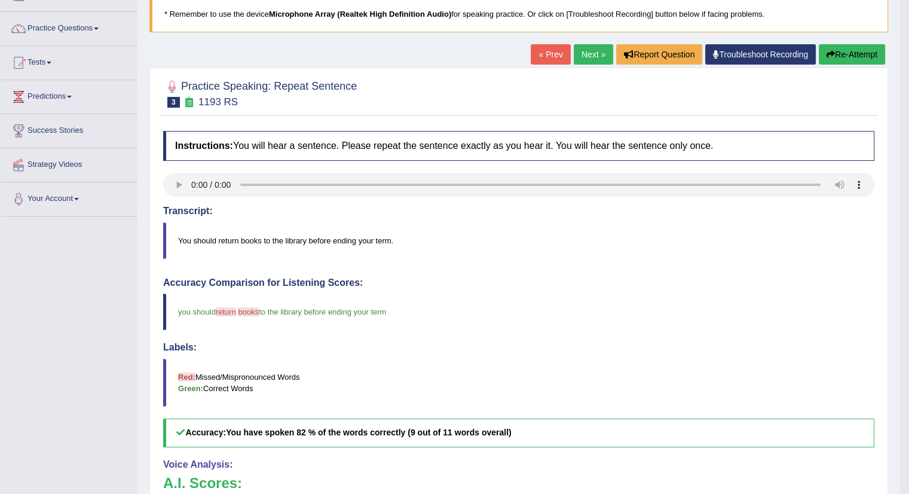
scroll to position [75, 0]
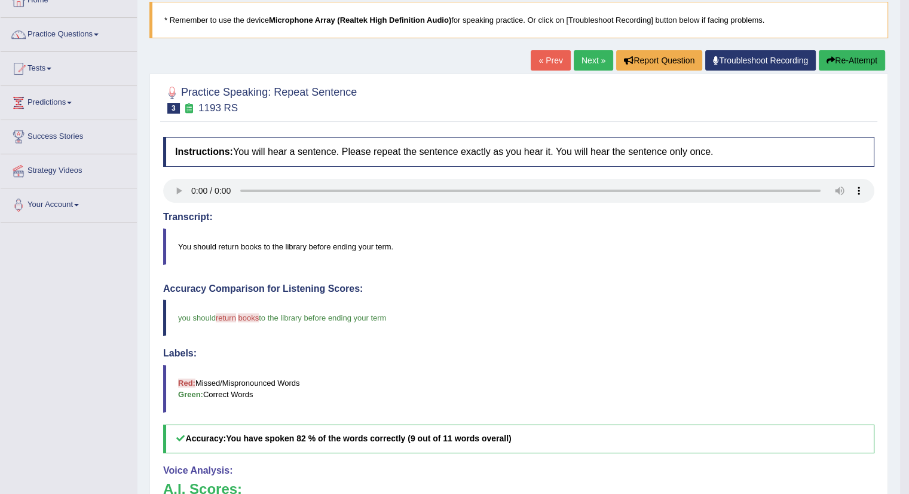
click at [582, 60] on link "Next »" at bounding box center [593, 60] width 39 height 20
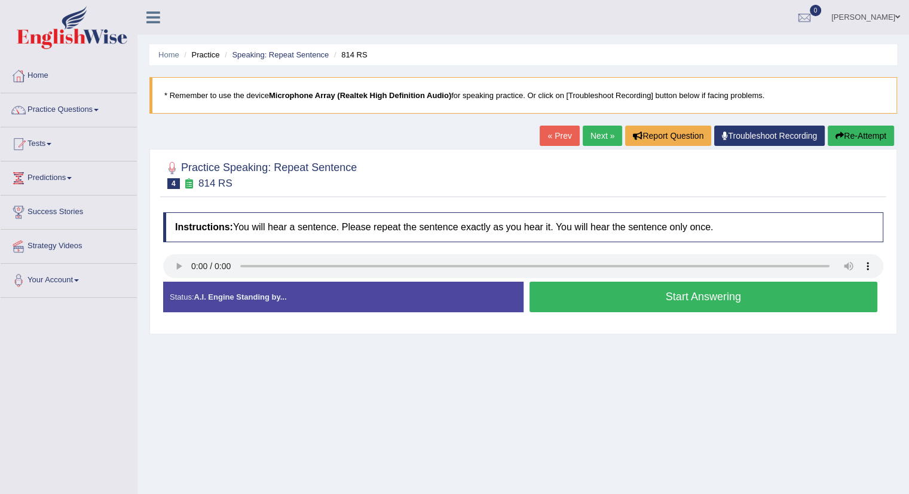
click at [582, 295] on button "Start Answering" at bounding box center [704, 297] width 349 height 30
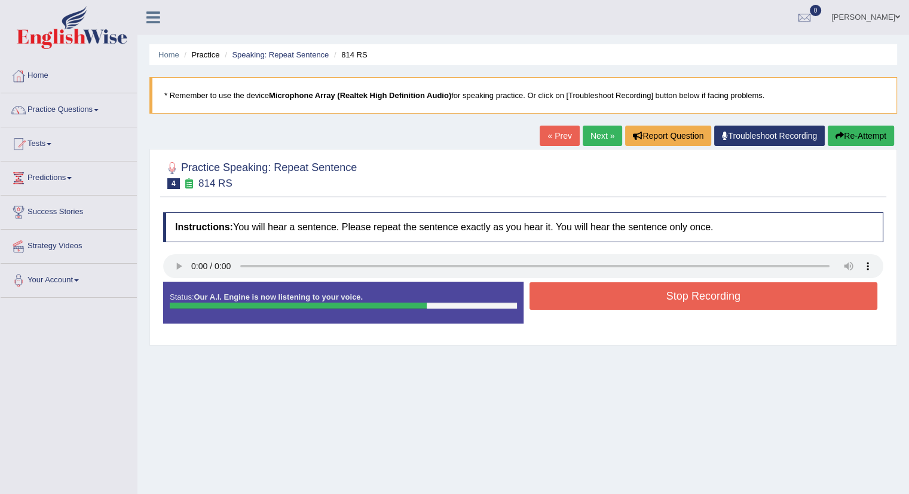
click at [582, 295] on button "Stop Recording" at bounding box center [704, 296] width 349 height 28
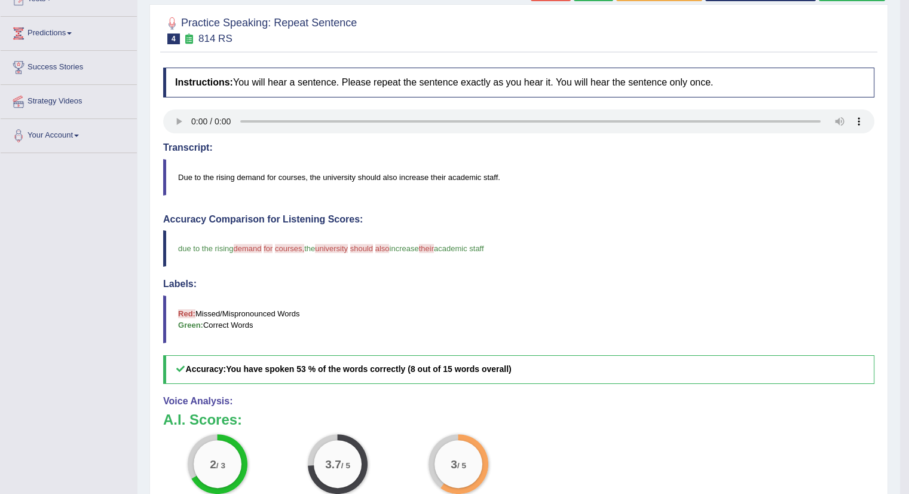
scroll to position [121, 0]
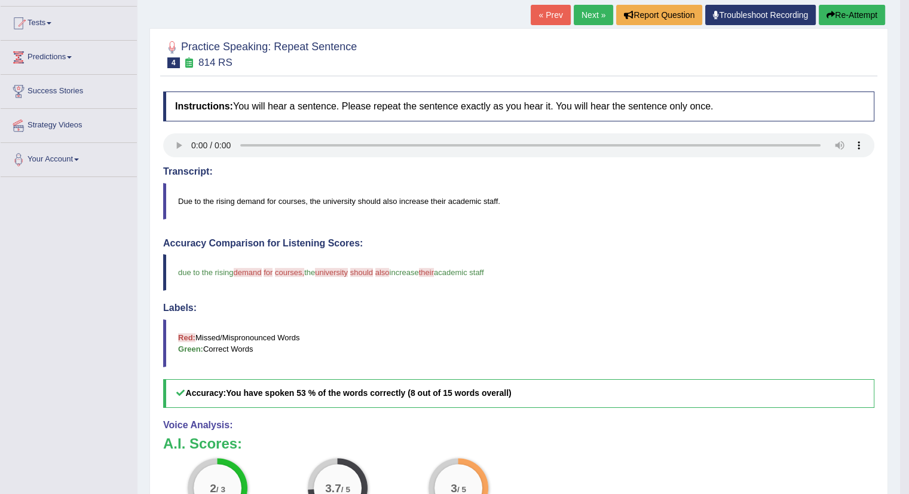
click at [593, 14] on link "Next »" at bounding box center [593, 15] width 39 height 20
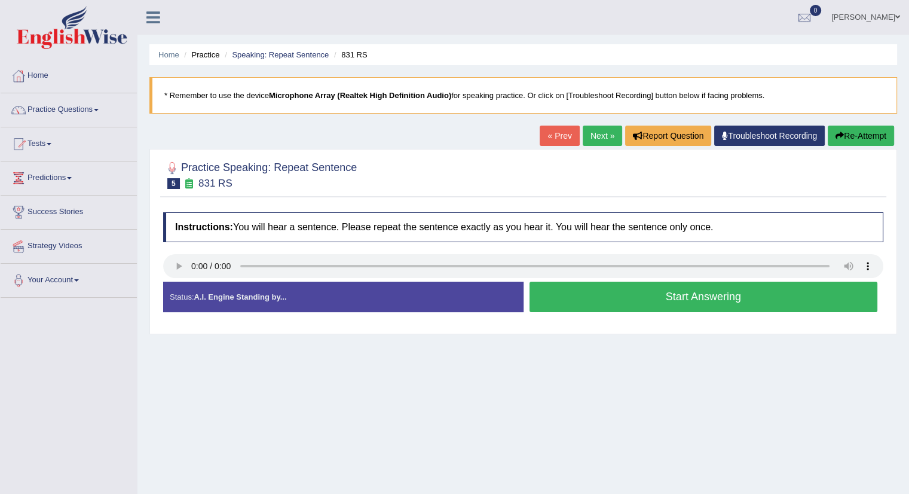
click at [564, 301] on button "Start Answering" at bounding box center [704, 297] width 349 height 30
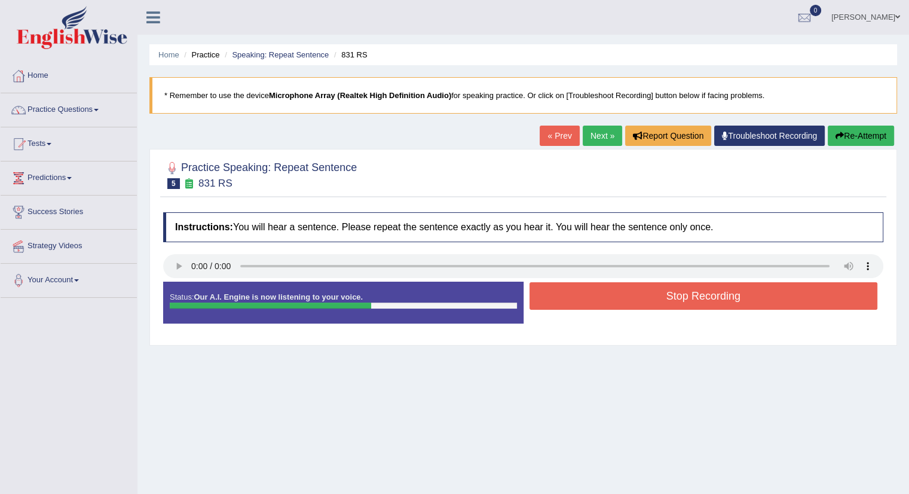
click at [564, 301] on button "Stop Recording" at bounding box center [704, 296] width 349 height 28
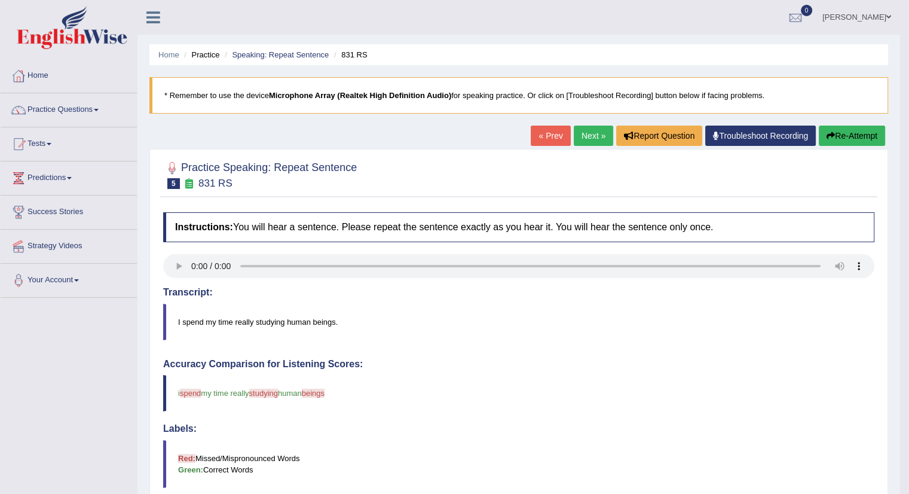
click at [829, 138] on icon "button" at bounding box center [831, 136] width 8 height 8
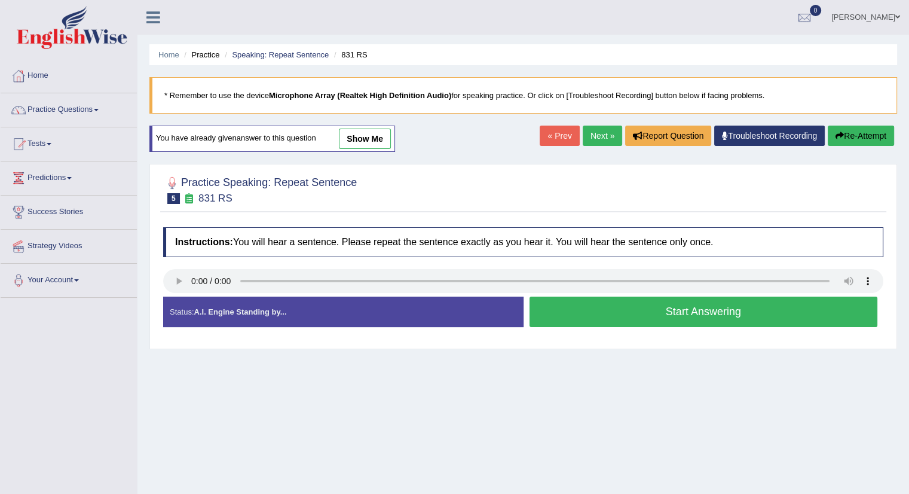
click at [700, 312] on button "Start Answering" at bounding box center [704, 312] width 349 height 30
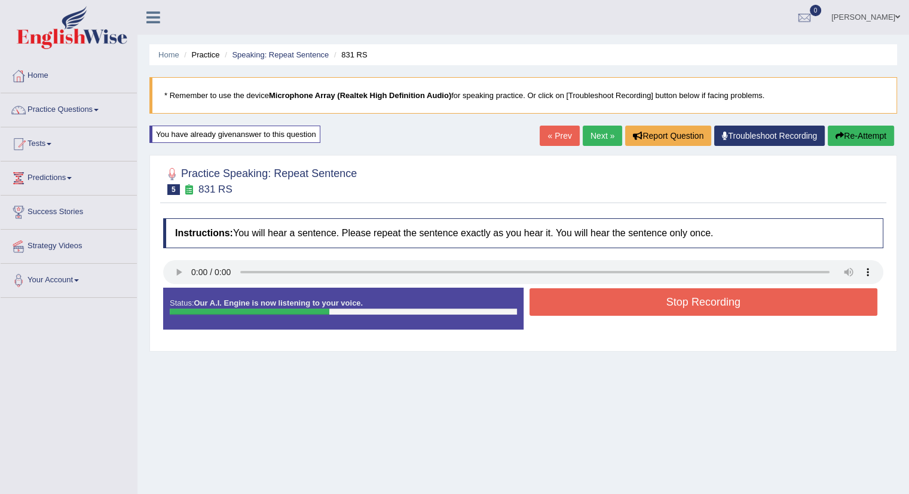
click at [700, 312] on button "Stop Recording" at bounding box center [704, 302] width 349 height 28
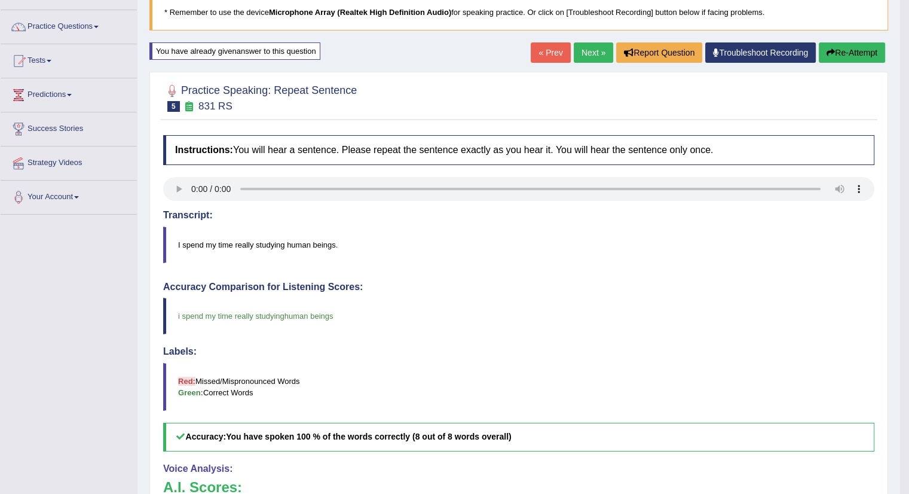
scroll to position [81, 0]
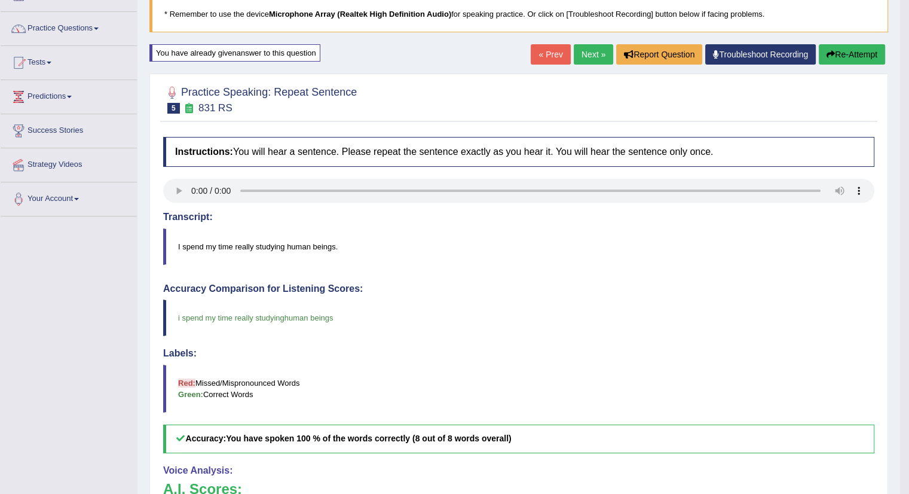
click at [588, 54] on link "Next »" at bounding box center [593, 54] width 39 height 20
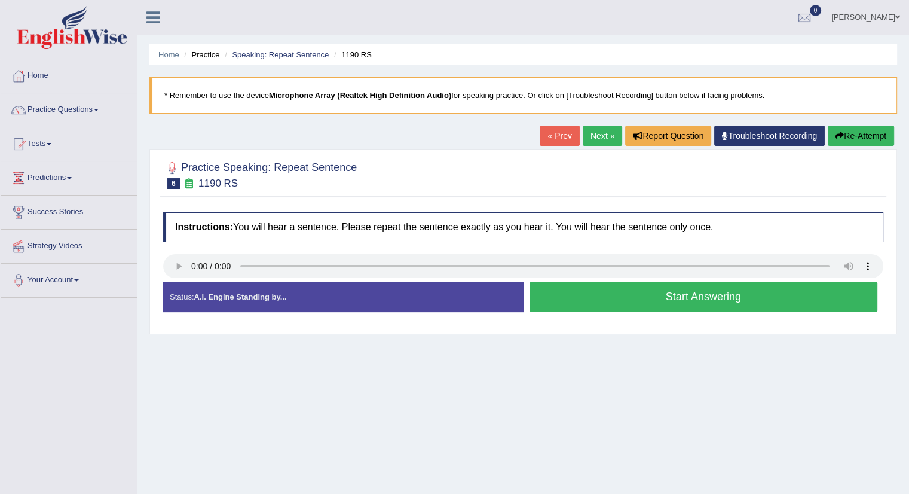
click at [562, 301] on button "Start Answering" at bounding box center [704, 297] width 349 height 30
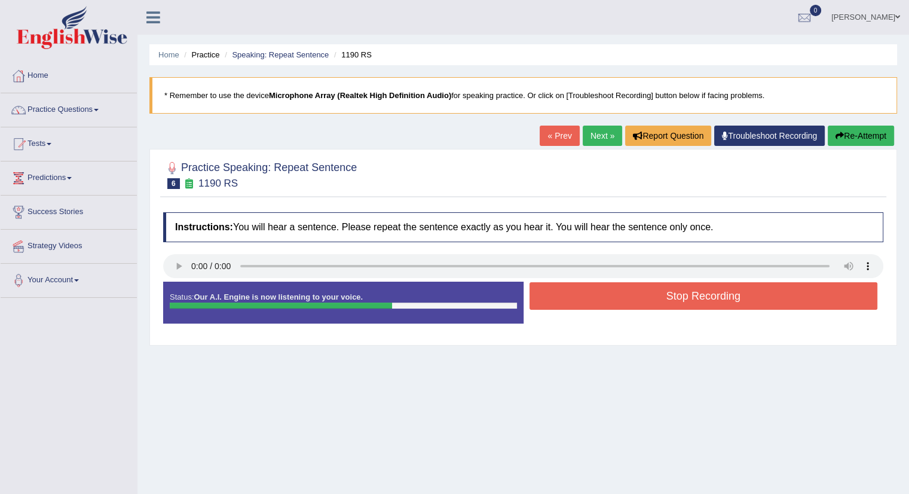
click at [562, 301] on button "Stop Recording" at bounding box center [704, 296] width 349 height 28
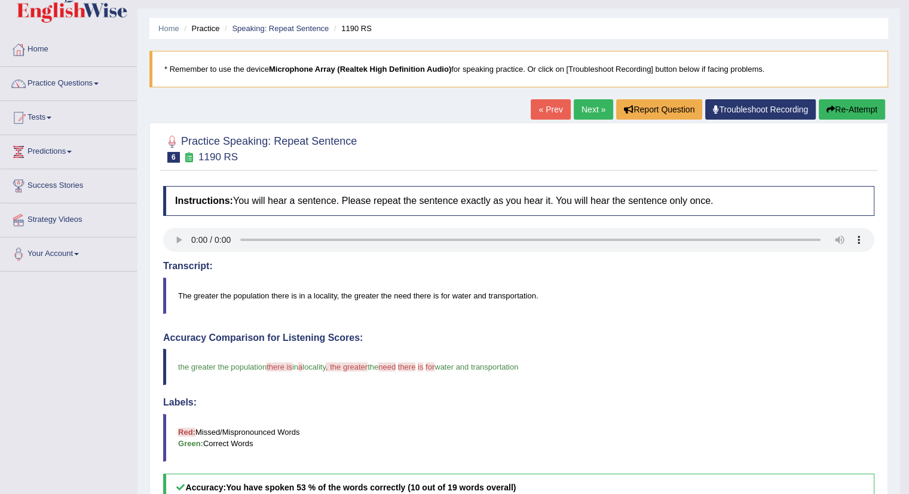
scroll to position [44, 0]
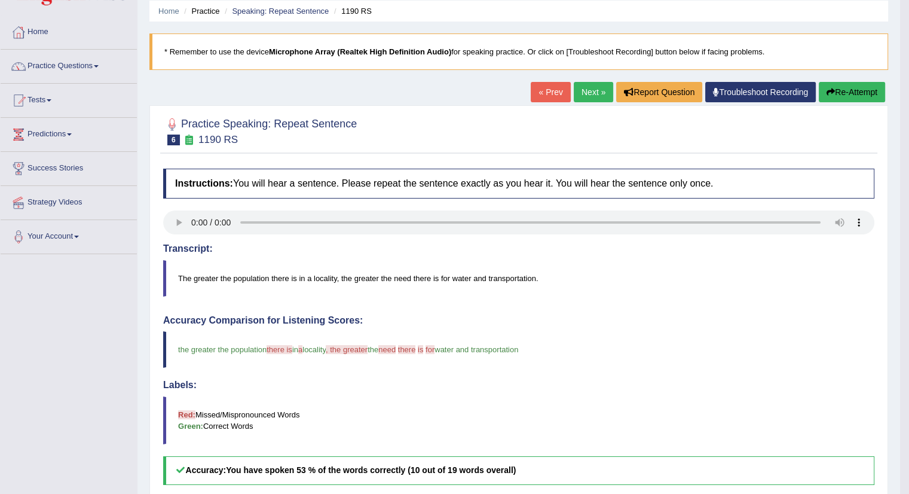
click at [589, 88] on link "Next »" at bounding box center [593, 92] width 39 height 20
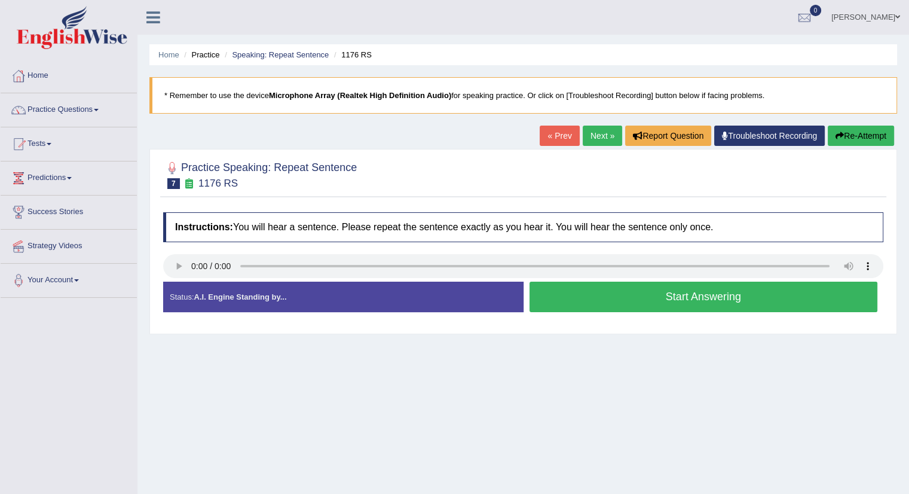
click at [598, 292] on button "Start Answering" at bounding box center [704, 297] width 349 height 30
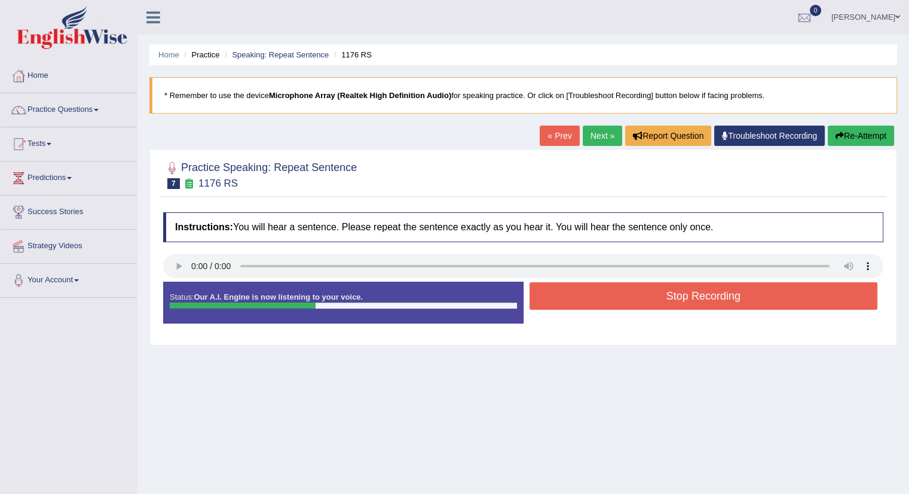
click at [675, 299] on button "Stop Recording" at bounding box center [704, 296] width 349 height 28
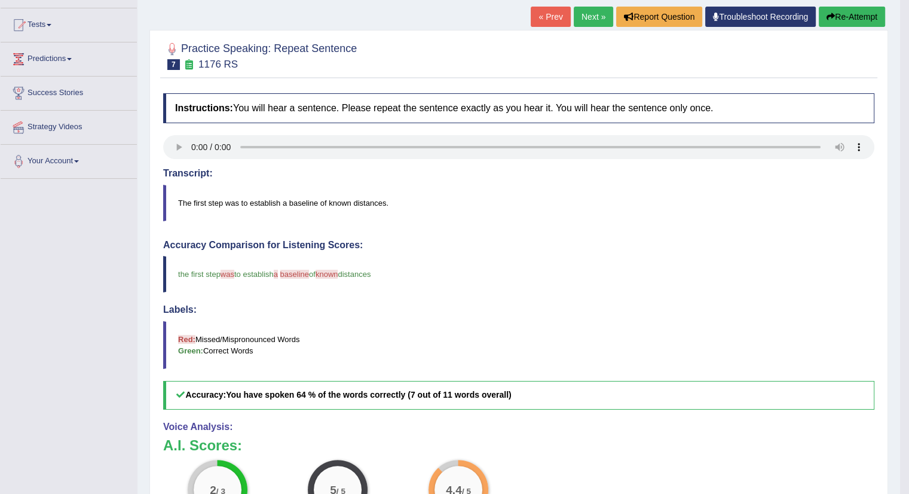
scroll to position [69, 0]
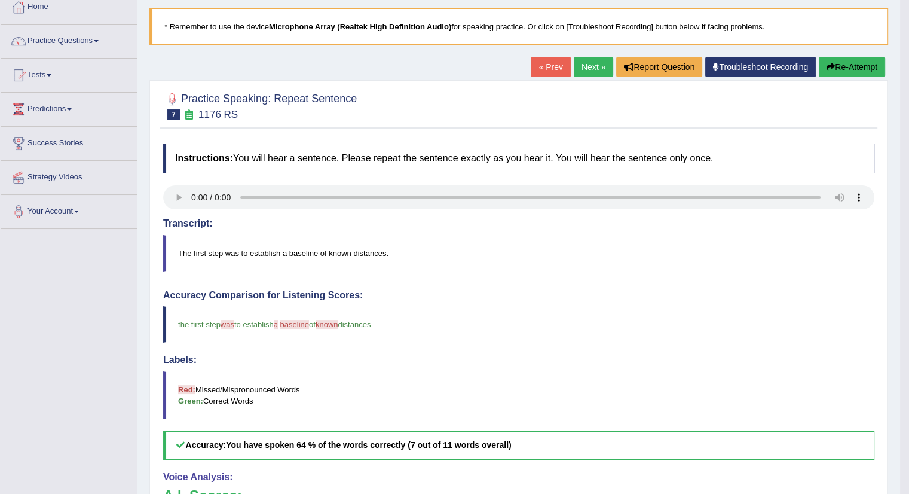
click at [591, 65] on link "Next »" at bounding box center [593, 67] width 39 height 20
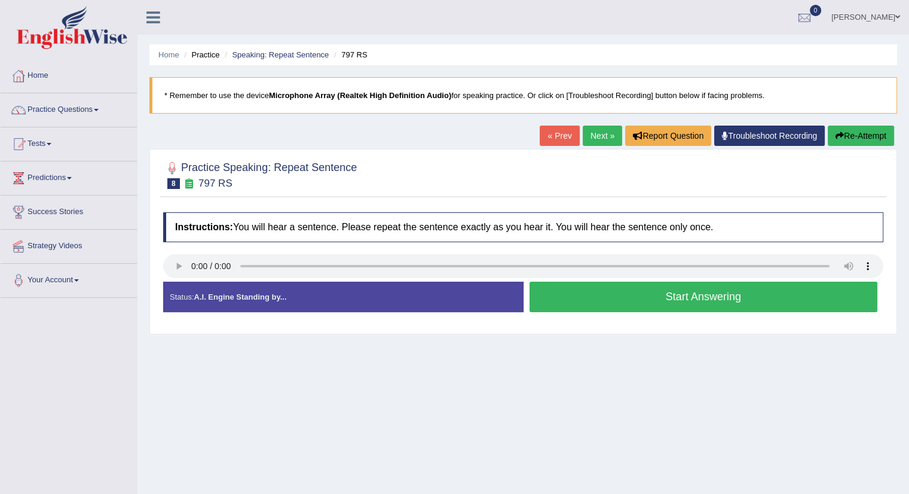
click at [569, 302] on button "Start Answering" at bounding box center [704, 297] width 349 height 30
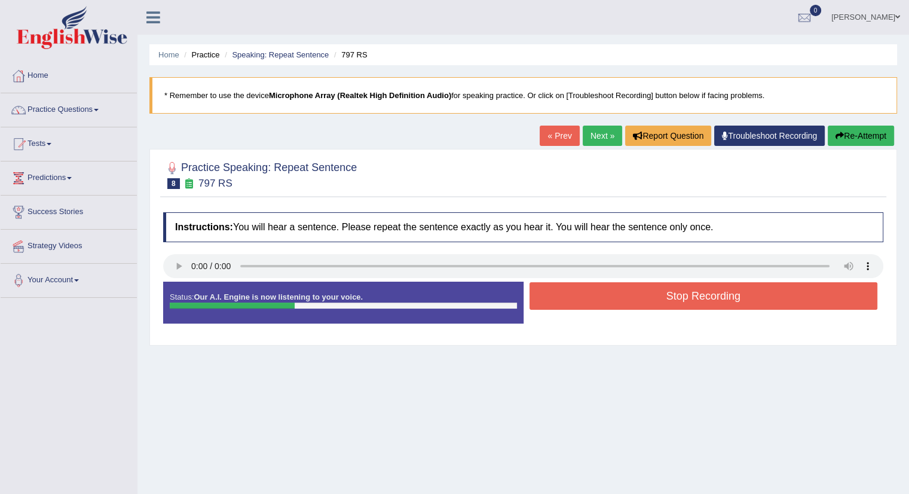
click at [569, 302] on button "Stop Recording" at bounding box center [704, 296] width 349 height 28
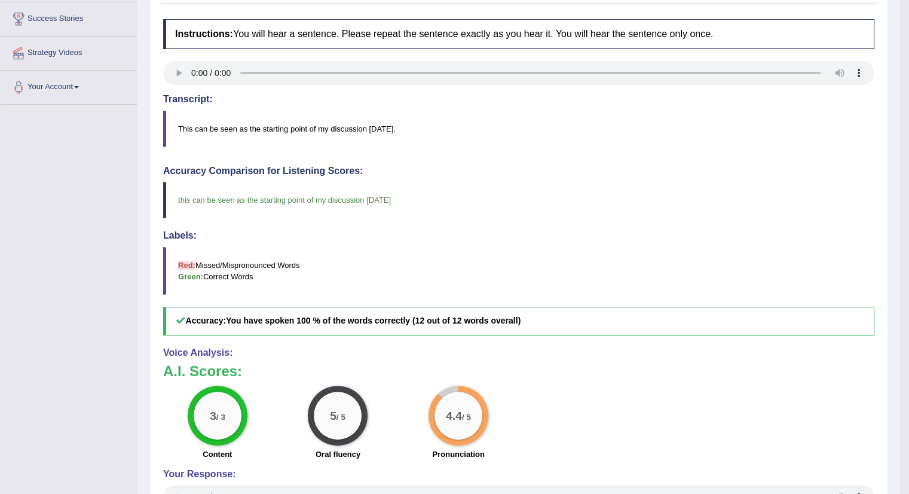
scroll to position [192, 0]
